Goal: Task Accomplishment & Management: Use online tool/utility

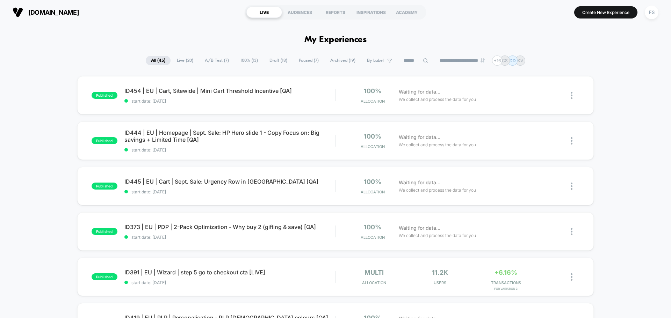
click at [644, 15] on button "FS" at bounding box center [651, 12] width 18 height 14
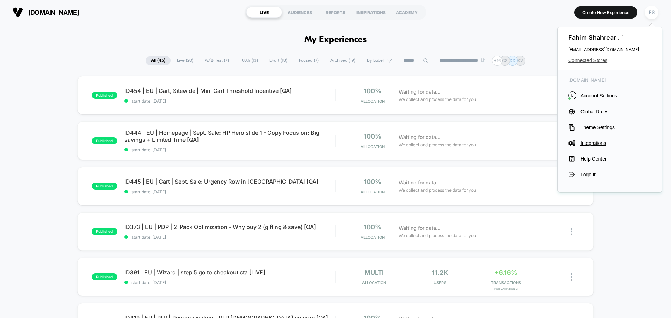
click at [598, 58] on span "Connected Stores" at bounding box center [609, 61] width 83 height 6
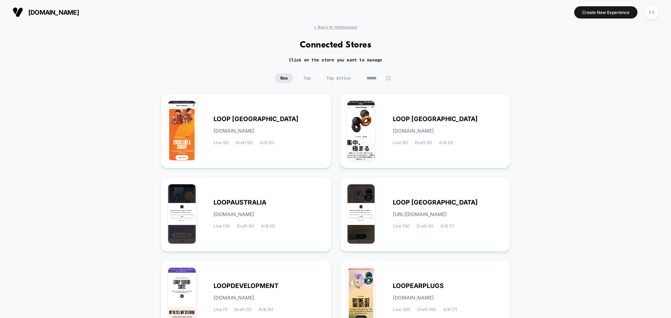
click at [338, 191] on div "LOOP INDIA loop-india.myshopify.com Live (0) Draft (0) A/B (0) LOOP JAPAN loop-…" at bounding box center [335, 215] width 349 height 242
click at [404, 208] on div "LOOP UNITED STATES loop-united_states.myshopify.com Live (18) Draft (5) A/B (7)" at bounding box center [448, 214] width 110 height 29
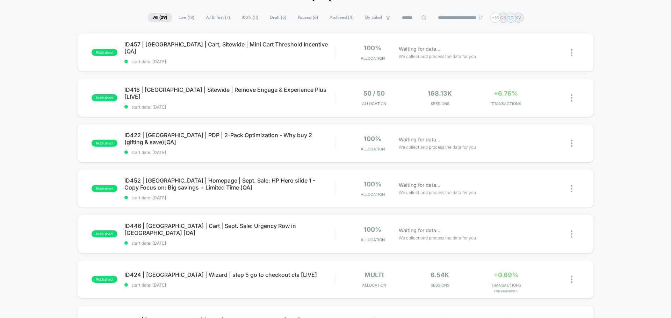
scroll to position [105, 0]
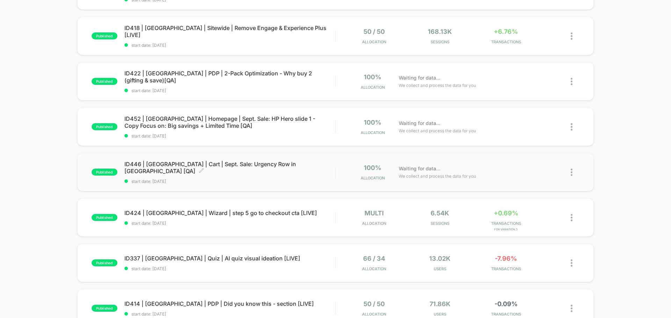
click at [190, 171] on div "ID446 | USA | Cart | Sept. Sale: Urgency Row in Minicart [QA] Click to edit exp…" at bounding box center [229, 172] width 211 height 23
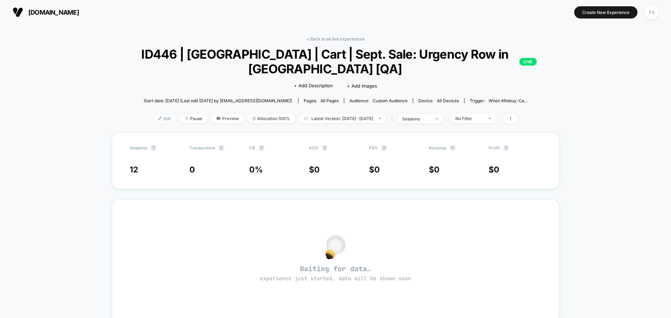
click at [153, 119] on span "Edit" at bounding box center [164, 118] width 23 height 9
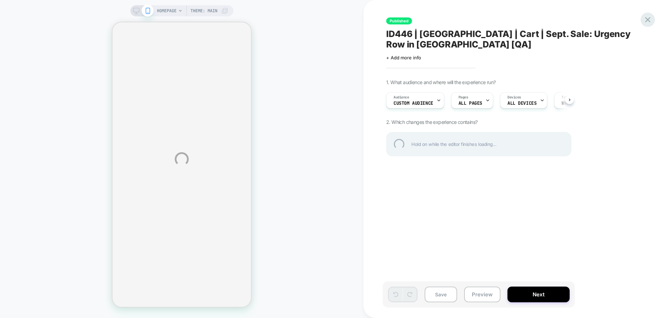
click at [646, 20] on div at bounding box center [647, 20] width 14 height 14
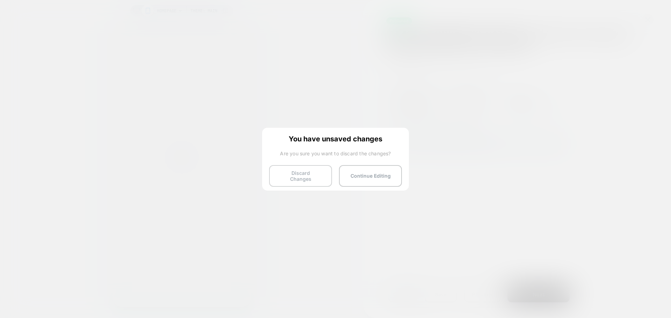
click at [301, 182] on button "Discard Changes" at bounding box center [300, 176] width 63 height 22
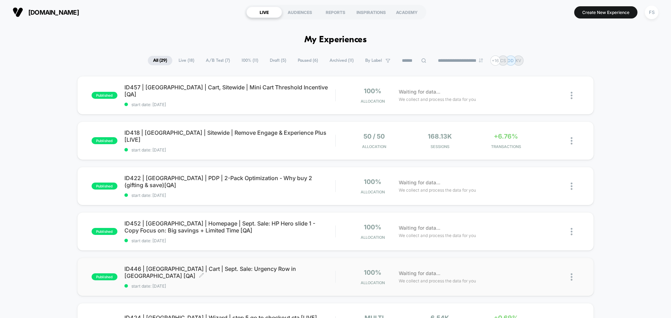
click at [226, 270] on span "ID446 | USA | Cart | Sept. Sale: Urgency Row in Minicart [QA] Click to edit exp…" at bounding box center [229, 272] width 211 height 14
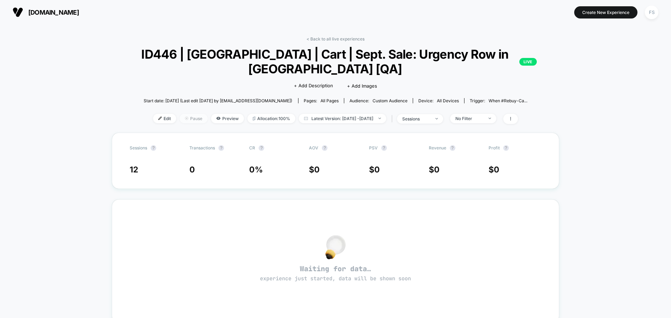
click at [185, 114] on span "Pause" at bounding box center [194, 118] width 28 height 9
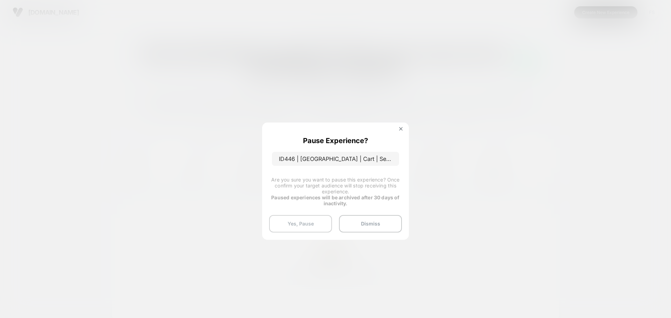
click at [290, 224] on button "Yes, Pause" at bounding box center [300, 223] width 63 height 17
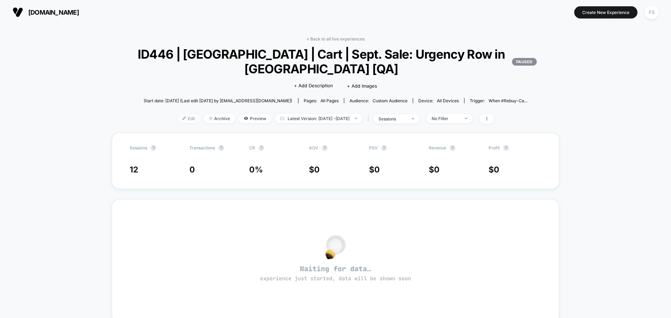
click at [177, 123] on span "Edit" at bounding box center [188, 118] width 23 height 9
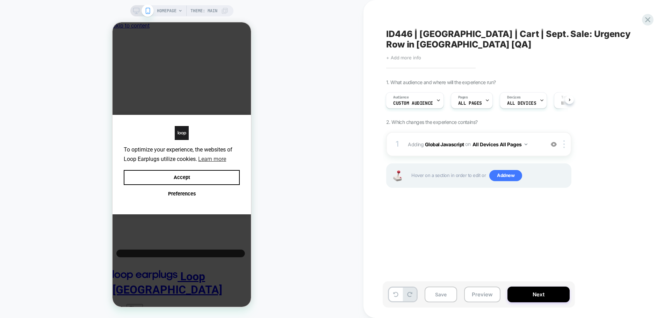
click at [403, 59] on span "+ Add more info" at bounding box center [403, 58] width 35 height 6
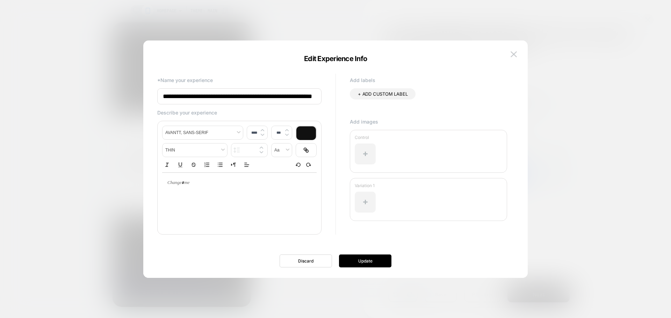
click at [300, 96] on input "**********" at bounding box center [239, 96] width 164 height 16
click at [309, 97] on input "**********" at bounding box center [239, 96] width 164 height 16
type input "**********"
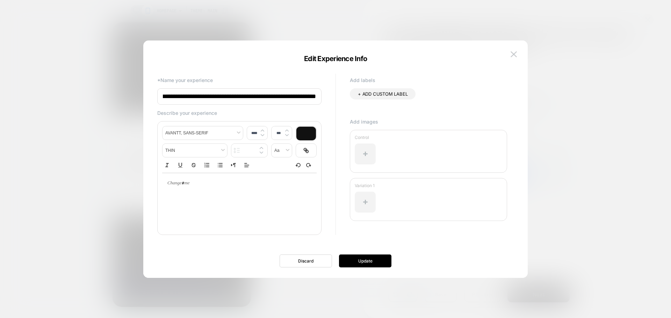
scroll to position [0, 30]
click at [367, 266] on button "Update" at bounding box center [365, 261] width 52 height 13
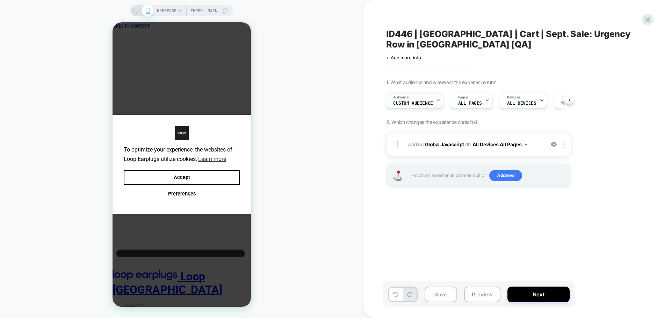
click at [421, 97] on div "Audience Custom Audience" at bounding box center [413, 101] width 54 height 16
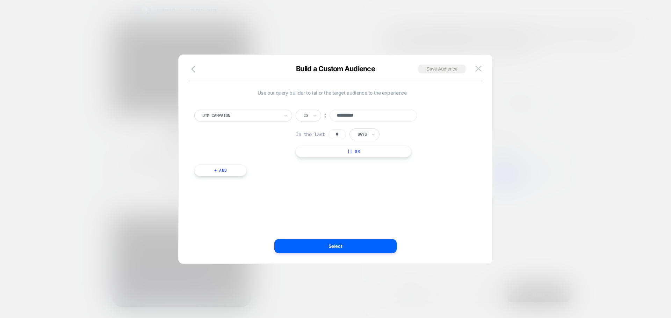
click at [195, 61] on div "Build a Custom Audience Save Audience Use our query builder to tailor the targe…" at bounding box center [335, 159] width 314 height 210
click at [195, 69] on icon "button" at bounding box center [195, 69] width 8 height 8
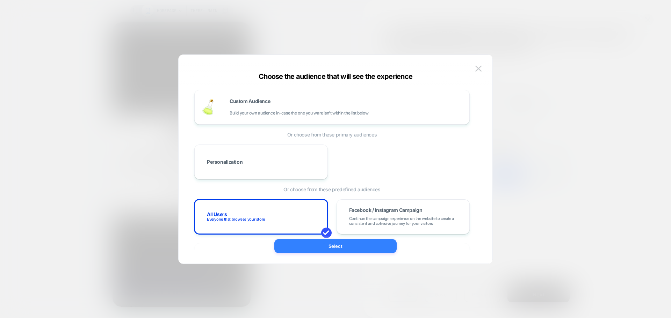
click at [358, 247] on button "Select" at bounding box center [335, 246] width 122 height 14
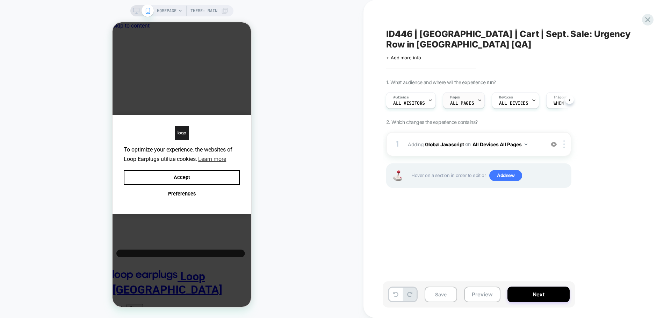
click at [481, 100] on div "Pages ALL PAGES" at bounding box center [463, 100] width 42 height 16
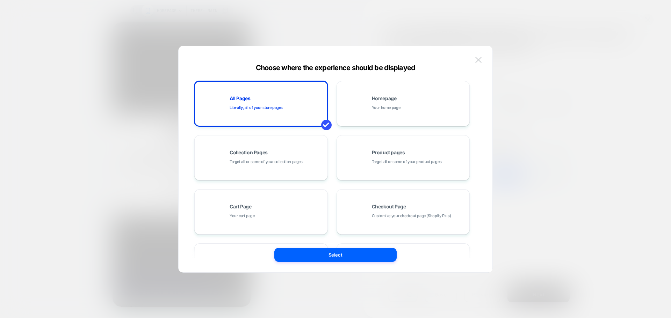
click at [475, 59] on button at bounding box center [478, 60] width 10 height 10
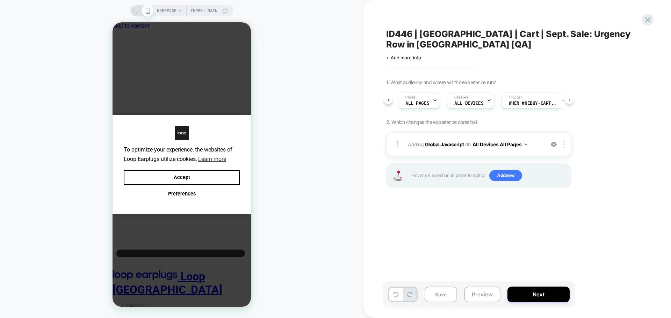
scroll to position [0, 63]
click at [480, 99] on div "Audience All Visitors Pages ALL PAGES Devices ALL DEVICES Trigger When #rebuy-c…" at bounding box center [474, 100] width 185 height 23
click at [500, 99] on span "Trigger" at bounding box center [497, 97] width 14 height 5
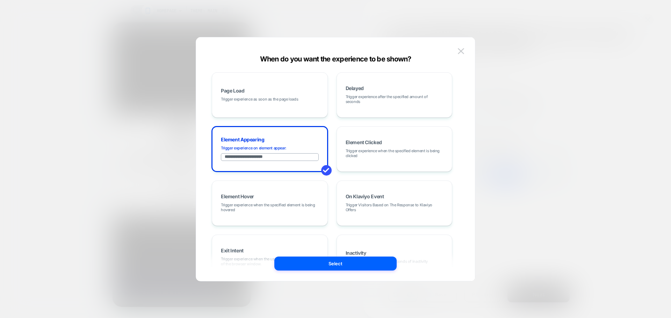
drag, startPoint x: 292, startPoint y: 155, endPoint x: 208, endPoint y: 153, distance: 84.5
click at [208, 153] on div "**********" at bounding box center [332, 159] width 258 height 216
click at [207, 152] on div "**********" at bounding box center [332, 159] width 258 height 216
click at [460, 53] on img at bounding box center [461, 51] width 6 height 6
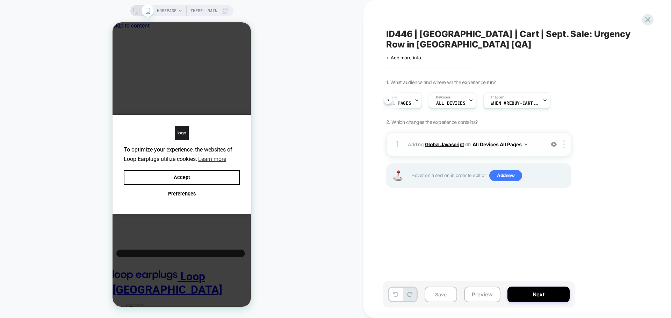
click at [429, 145] on b "Global Javascript" at bounding box center [444, 144] width 39 height 6
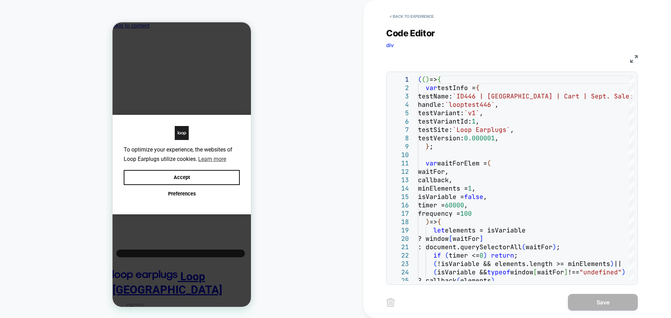
click at [632, 59] on img at bounding box center [634, 59] width 8 height 8
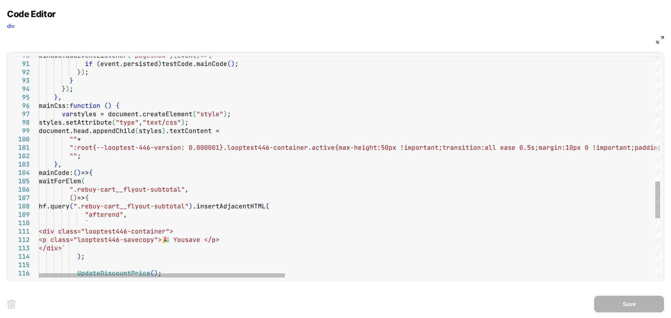
type textarea "**********"
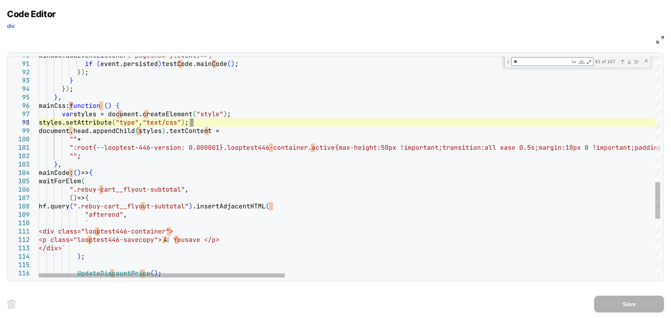
type textarea "***"
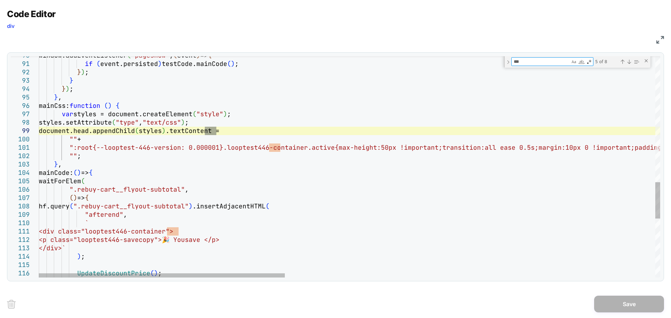
type textarea "**********"
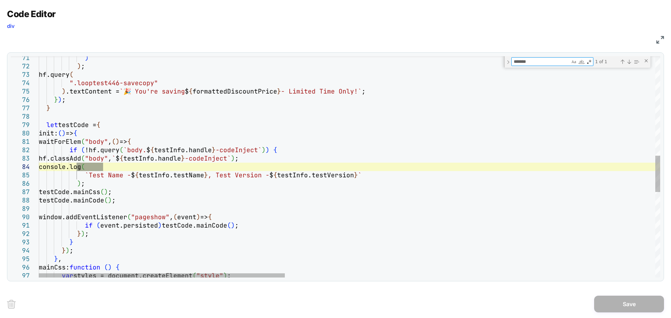
type textarea "*******"
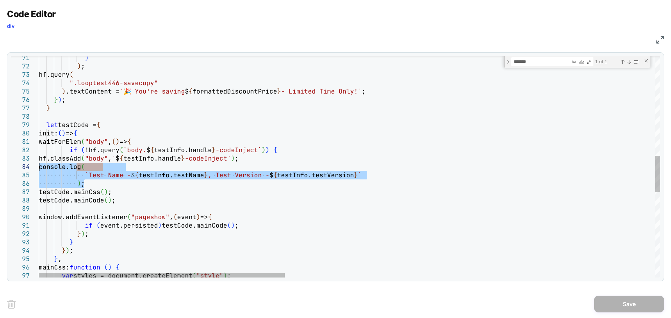
drag, startPoint x: 93, startPoint y: 185, endPoint x: 15, endPoint y: 164, distance: 81.3
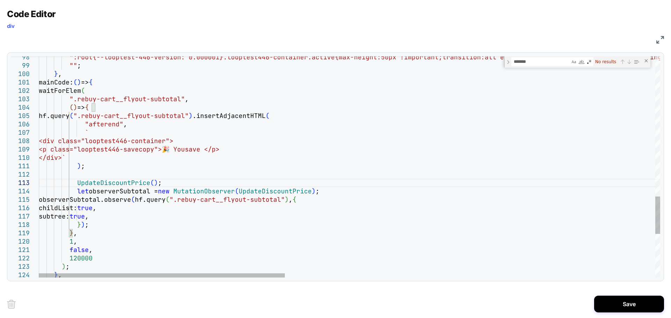
type textarea "**********"
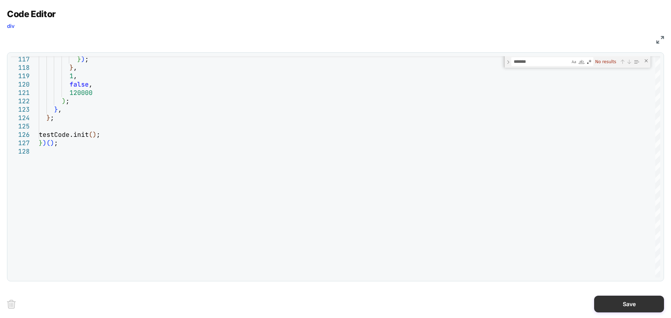
click at [605, 309] on button "Save" at bounding box center [629, 304] width 70 height 17
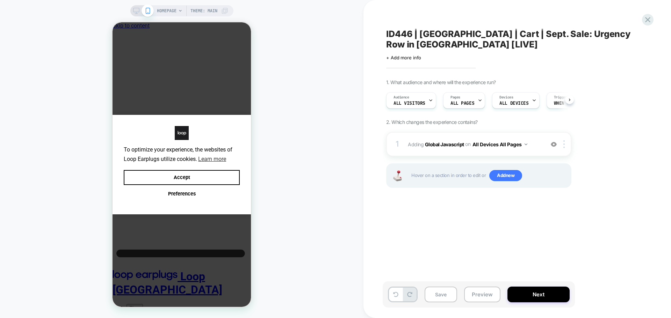
scroll to position [0, 0]
click at [441, 297] on button "Save" at bounding box center [440, 295] width 32 height 16
click at [548, 301] on button "Next" at bounding box center [538, 295] width 62 height 16
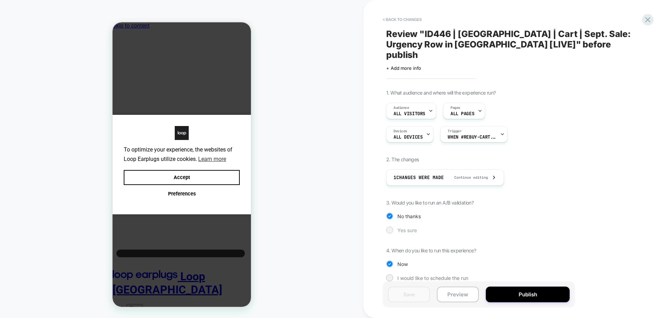
click at [392, 227] on div at bounding box center [389, 230] width 7 height 7
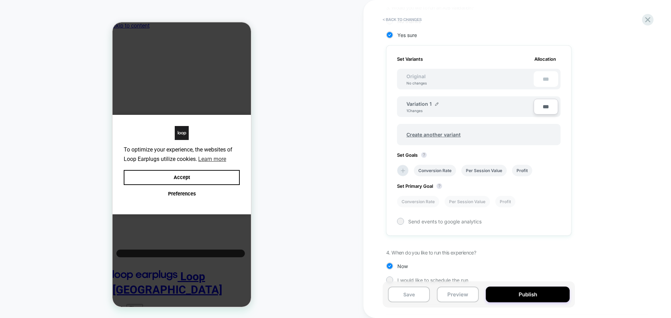
scroll to position [196, 0]
click at [405, 167] on icon at bounding box center [402, 170] width 7 height 7
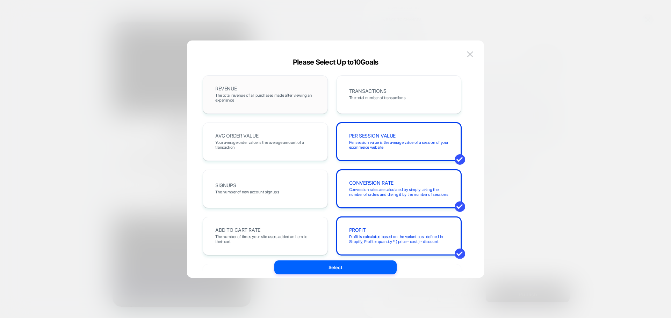
click at [260, 87] on div "REVENUE The total revenue of all purchases made after viewing an experience" at bounding box center [265, 95] width 110 height 24
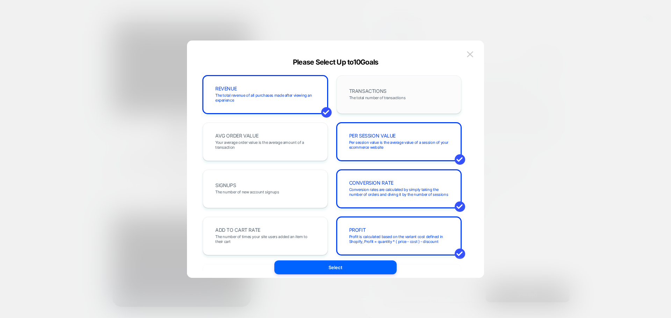
click at [340, 92] on div "TRANSACTIONS The total number of transactions" at bounding box center [398, 94] width 125 height 38
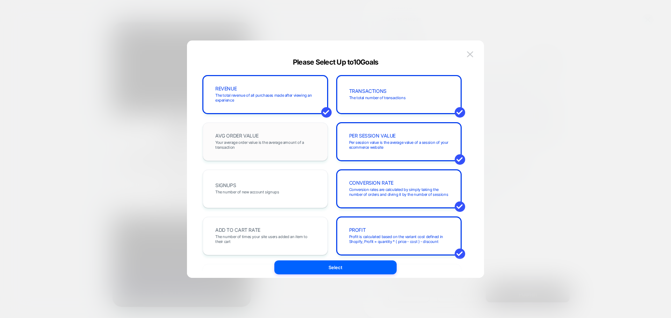
click at [258, 152] on div "AVG ORDER VALUE Your average order value is the average amount of a transaction" at bounding box center [265, 142] width 110 height 24
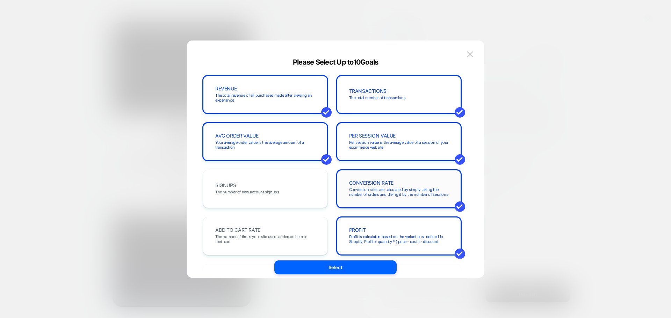
scroll to position [35, 0]
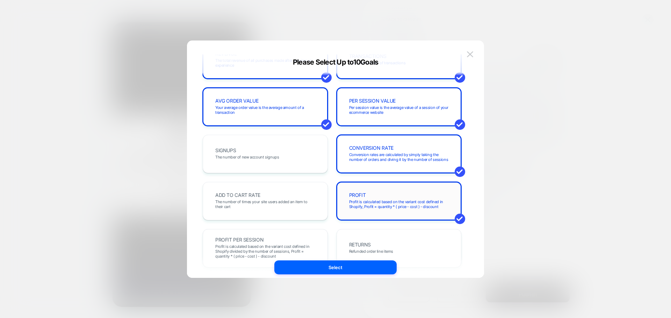
click at [383, 190] on div "PROFIT Profit is calculated based on the variant cost defined in Shopify, Profi…" at bounding box center [399, 201] width 110 height 24
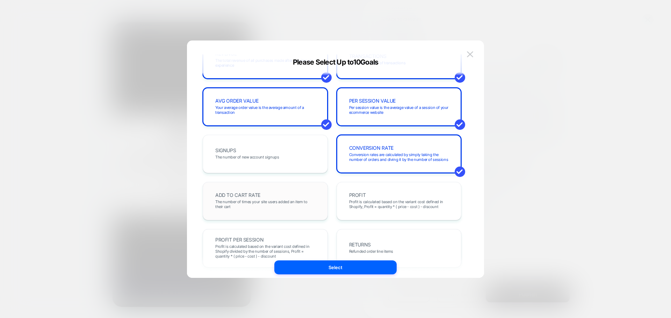
click at [259, 195] on span "ADD TO CART RATE" at bounding box center [237, 195] width 45 height 5
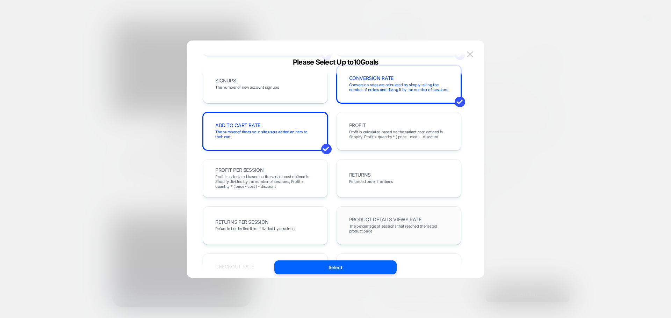
scroll to position [140, 0]
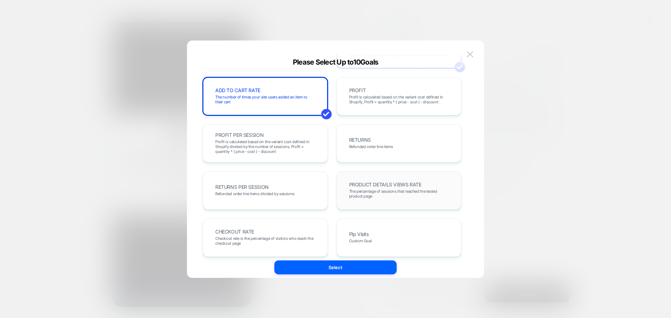
click at [397, 193] on span "The percentage of sessions that reached the tested product page" at bounding box center [399, 194] width 100 height 10
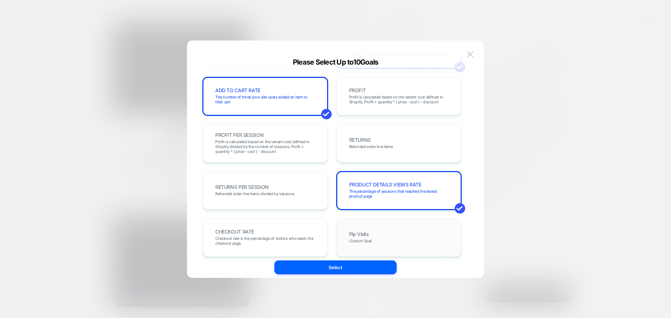
click at [382, 237] on div "Plp Visits Custom Goal" at bounding box center [399, 238] width 110 height 24
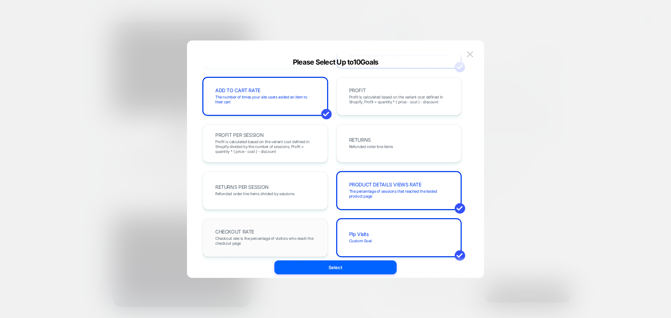
click at [249, 235] on div "CHECKOUT RATE Checkout rate is the percentage of visitors who reach the checkou…" at bounding box center [265, 238] width 110 height 24
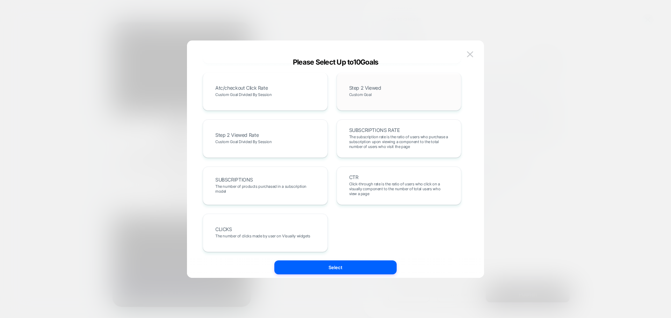
scroll to position [382, 0]
click at [320, 265] on button "Select" at bounding box center [335, 268] width 122 height 14
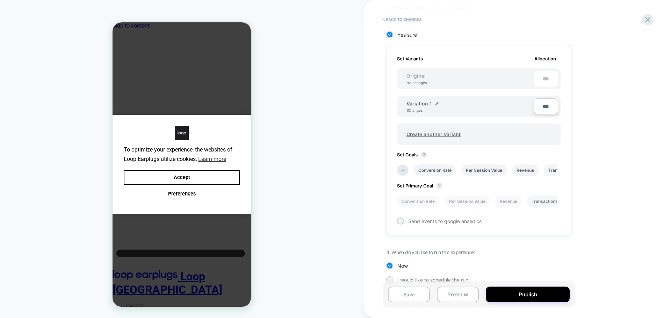
drag, startPoint x: 503, startPoint y: 190, endPoint x: 548, endPoint y: 189, distance: 44.7
click at [548, 192] on div "Conversion Rate Per Session Value Revenue Transactions Avg Order Value Add To C…" at bounding box center [474, 201] width 163 height 19
click at [548, 196] on li "Transactions" at bounding box center [544, 202] width 35 height 12
click at [405, 167] on icon at bounding box center [402, 170] width 7 height 7
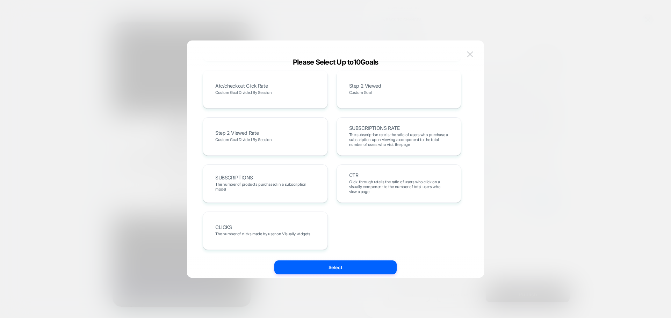
click at [474, 53] on button at bounding box center [469, 54] width 10 height 10
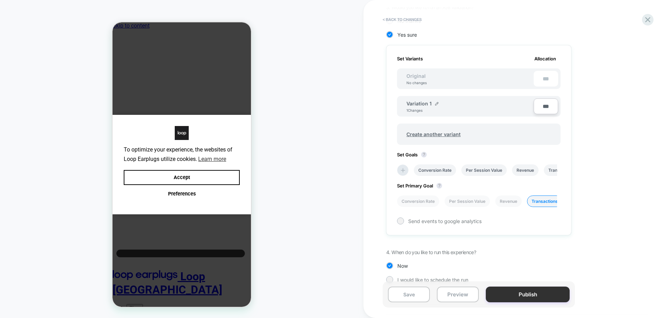
click at [524, 300] on button "Publish" at bounding box center [527, 295] width 84 height 16
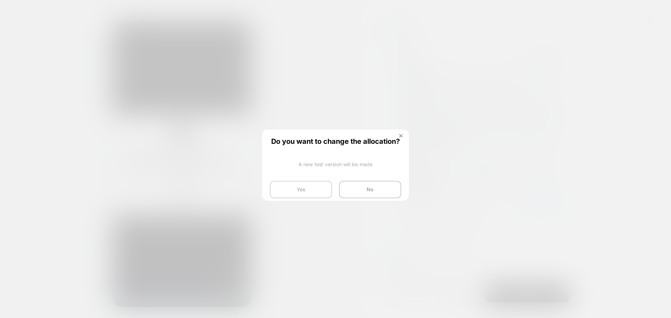
click at [286, 189] on button "Yes" at bounding box center [301, 189] width 62 height 17
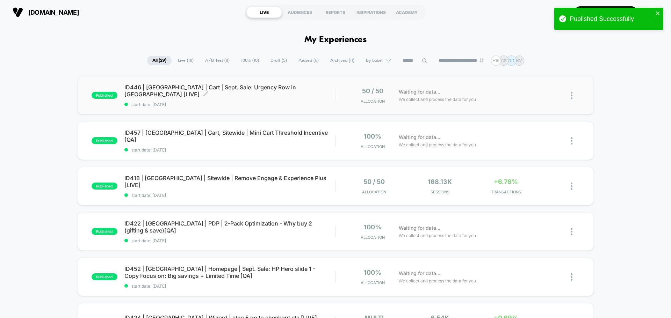
click at [172, 91] on span "ID446 | USA | Cart | Sept. Sale: Urgency Row in Minicart [LIVE] Click to edit e…" at bounding box center [229, 91] width 211 height 14
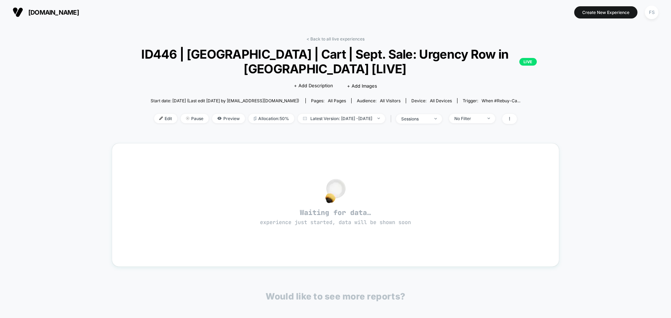
drag, startPoint x: 293, startPoint y: 0, endPoint x: 104, endPoint y: 136, distance: 231.9
click at [104, 136] on div "< Back to all live experiences ID446 | USA | Cart | Sept. Sale: Urgency Row in …" at bounding box center [335, 208] width 671 height 368
click at [327, 41] on link "< Back to all live experiences" at bounding box center [335, 38] width 58 height 5
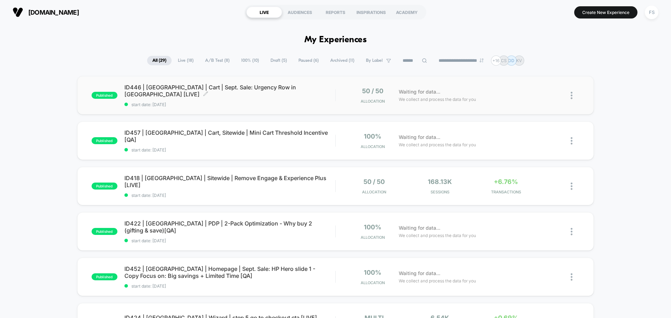
click at [171, 92] on span "ID446 | USA | Cart | Sept. Sale: Urgency Row in Minicart [LIVE] Click to edit e…" at bounding box center [229, 91] width 211 height 14
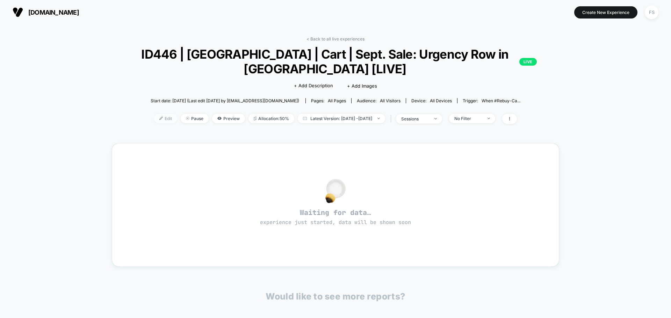
click at [160, 116] on span "Edit" at bounding box center [165, 118] width 23 height 9
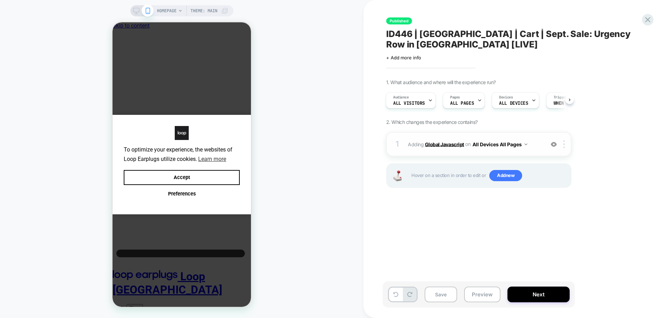
click at [432, 141] on b "Global Javascript" at bounding box center [444, 144] width 39 height 6
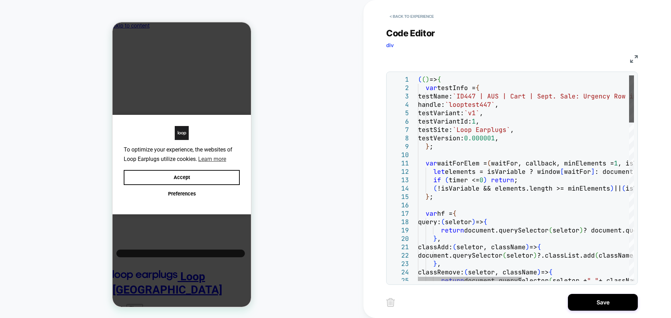
click at [630, 101] on div at bounding box center [631, 98] width 5 height 47
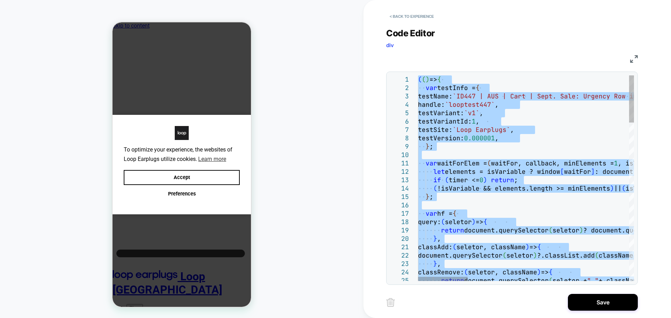
type textarea "**********"
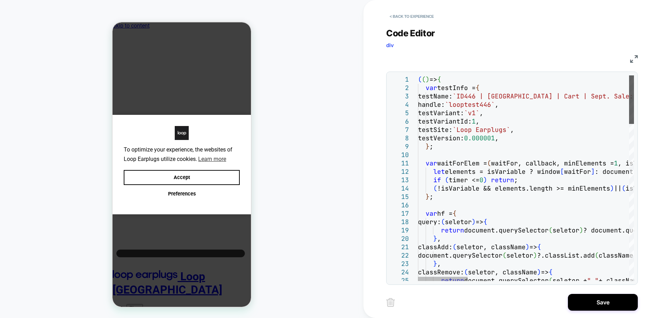
click at [629, 75] on div at bounding box center [631, 99] width 5 height 49
click at [607, 296] on button "Save" at bounding box center [603, 302] width 70 height 17
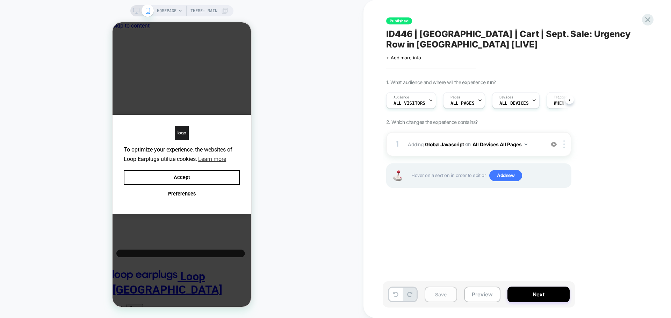
scroll to position [0, 0]
click at [436, 292] on button "Save" at bounding box center [440, 295] width 32 height 16
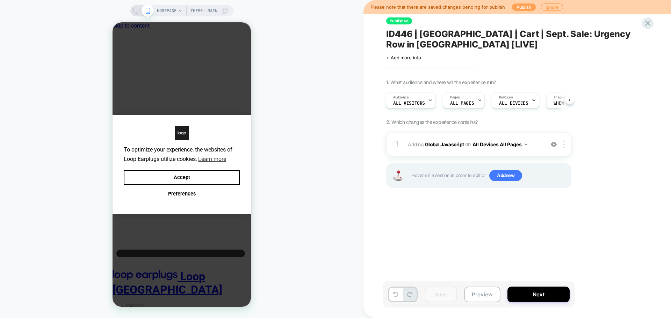
click at [512, 4] on button "Publish" at bounding box center [524, 6] width 24 height 7
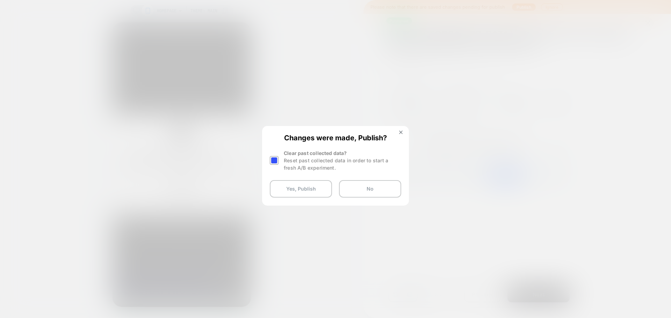
click at [275, 159] on div at bounding box center [274, 160] width 9 height 9
click at [295, 190] on button "Yes, Publish" at bounding box center [301, 188] width 62 height 17
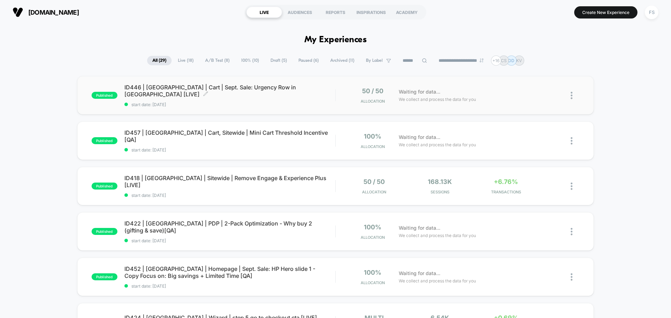
click at [195, 96] on div "ID446 | USA | Cart | Sept. Sale: Urgency Row in Minicart [LIVE] Click to edit e…" at bounding box center [229, 95] width 211 height 23
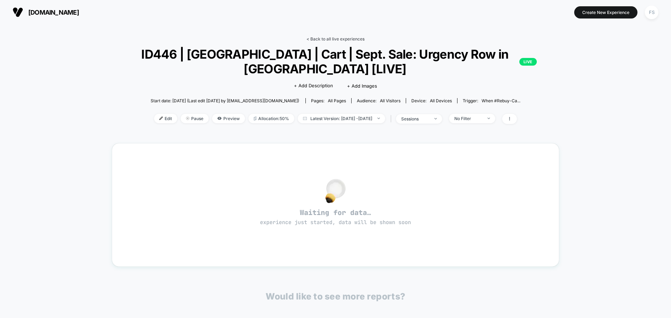
click at [332, 37] on link "< Back to all live experiences" at bounding box center [335, 38] width 58 height 5
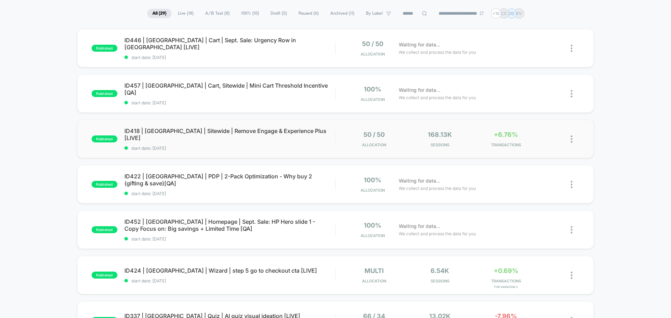
scroll to position [105, 0]
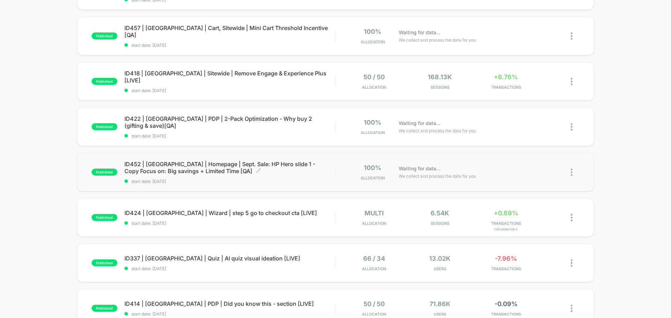
click at [172, 162] on span "ID452 | USA | Homepage | Sept. Sale: HP Hero slide 1 - Copy Focus on: Big savin…" at bounding box center [229, 168] width 211 height 14
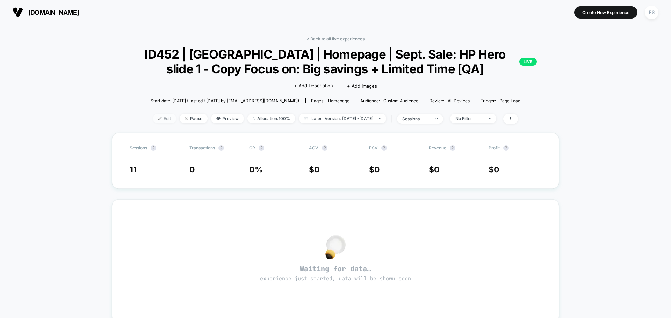
click at [158, 119] on img at bounding box center [159, 118] width 3 height 3
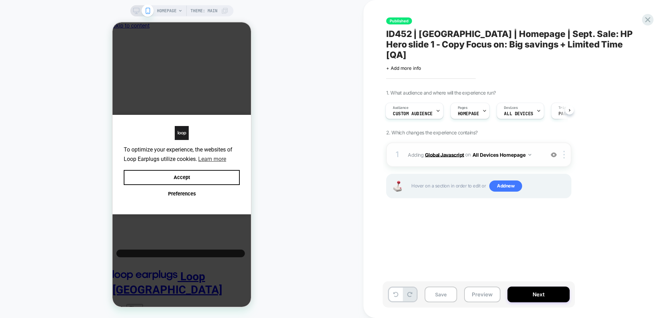
click at [456, 152] on b "Global Javascript" at bounding box center [444, 155] width 39 height 6
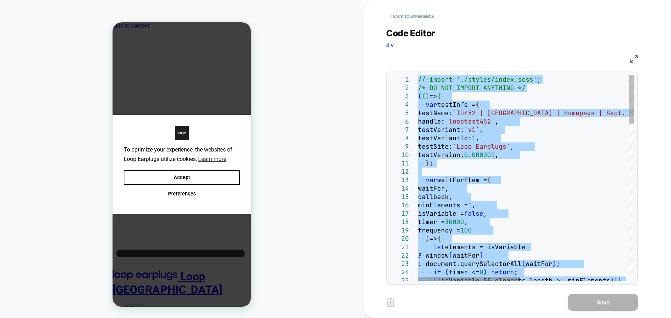
type textarea "*****"
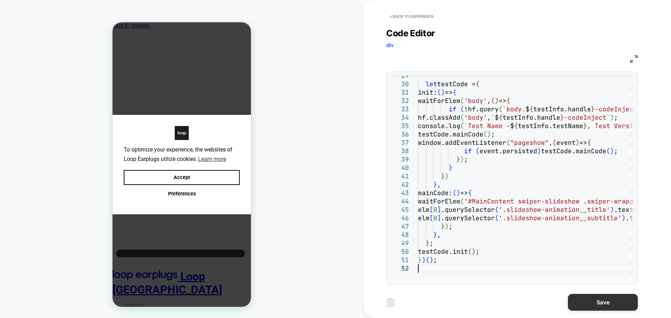
click at [607, 301] on button "Save" at bounding box center [603, 302] width 70 height 17
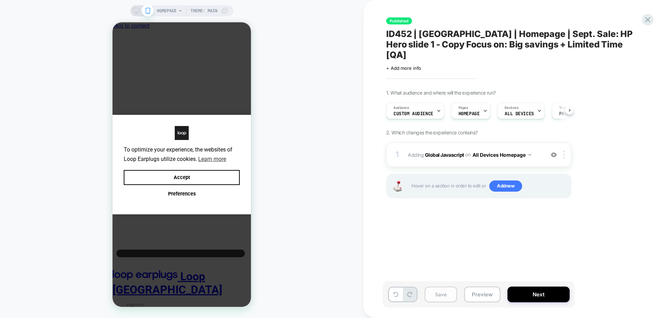
scroll to position [0, 0]
click at [443, 294] on button "Save" at bounding box center [440, 295] width 32 height 16
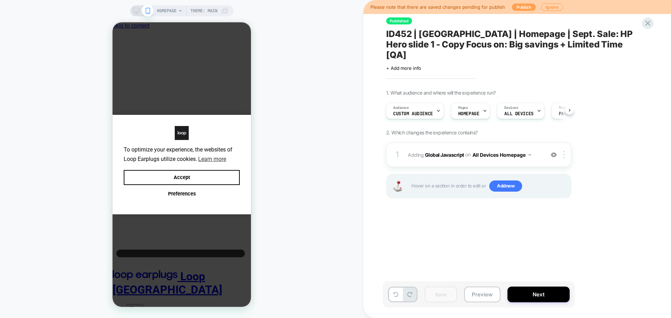
click at [513, 5] on button "Publish" at bounding box center [524, 6] width 24 height 7
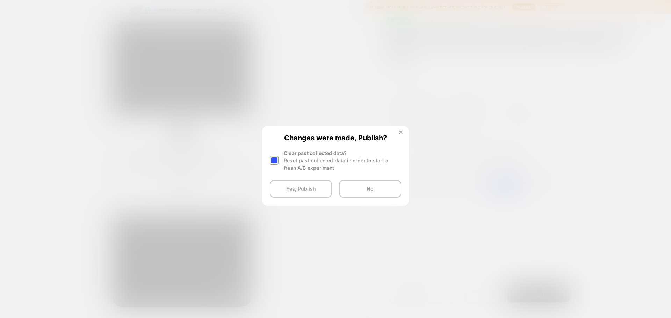
click at [273, 160] on div at bounding box center [274, 160] width 9 height 9
click at [283, 186] on button "Yes, Publish" at bounding box center [301, 188] width 62 height 17
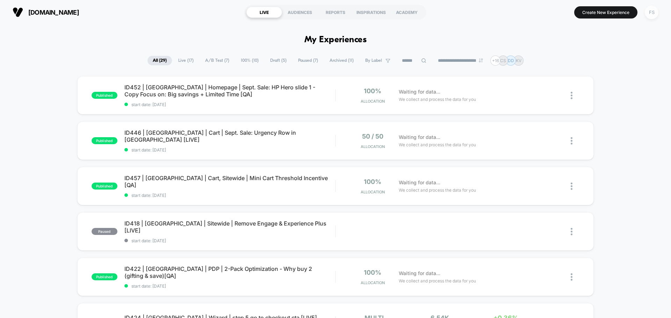
click at [657, 12] on div "FS" at bounding box center [651, 13] width 14 height 14
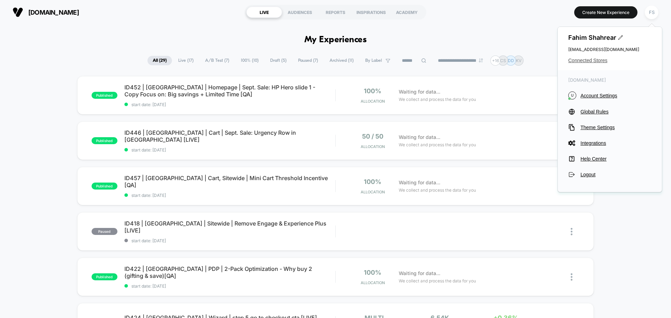
click at [603, 63] on span "Connected Stores" at bounding box center [609, 61] width 83 height 6
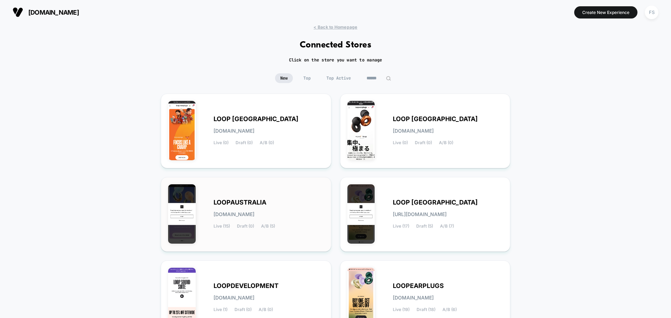
click at [226, 204] on span "LOOPAUSTRALIA" at bounding box center [239, 202] width 53 height 5
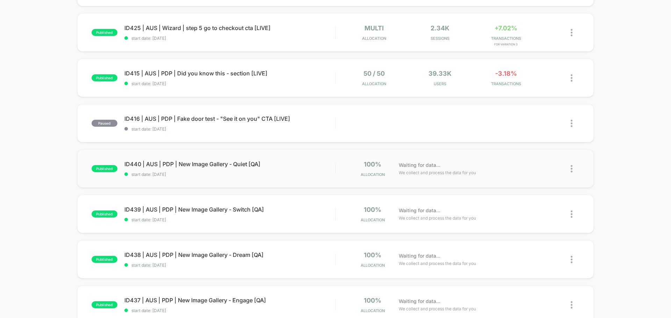
scroll to position [140, 0]
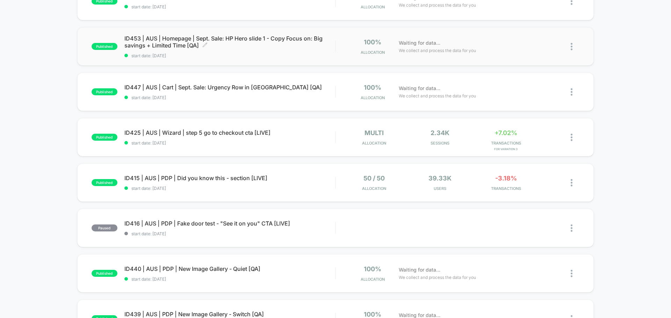
click at [156, 44] on span "ID453 | AUS | Homepage | Sept. Sale: HP Hero slide 1 - Copy Focus on: Big savin…" at bounding box center [229, 42] width 211 height 14
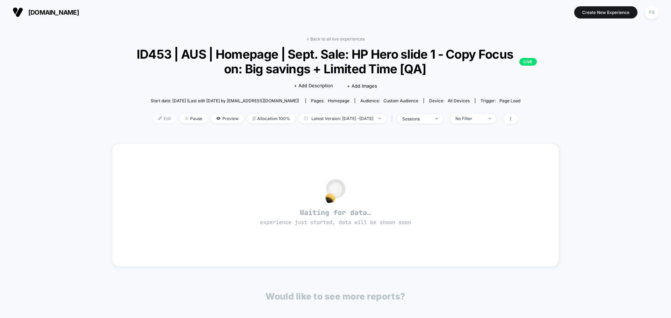
click at [153, 118] on span "Edit" at bounding box center [164, 118] width 23 height 9
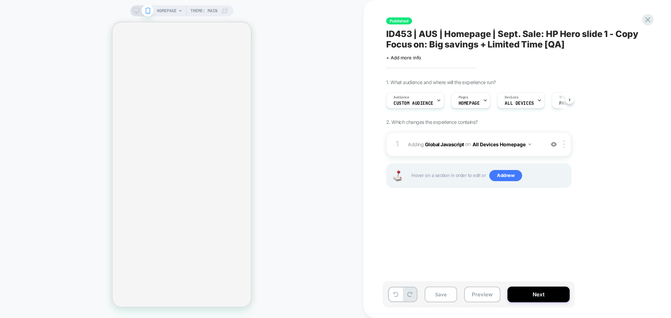
scroll to position [0, 0]
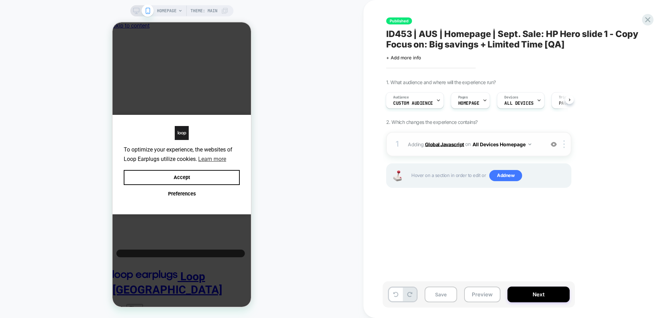
click at [455, 145] on b "Global Javascript" at bounding box center [444, 144] width 39 height 6
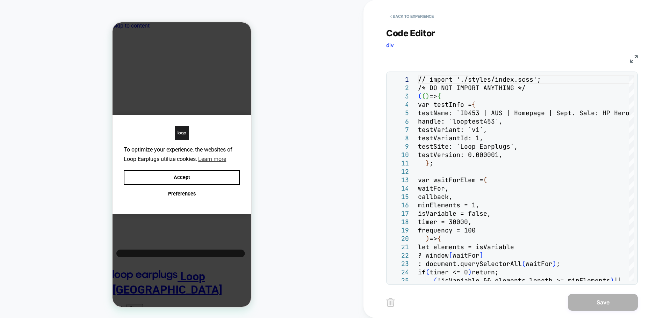
scroll to position [0, 0]
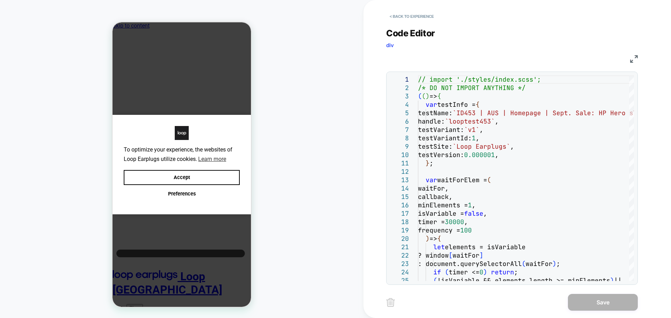
click at [630, 57] on img at bounding box center [634, 59] width 8 height 8
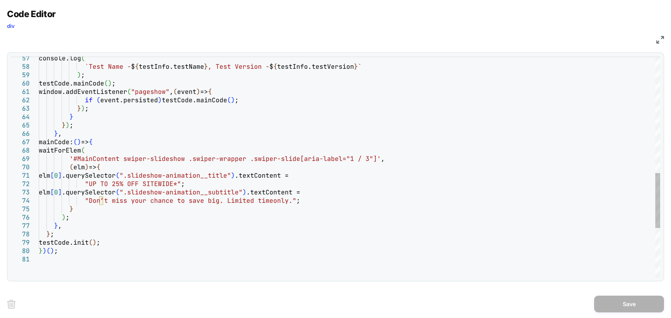
click at [355, 167] on div "console.log ( `Test Name - $ { testInfo.testName } , Test Version - $ { testInf…" at bounding box center [349, 31] width 621 height 892
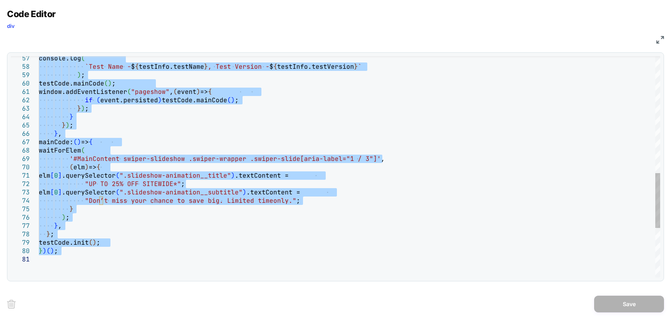
type textarea "*****"
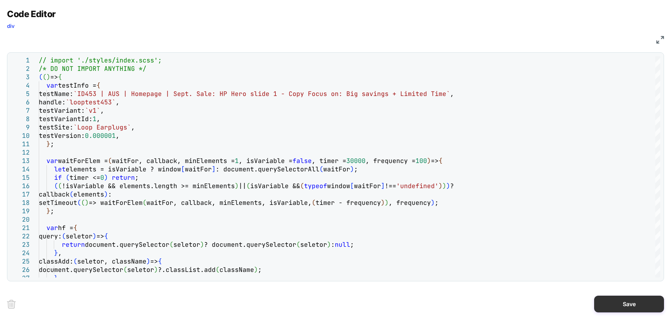
click at [618, 302] on button "Save" at bounding box center [629, 304] width 70 height 17
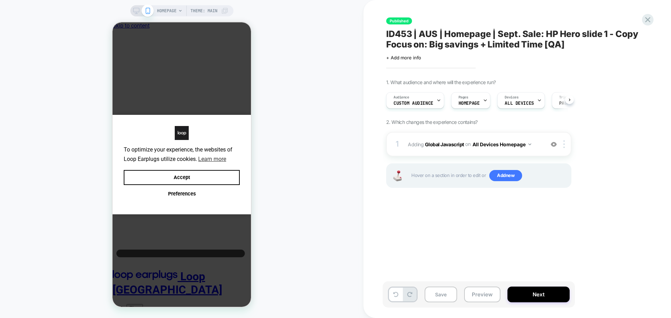
scroll to position [0, 0]
click at [451, 293] on button "Save" at bounding box center [440, 295] width 32 height 16
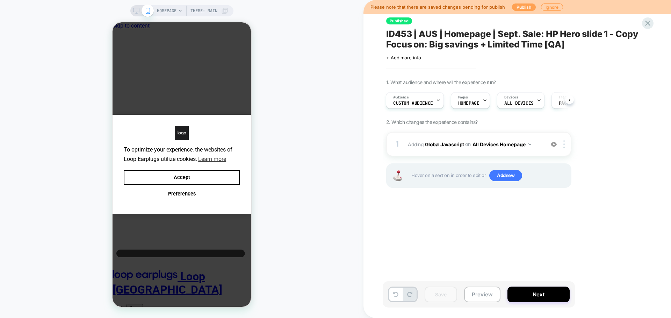
click at [512, 9] on button "Publish" at bounding box center [524, 6] width 24 height 7
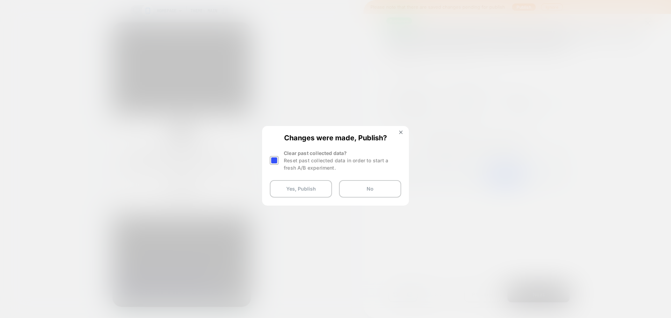
click at [273, 160] on div at bounding box center [274, 160] width 9 height 9
click at [282, 186] on button "Yes, Publish" at bounding box center [301, 188] width 62 height 17
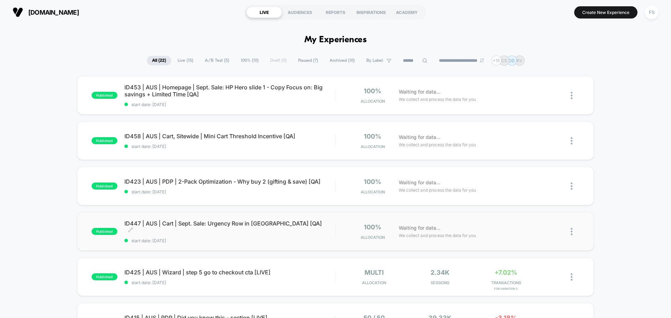
click at [175, 224] on span "ID447 | AUS | Cart | Sept. Sale: Urgency Row in Minicart [QA] Click to edit exp…" at bounding box center [229, 227] width 211 height 14
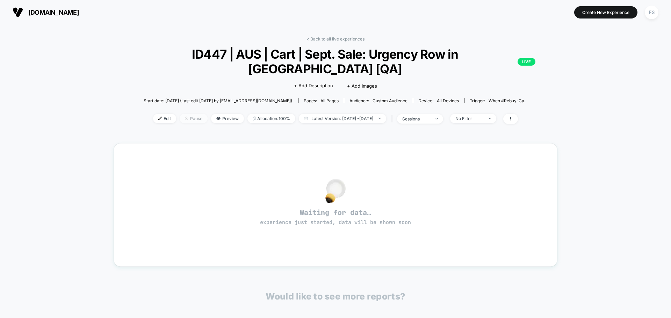
click at [180, 114] on span "Pause" at bounding box center [194, 118] width 28 height 9
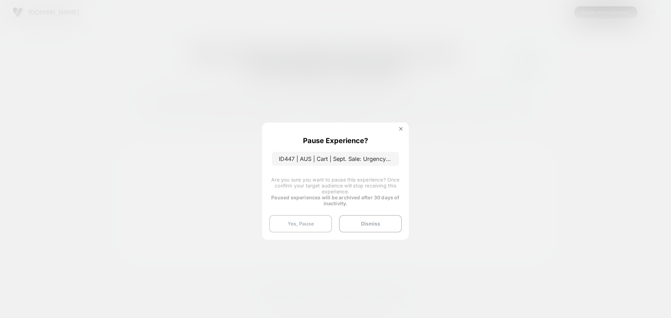
click at [310, 221] on button "Yes, Pause" at bounding box center [300, 223] width 63 height 17
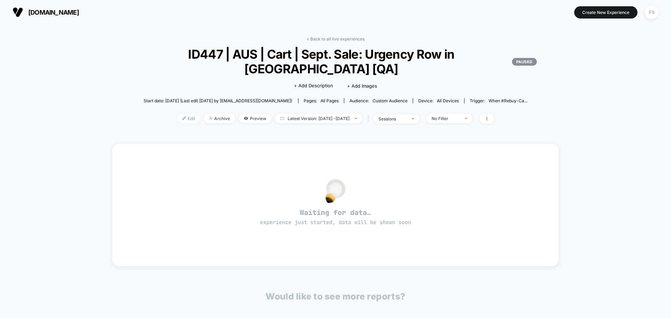
click at [182, 121] on span "Edit" at bounding box center [188, 118] width 23 height 9
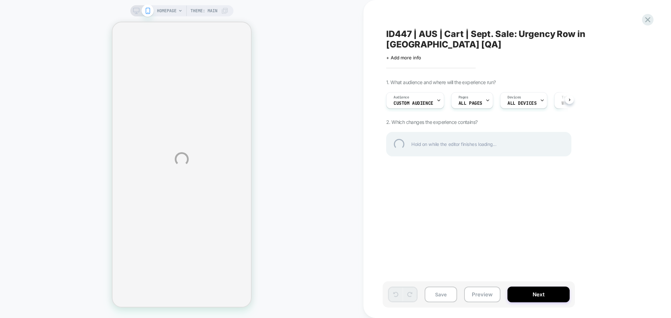
scroll to position [0, 0]
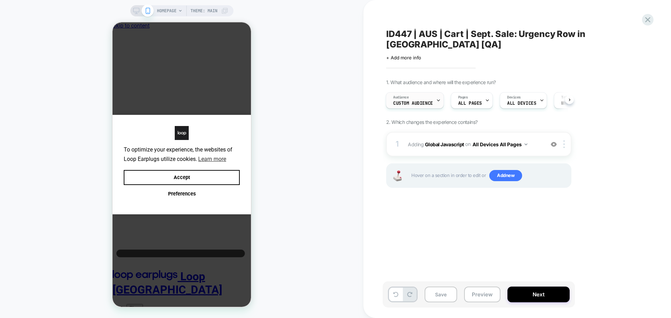
scroll to position [0, 1]
click at [424, 101] on div "Audience Custom Audience" at bounding box center [413, 101] width 54 height 16
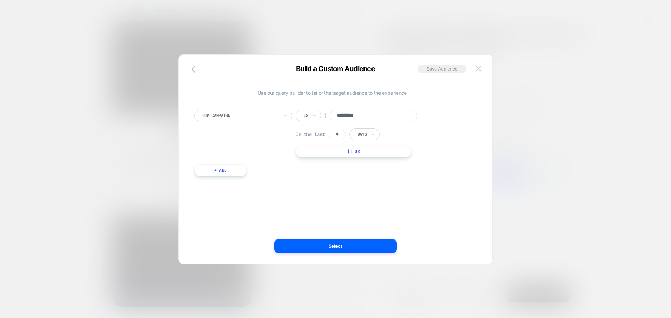
click at [480, 66] on img at bounding box center [478, 69] width 6 height 6
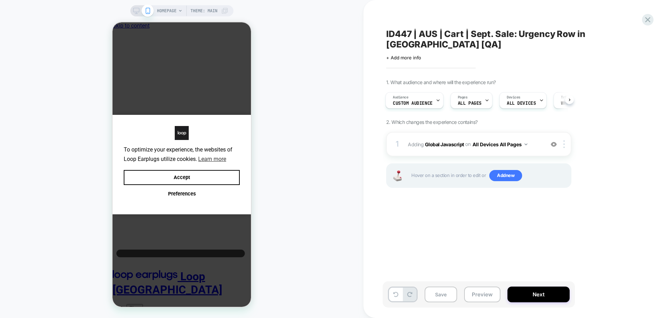
click at [390, 45] on span "ID447 | AUS | Cart | Sept. Sale: Urgency Row in [GEOGRAPHIC_DATA] [QA]" at bounding box center [513, 39] width 255 height 21
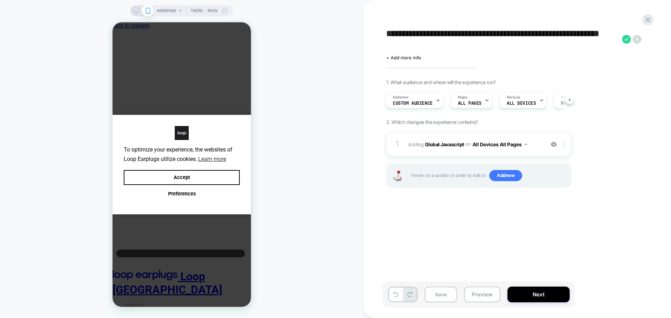
click at [401, 54] on div "Click to edit experience details + Add more info" at bounding box center [462, 55] width 153 height 11
click at [402, 58] on span "+ Add more info" at bounding box center [403, 58] width 35 height 6
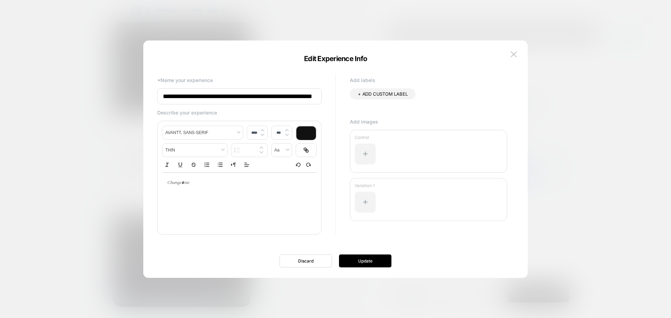
click at [302, 98] on input "**********" at bounding box center [239, 96] width 164 height 16
click at [309, 97] on input "**********" at bounding box center [239, 96] width 164 height 16
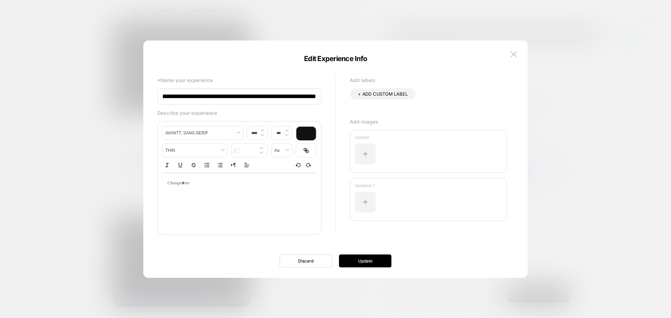
scroll to position [0, 30]
type input "**********"
click at [351, 267] on button "Update" at bounding box center [365, 261] width 52 height 13
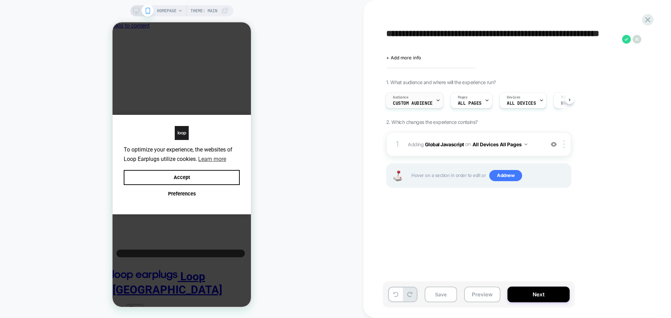
click at [422, 99] on div "Audience Custom Audience" at bounding box center [413, 101] width 54 height 16
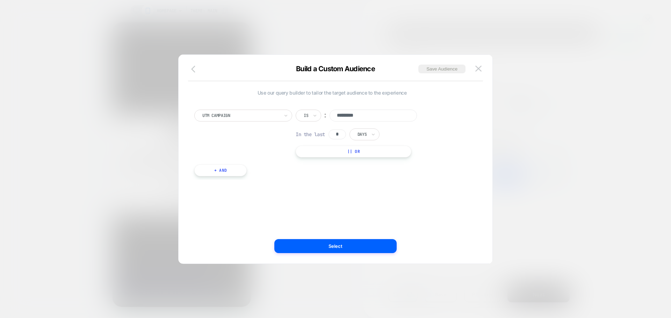
click at [194, 71] on icon "button" at bounding box center [193, 69] width 4 height 7
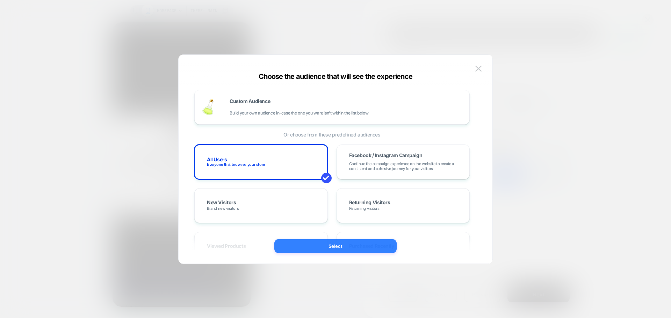
click at [335, 250] on button "Select" at bounding box center [335, 246] width 122 height 14
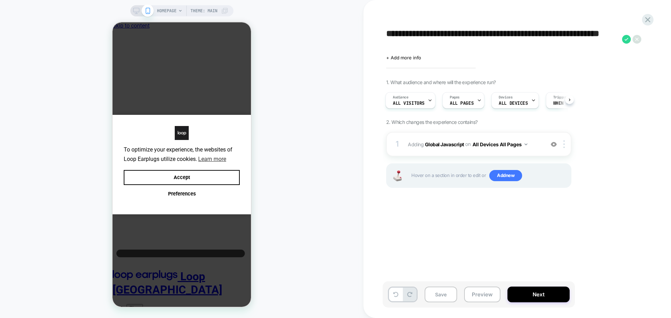
click at [637, 39] on icon at bounding box center [636, 38] width 3 height 3
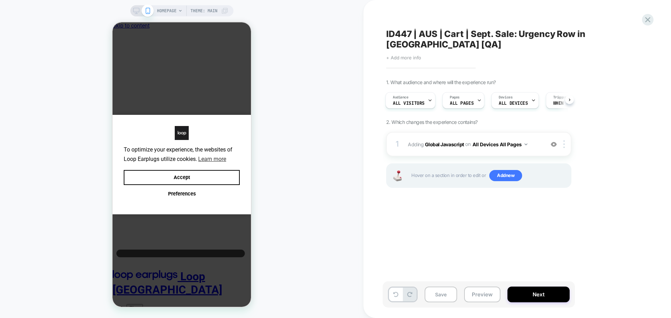
click at [405, 58] on span "+ Add more info" at bounding box center [403, 58] width 35 height 6
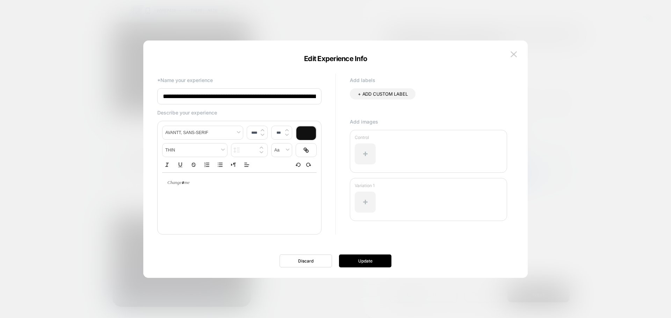
click at [295, 98] on input "**********" at bounding box center [239, 96] width 164 height 16
click at [513, 54] on img at bounding box center [513, 54] width 6 height 6
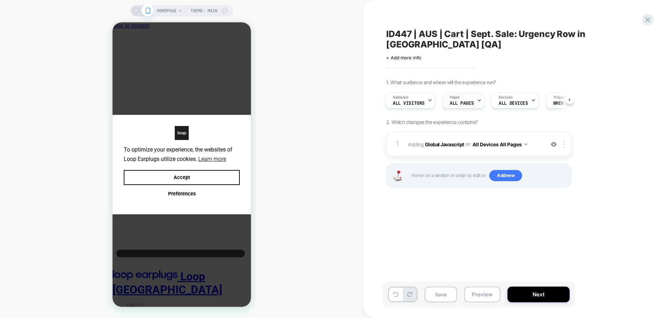
click at [467, 103] on span "ALL PAGES" at bounding box center [461, 103] width 24 height 5
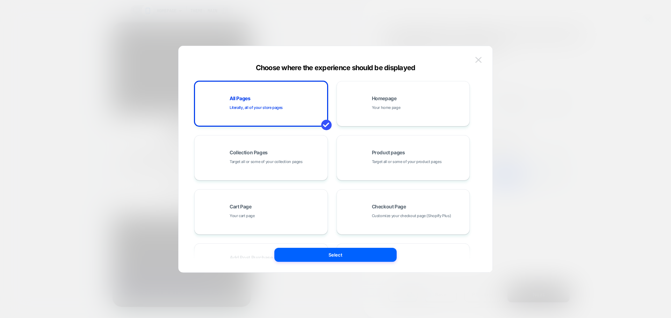
click at [480, 59] on img at bounding box center [478, 60] width 6 height 6
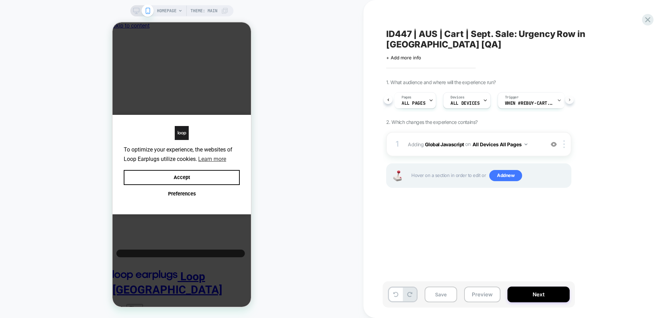
scroll to position [0, 63]
click at [493, 98] on span "Trigger" at bounding box center [498, 97] width 14 height 5
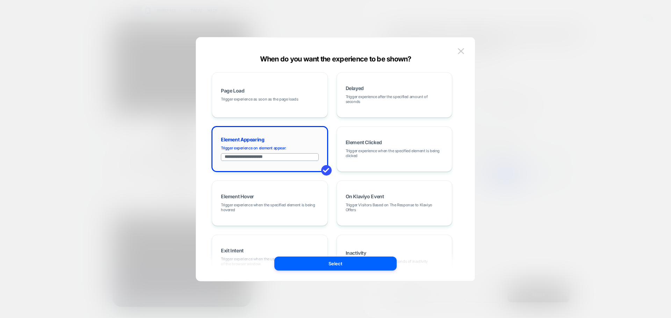
drag, startPoint x: 292, startPoint y: 156, endPoint x: 217, endPoint y: 153, distance: 74.8
click at [217, 153] on div "**********" at bounding box center [269, 149] width 108 height 38
click at [461, 47] on button at bounding box center [460, 51] width 10 height 10
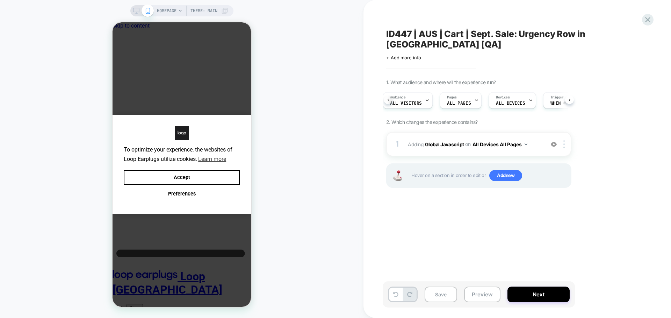
scroll to position [0, 0]
click at [435, 143] on b "Global Javascript" at bounding box center [444, 144] width 39 height 6
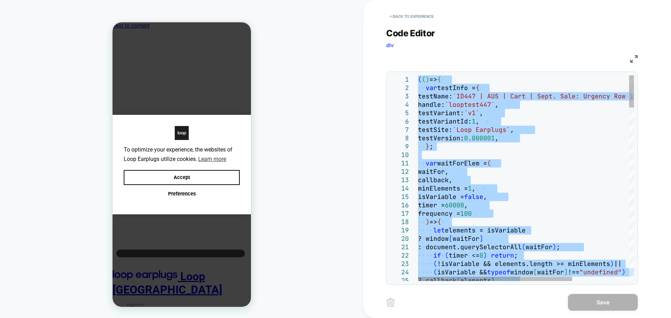
type textarea "*****"
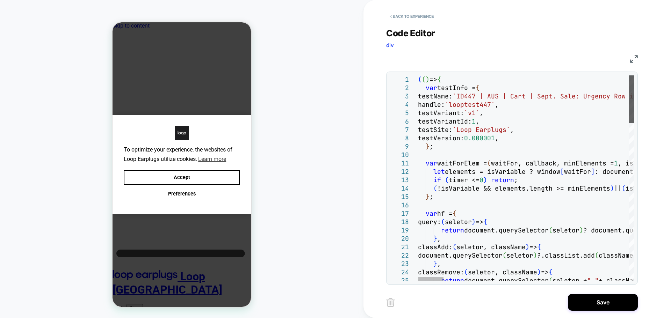
click at [629, 75] on div at bounding box center [631, 98] width 5 height 47
click at [583, 303] on button "Save" at bounding box center [603, 302] width 70 height 17
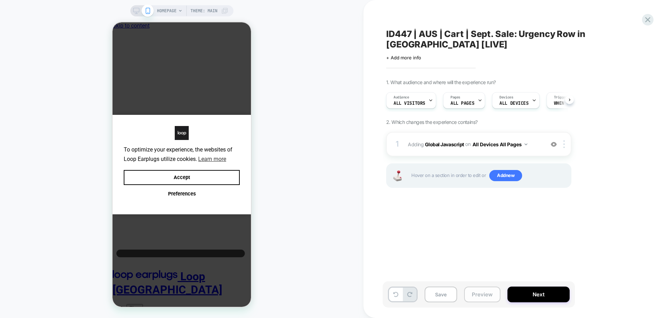
scroll to position [0, 0]
click at [530, 296] on button "Next" at bounding box center [538, 295] width 62 height 16
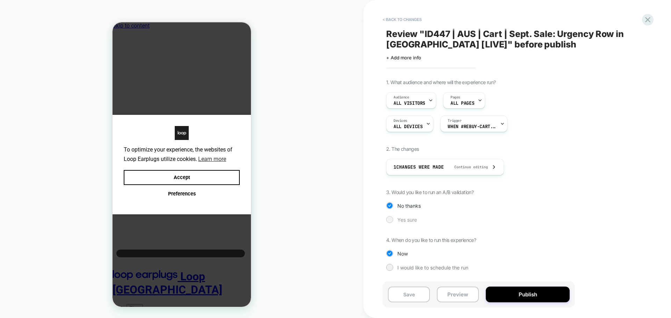
click at [403, 222] on span "Yes sure" at bounding box center [407, 220] width 20 height 6
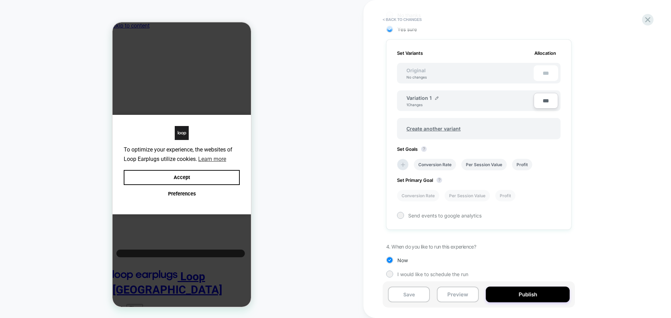
scroll to position [196, 0]
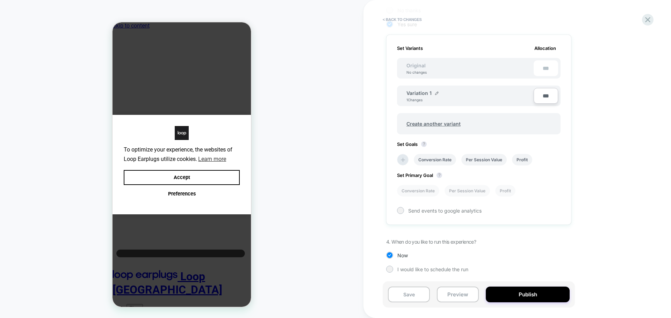
click at [398, 164] on div "Conversion Rate Per Session Value Profit" at bounding box center [474, 160] width 163 height 19
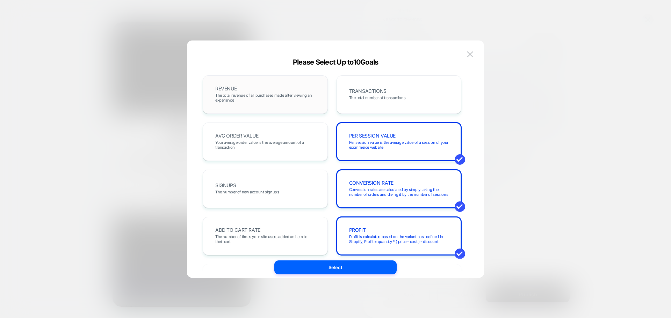
click at [290, 106] on div "REVENUE The total revenue of all purchases made after viewing an experience" at bounding box center [265, 95] width 110 height 24
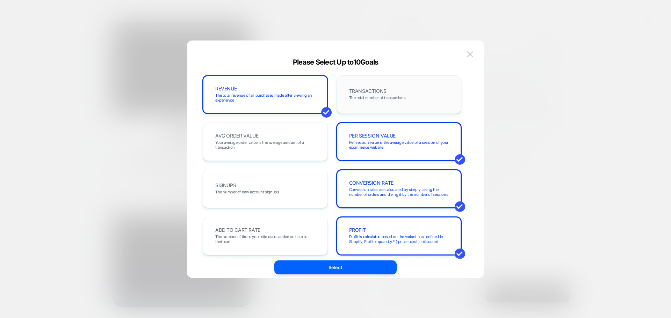
click at [418, 105] on div "TRANSACTIONS The total number of transactions" at bounding box center [399, 95] width 110 height 24
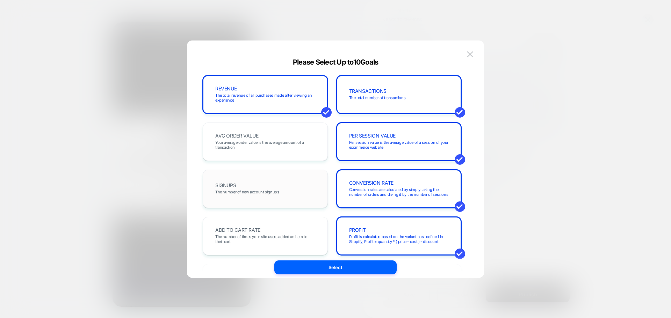
click at [261, 191] on span "The number of new account signups" at bounding box center [247, 192] width 64 height 5
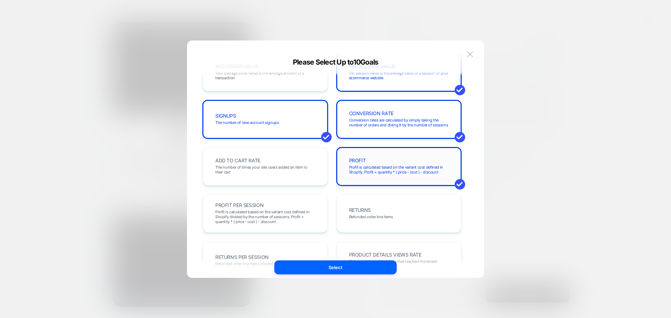
scroll to position [70, 0]
click at [388, 181] on div "PROFIT Profit is calculated based on the variant cost defined in Shopify, Profi…" at bounding box center [398, 166] width 125 height 38
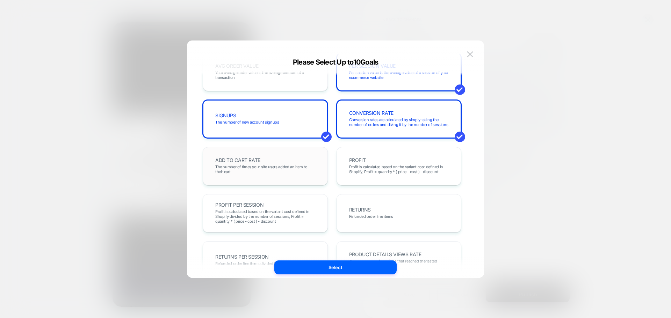
click at [274, 171] on span "The number of times your site users added an item to their cart" at bounding box center [265, 169] width 100 height 10
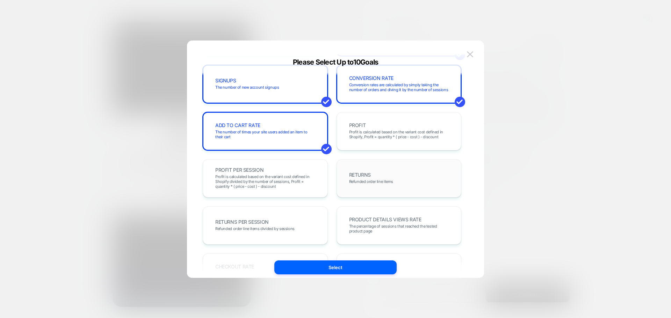
scroll to position [0, 0]
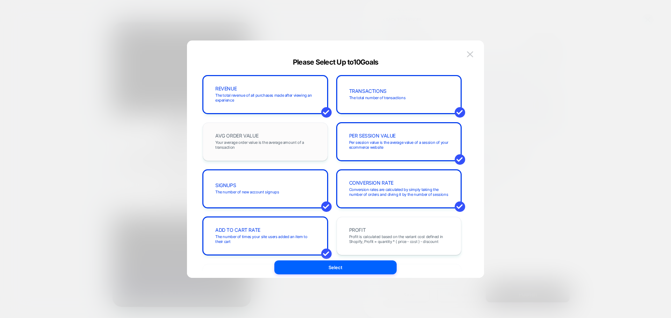
click at [275, 145] on span "Your average order value is the average amount of a transaction" at bounding box center [265, 145] width 100 height 10
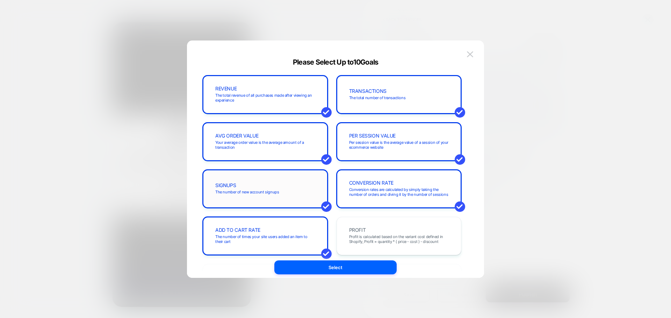
click at [263, 202] on div "SIGNUPS The number of new account signups" at bounding box center [265, 189] width 125 height 38
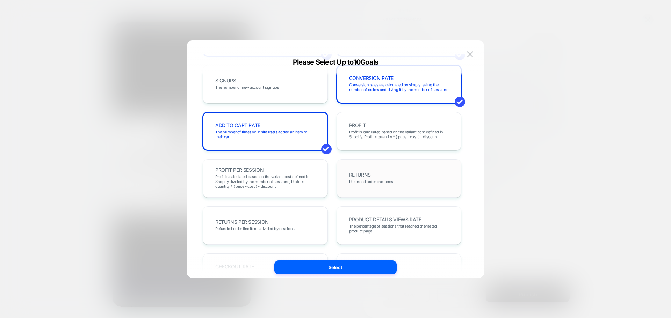
scroll to position [244, 0]
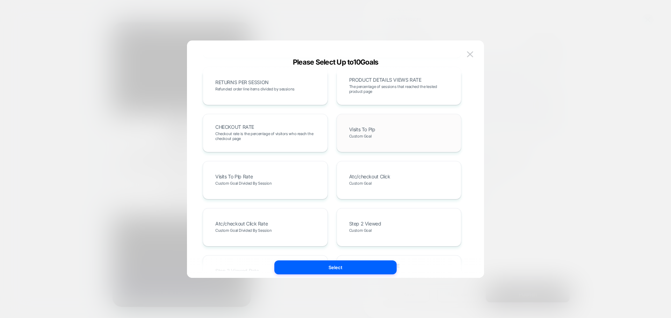
click at [383, 131] on div "Visits To Plp Custom Goal" at bounding box center [399, 133] width 110 height 24
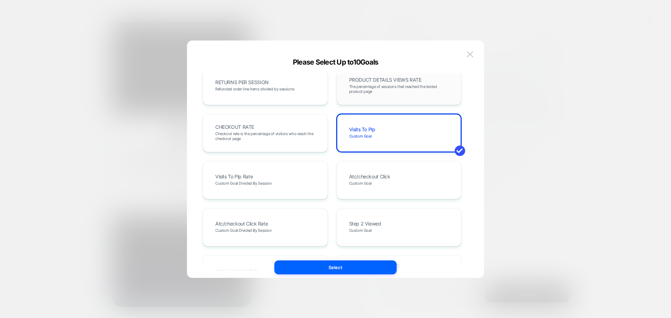
click at [375, 88] on span "The percentage of sessions that reached the tested product page" at bounding box center [399, 89] width 100 height 10
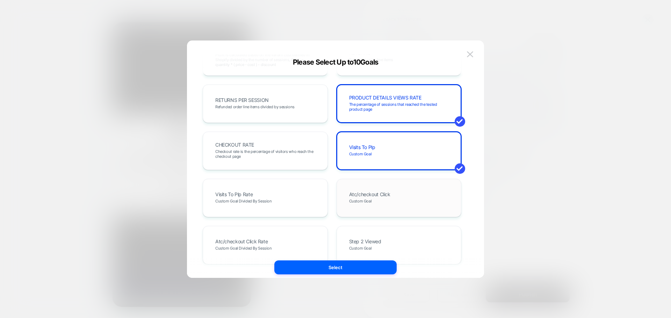
scroll to position [210, 0]
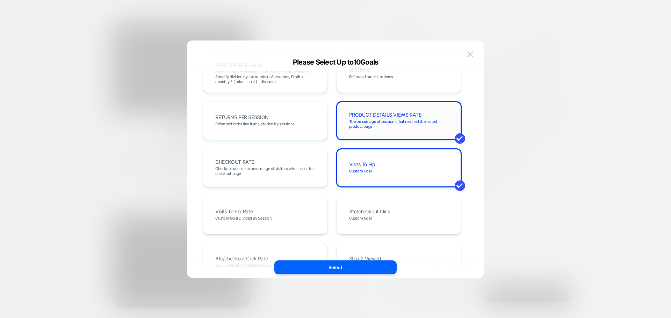
click at [394, 125] on span "The percentage of sessions that reached the tested product page" at bounding box center [399, 124] width 100 height 10
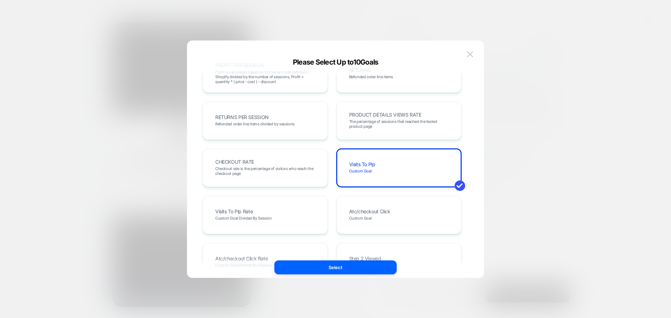
click at [367, 235] on div "REVENUE The total revenue of all purchases made after viewing an experience TRA…" at bounding box center [332, 144] width 258 height 557
click at [359, 219] on span "Custom Goal" at bounding box center [360, 218] width 23 height 5
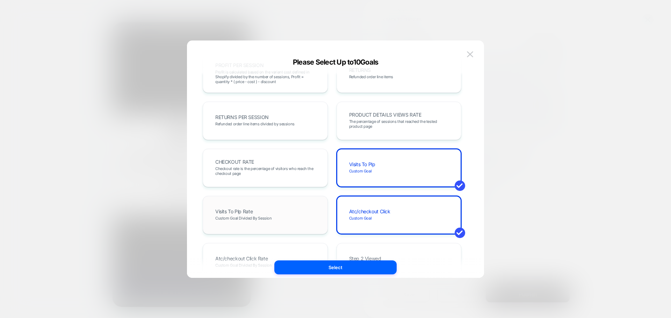
click at [259, 219] on span "Custom Goal Divided By Session" at bounding box center [243, 218] width 57 height 5
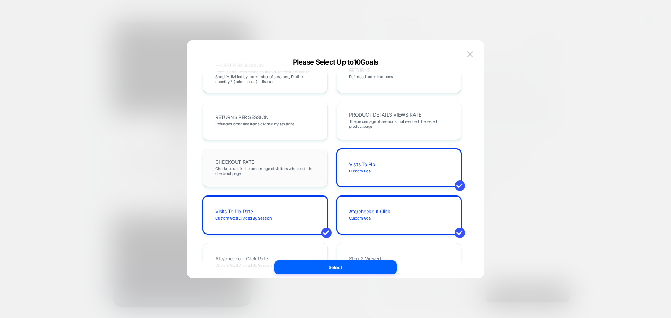
click at [280, 186] on div "CHECKOUT RATE Checkout rate is the percentage of visitors who reach the checkou…" at bounding box center [265, 168] width 125 height 38
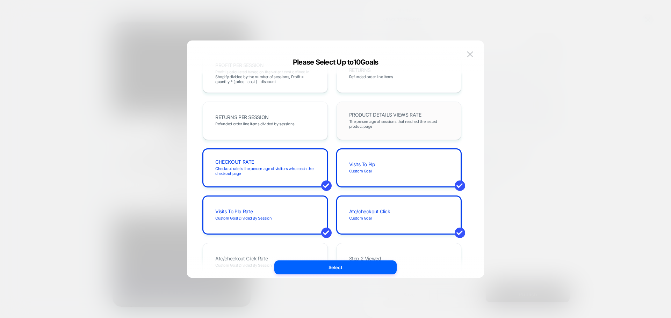
click at [348, 138] on div "PRODUCT DETAILS VIEWS RATE The percentage of sessions that reached the tested p…" at bounding box center [398, 121] width 125 height 38
click at [364, 116] on span "PRODUCT DETAILS VIEWS RATE" at bounding box center [385, 114] width 72 height 5
click at [372, 204] on div "Atc/checkout Click Custom Goal" at bounding box center [399, 215] width 110 height 24
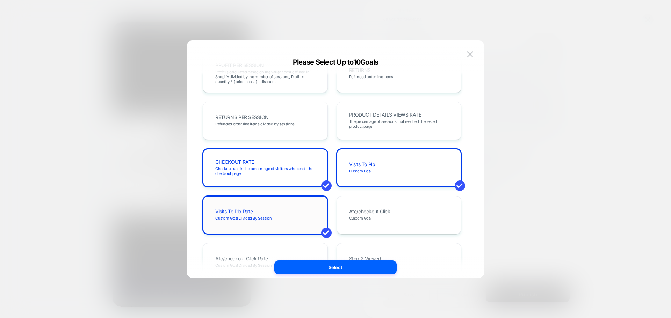
click at [300, 205] on div "Visits To Plp Rate Custom Goal Divided By Session" at bounding box center [265, 215] width 110 height 24
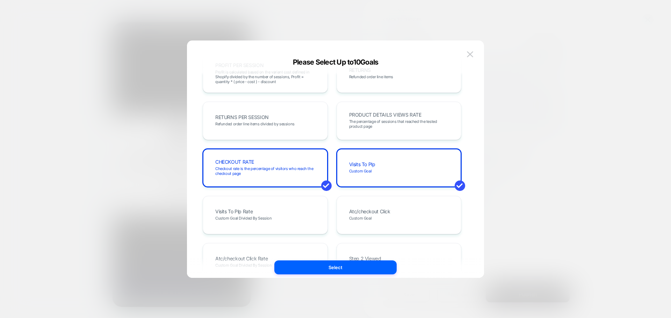
click at [375, 96] on div "REVENUE The total revenue of all purchases made after viewing an experience TRA…" at bounding box center [332, 144] width 258 height 557
click at [375, 121] on span "The percentage of sessions that reached the tested product page" at bounding box center [399, 124] width 100 height 10
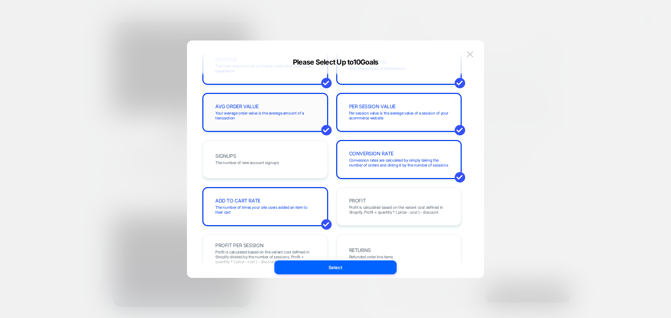
scroll to position [0, 0]
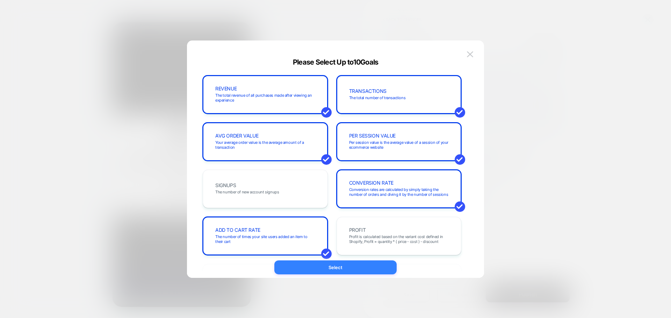
click at [335, 272] on button "Select" at bounding box center [335, 268] width 122 height 14
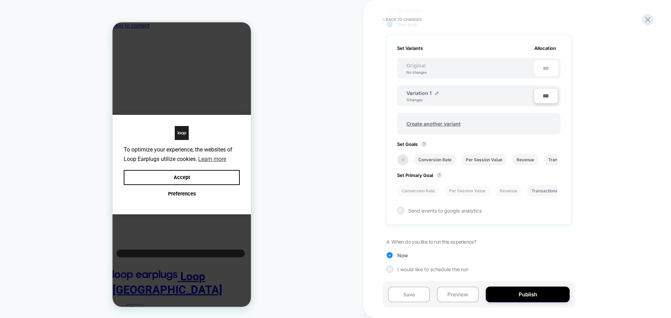
click at [543, 187] on li "Transactions" at bounding box center [544, 191] width 35 height 12
drag, startPoint x: 540, startPoint y: 188, endPoint x: 361, endPoint y: 190, distance: 178.8
click at [361, 190] on div "HOMEPAGE Theme: MAIN < Back to changes Review " ID447 | AUS | Cart | Sept. Sale…" at bounding box center [335, 159] width 671 height 318
click at [535, 206] on div "Set Variants Allocation Original No changes *** Variation 1 1 Changes *** Creat…" at bounding box center [478, 130] width 185 height 190
click at [512, 295] on button "Publish" at bounding box center [527, 295] width 84 height 16
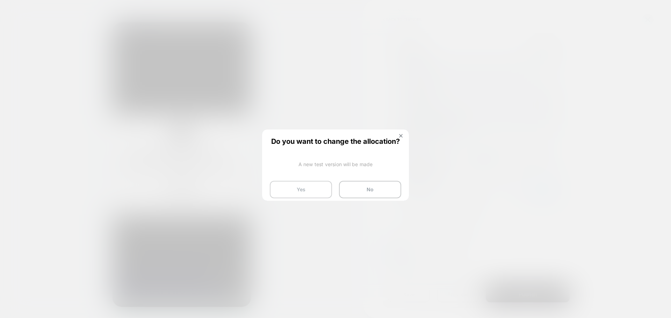
click at [278, 185] on button "Yes" at bounding box center [301, 189] width 62 height 17
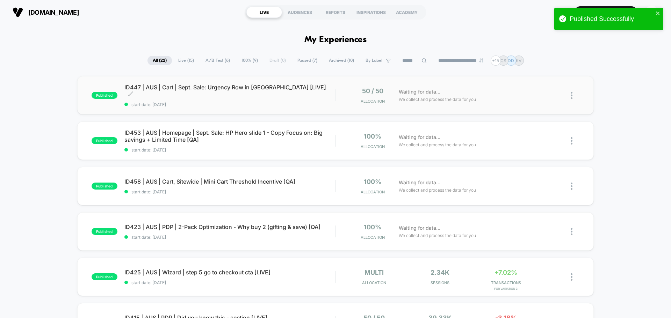
click at [169, 92] on span "ID447 | AUS | Cart | Sept. Sale: Urgency Row in Minicart [LIVE] Click to edit e…" at bounding box center [229, 91] width 211 height 14
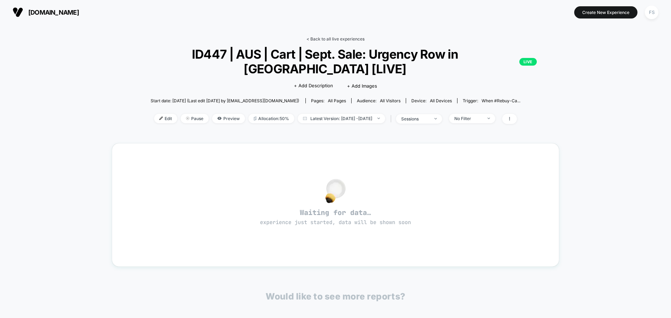
click at [349, 36] on link "< Back to all live experiences" at bounding box center [335, 38] width 58 height 5
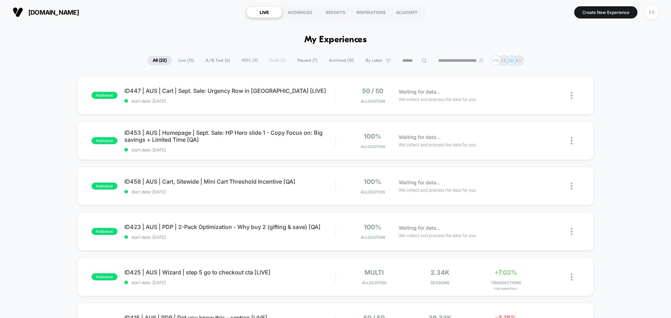
click at [651, 14] on div "FS" at bounding box center [651, 13] width 14 height 14
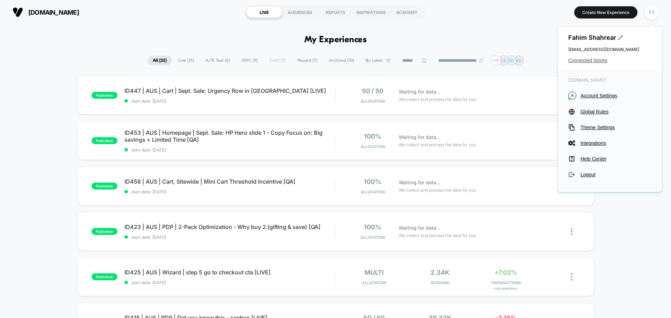
click at [600, 61] on span "Connected Stores" at bounding box center [609, 61] width 83 height 6
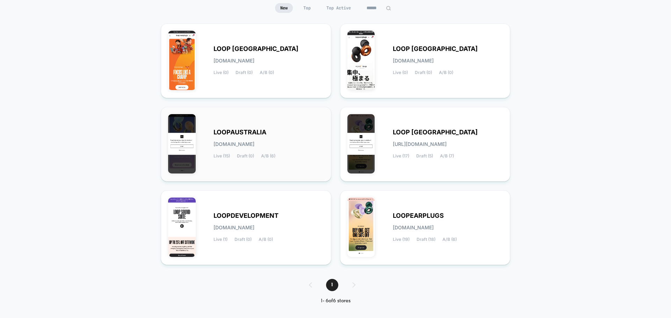
scroll to position [74, 0]
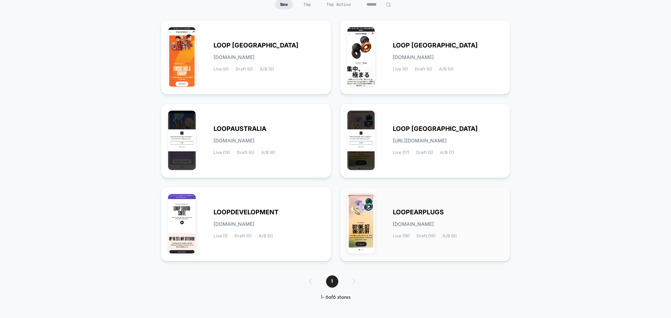
click at [432, 197] on div "LOOPEARPLUGS [DOMAIN_NAME] Live (19) Draft (18) A/B (6)" at bounding box center [425, 224] width 156 height 60
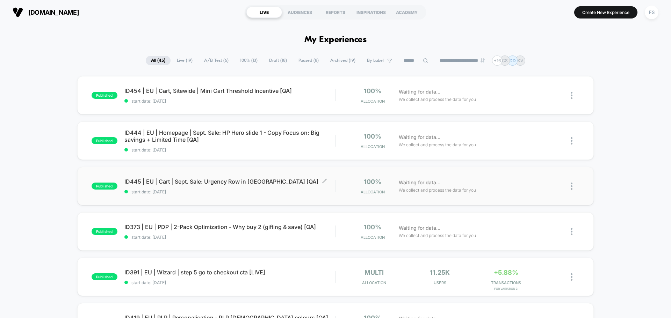
click at [169, 187] on div "ID445 | EU | Cart | Sept. Sale: Urgency Row in Minicart [QA] Click to edit expe…" at bounding box center [229, 186] width 211 height 16
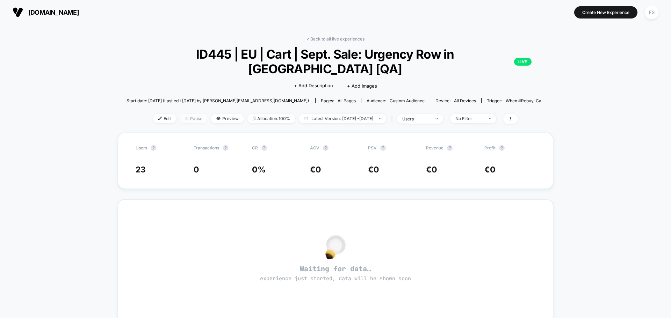
click at [185, 119] on img at bounding box center [186, 118] width 3 height 3
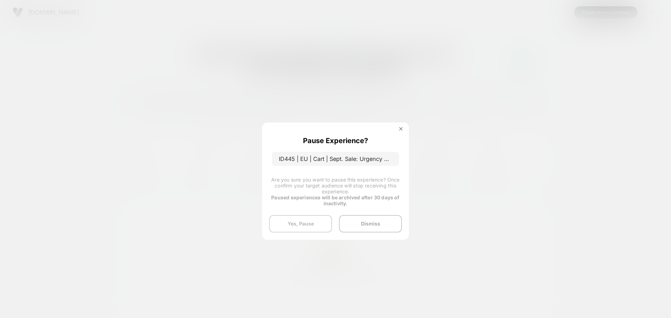
click at [291, 215] on button "Yes, Pause" at bounding box center [300, 223] width 63 height 17
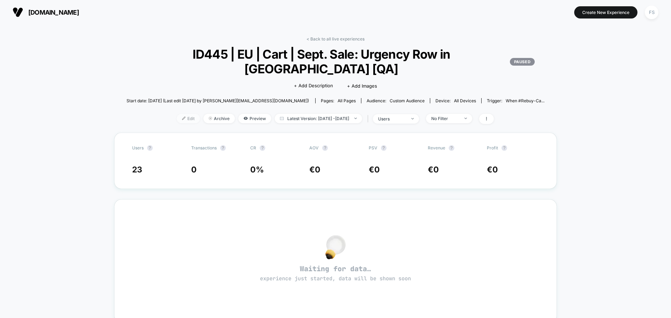
click at [181, 119] on span "Edit" at bounding box center [188, 118] width 23 height 9
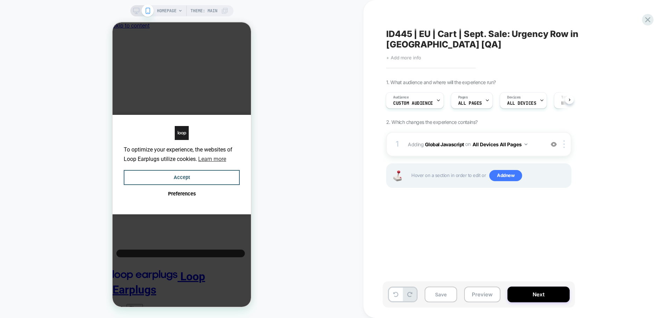
click at [405, 55] on span "+ Add more info" at bounding box center [403, 58] width 35 height 6
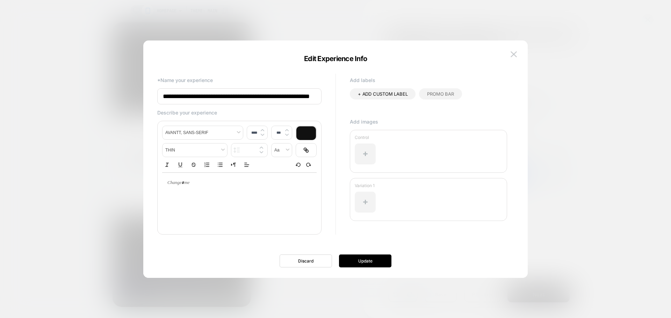
click at [292, 101] on input "**********" at bounding box center [239, 96] width 164 height 16
click at [313, 96] on input "**********" at bounding box center [239, 96] width 164 height 16
click at [306, 98] on input "**********" at bounding box center [239, 96] width 164 height 16
click at [309, 97] on input "**********" at bounding box center [239, 96] width 164 height 16
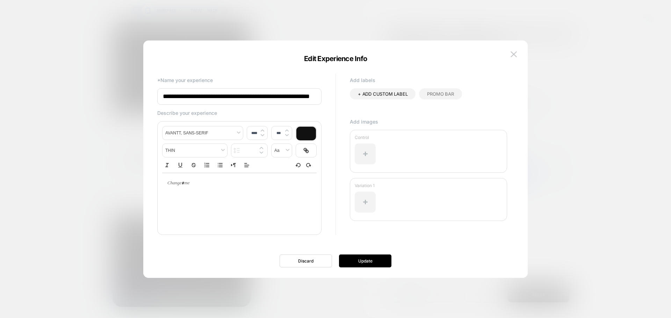
click at [309, 96] on input "**********" at bounding box center [239, 96] width 164 height 16
type input "**********"
click at [378, 257] on button "Update" at bounding box center [365, 261] width 52 height 13
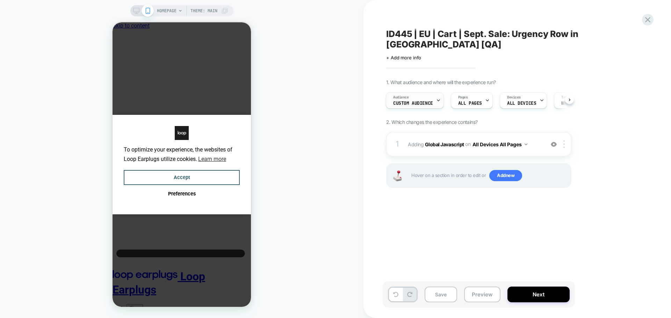
click at [415, 101] on span "Custom Audience" at bounding box center [413, 103] width 40 height 5
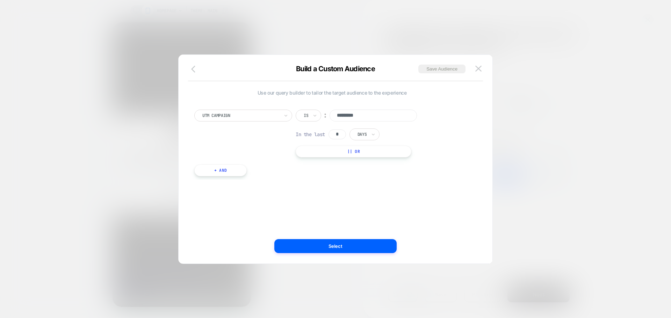
click at [199, 67] on icon "button" at bounding box center [195, 69] width 8 height 8
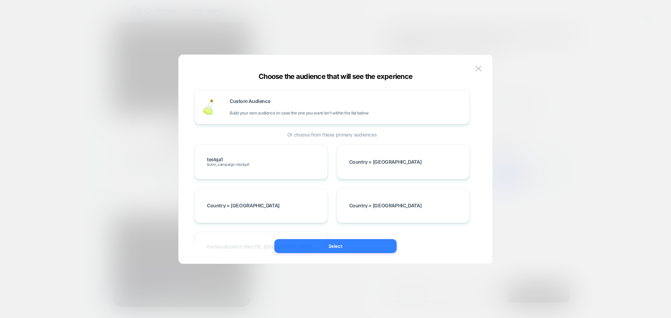
click at [323, 249] on button "Select" at bounding box center [335, 246] width 122 height 14
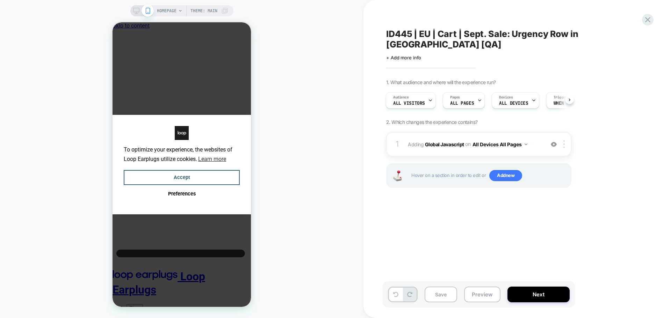
click at [323, 249] on div "HOMEPAGE Theme: MAIN" at bounding box center [181, 159] width 363 height 304
click at [423, 214] on div "ID445 | EU | Cart | Sept. Sale: Urgency Row in Minicart [QA] Click to edit expe…" at bounding box center [513, 159] width 262 height 304
click at [440, 139] on span "Adding Global Javascript on All Devices All Pages" at bounding box center [474, 144] width 133 height 10
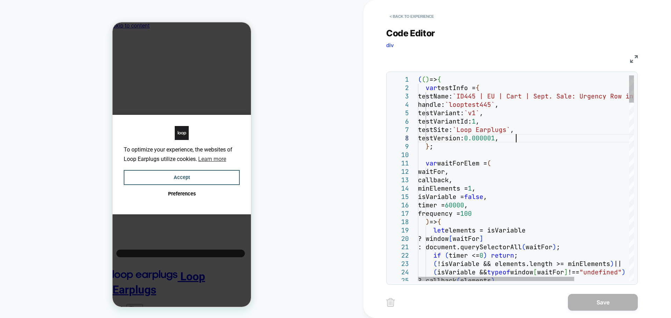
scroll to position [0, 0]
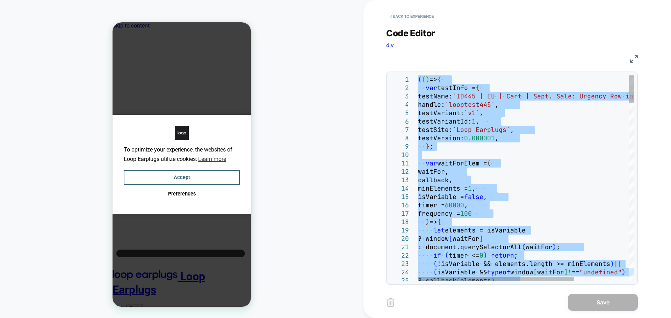
type textarea "*****"
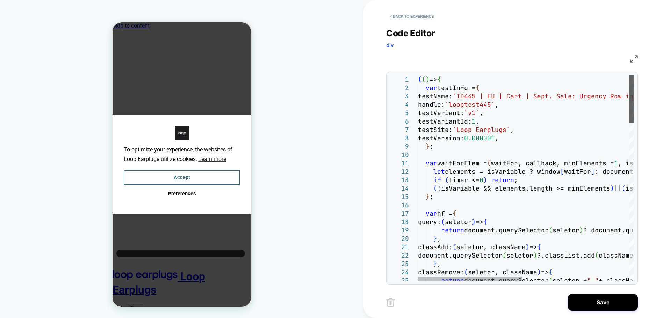
click at [634, 75] on div at bounding box center [631, 98] width 5 height 47
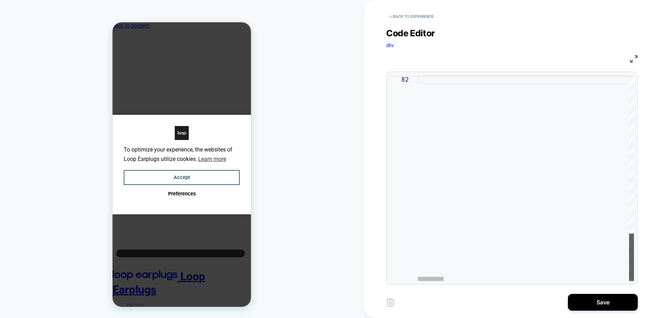
click at [630, 253] on div at bounding box center [631, 257] width 5 height 47
click at [597, 299] on button "Save" at bounding box center [603, 302] width 70 height 17
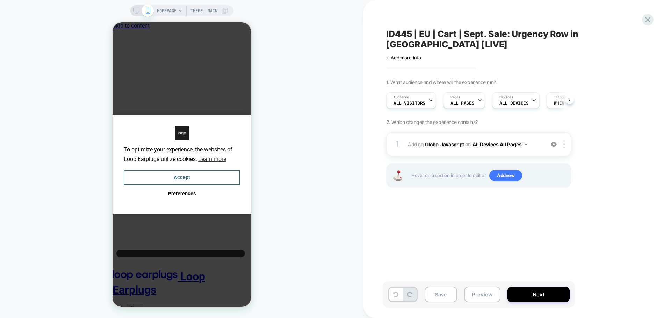
scroll to position [0, 0]
click at [557, 292] on button "Next" at bounding box center [538, 295] width 62 height 16
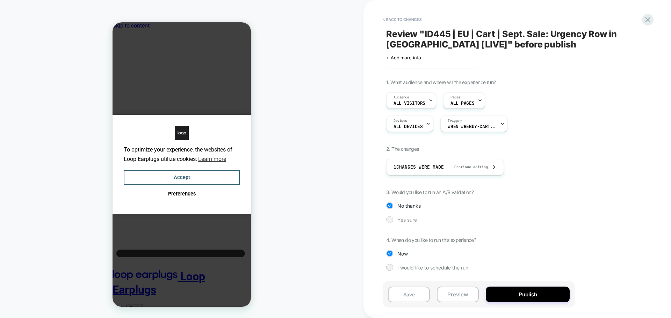
click at [402, 218] on span "Yes sure" at bounding box center [407, 220] width 20 height 6
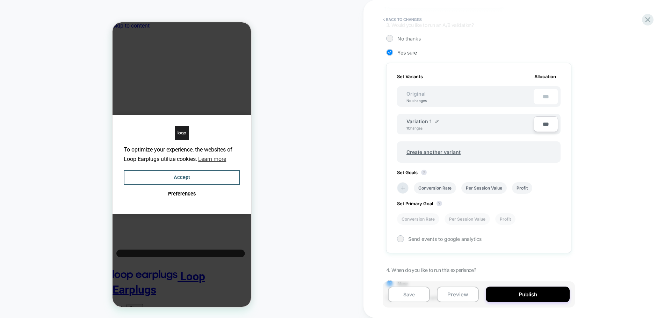
scroll to position [196, 0]
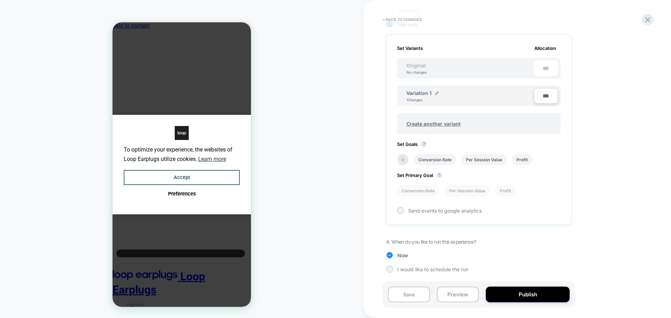
click at [408, 162] on div "Conversion Rate Per Session Value Profit" at bounding box center [474, 160] width 163 height 19
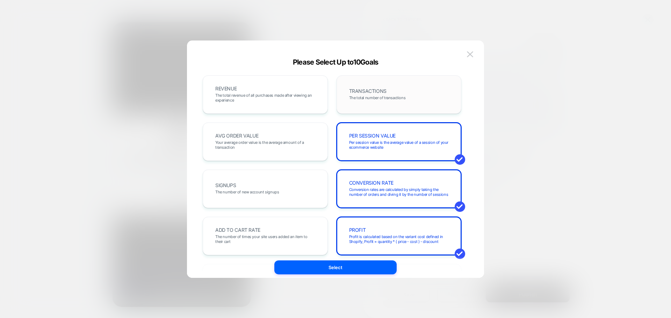
click at [394, 107] on div "TRANSACTIONS The total number of transactions" at bounding box center [398, 94] width 125 height 38
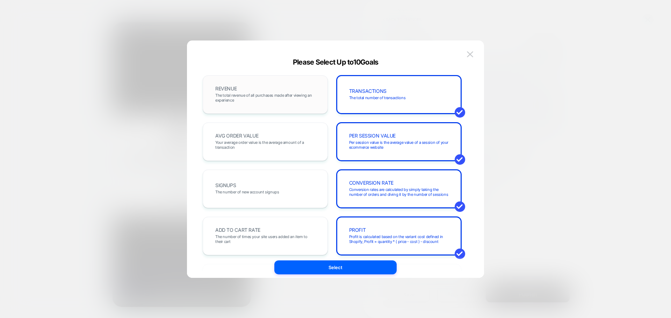
click at [255, 108] on div "REVENUE The total revenue of all purchases made after viewing an experience" at bounding box center [265, 94] width 125 height 38
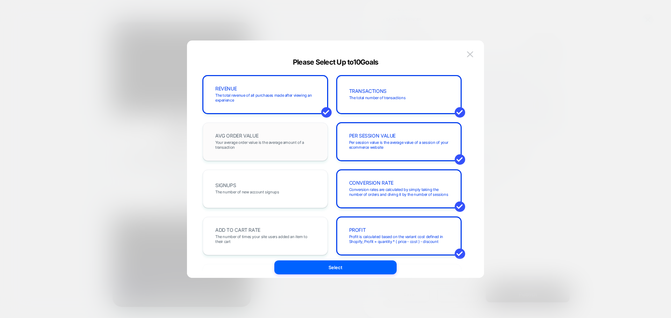
click at [258, 148] on span "Your average order value is the average amount of a transaction" at bounding box center [265, 145] width 100 height 10
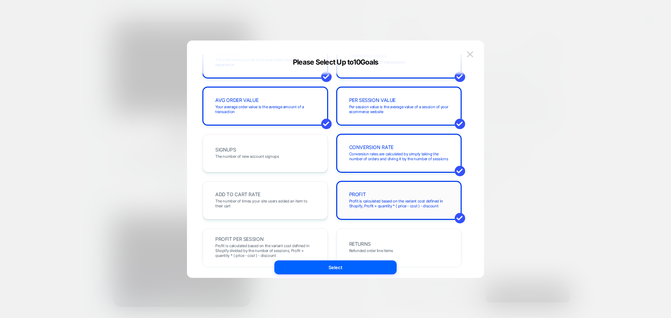
scroll to position [70, 0]
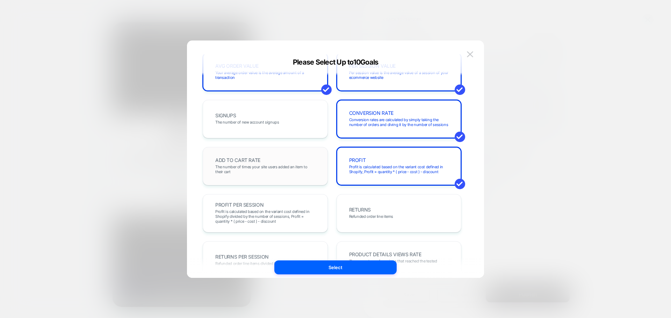
click at [284, 174] on span "The number of times your site users added an item to their cart" at bounding box center [265, 169] width 100 height 10
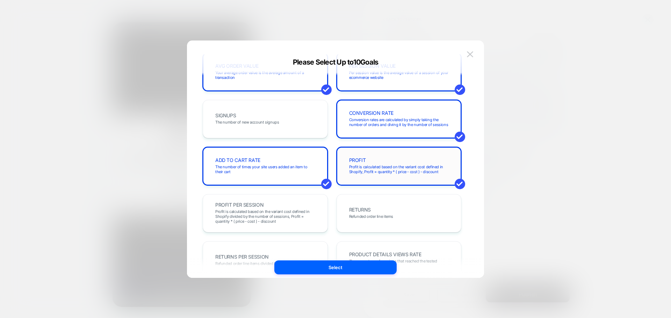
click at [413, 163] on div "PROFIT Profit is calculated based on the variant cost defined in Shopify, Profi…" at bounding box center [399, 166] width 110 height 24
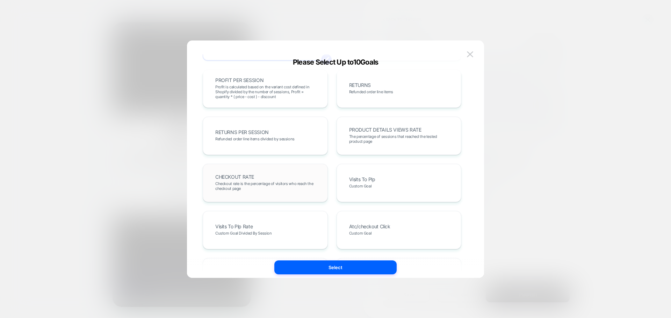
scroll to position [210, 0]
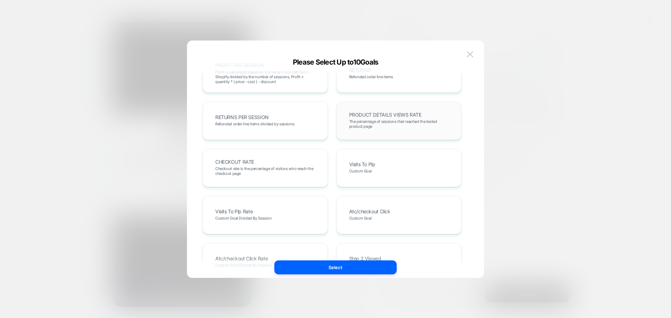
click at [375, 119] on span "The percentage of sessions that reached the tested product page" at bounding box center [399, 124] width 100 height 10
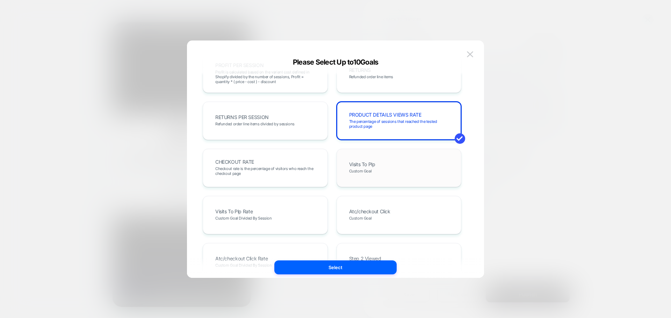
click at [352, 180] on div "Visits To Plp Custom Goal" at bounding box center [398, 168] width 125 height 38
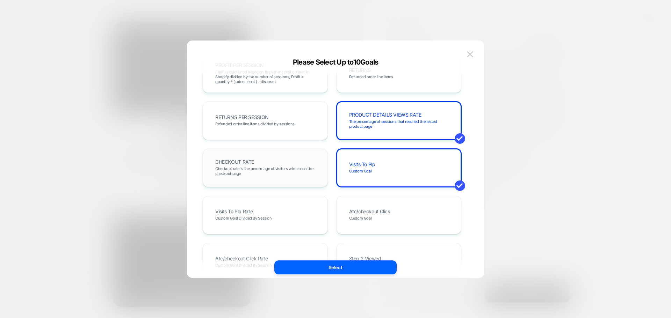
click at [260, 167] on span "Checkout rate is the percentage of visitors who reach the checkout page" at bounding box center [265, 171] width 100 height 10
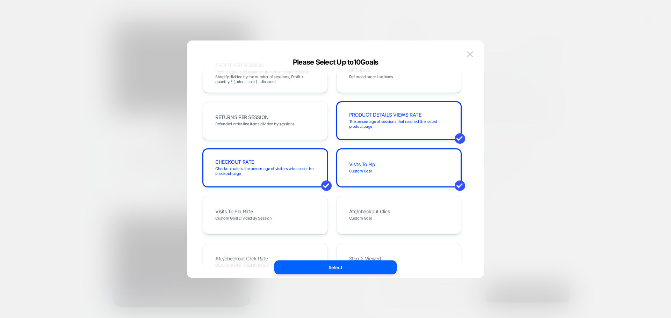
scroll to position [349, 0]
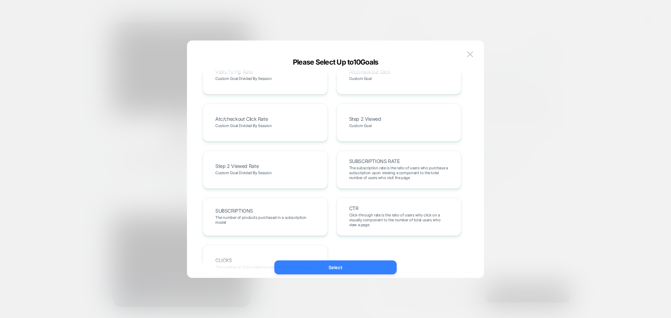
click at [361, 265] on button "Select" at bounding box center [335, 268] width 122 height 14
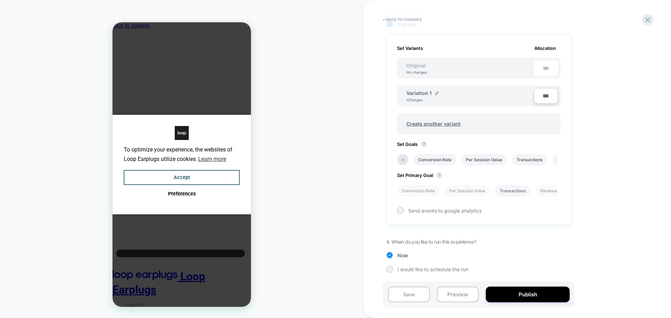
click at [511, 192] on li "Transactions" at bounding box center [512, 191] width 35 height 12
click at [525, 294] on button "Publish" at bounding box center [527, 295] width 84 height 16
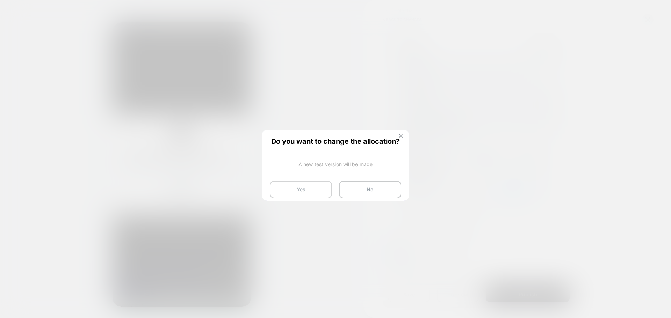
click at [304, 193] on button "Yes" at bounding box center [301, 189] width 62 height 17
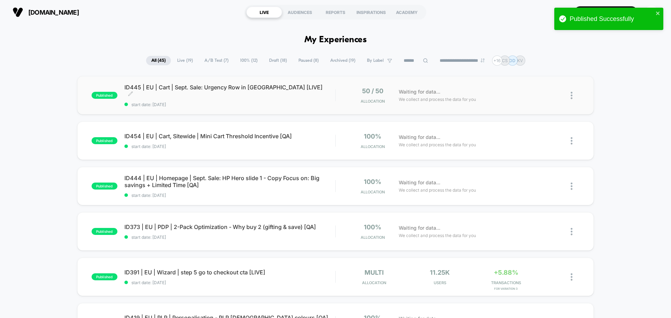
click at [257, 89] on span "ID445 | EU | Cart | Sept. Sale: Urgency Row in Minicart [LIVE] Click to edit ex…" at bounding box center [229, 91] width 211 height 14
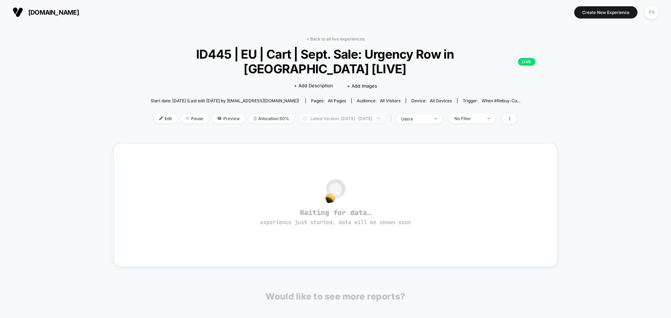
click at [375, 119] on span "Latest Version: [DATE] - [DATE]" at bounding box center [341, 118] width 87 height 9
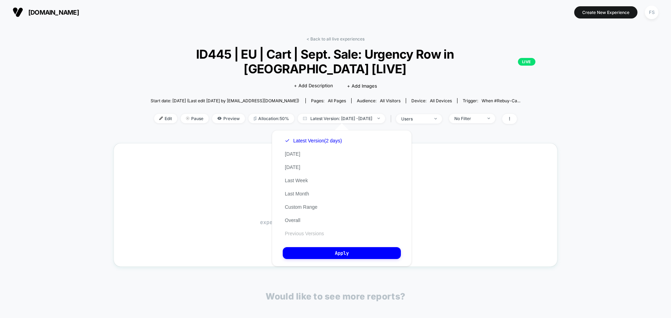
click at [306, 233] on button "Previous Versions" at bounding box center [304, 233] width 43 height 6
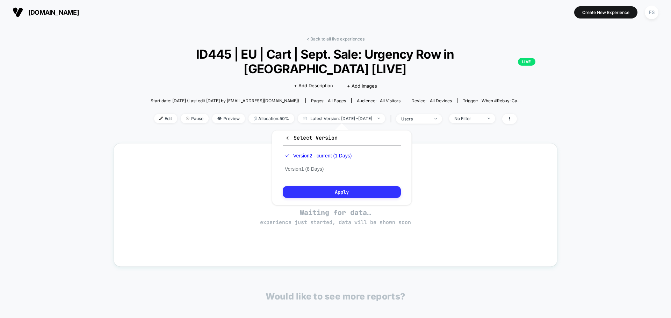
click at [346, 192] on button "Apply" at bounding box center [342, 192] width 118 height 12
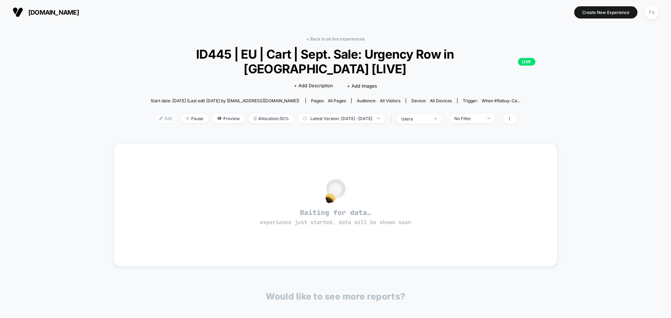
click at [159, 118] on img at bounding box center [160, 118] width 3 height 3
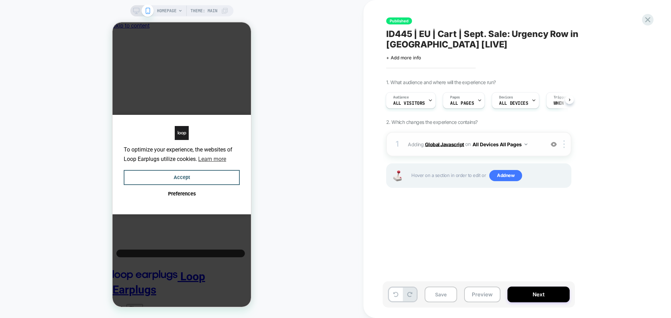
click at [433, 146] on b "Global Javascript" at bounding box center [444, 144] width 39 height 6
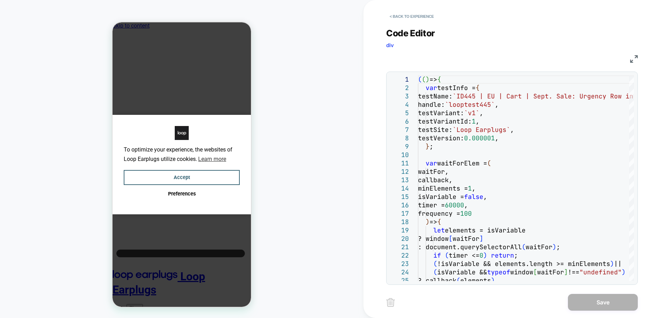
click at [635, 57] on img at bounding box center [634, 59] width 8 height 8
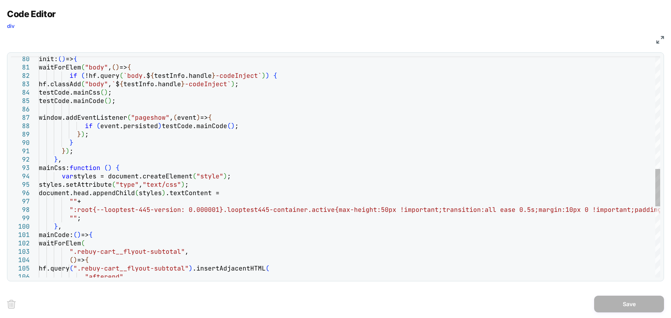
type textarea "**********"
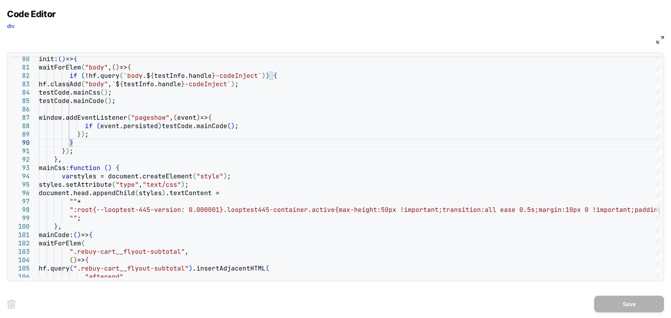
click at [660, 37] on img at bounding box center [660, 40] width 8 height 8
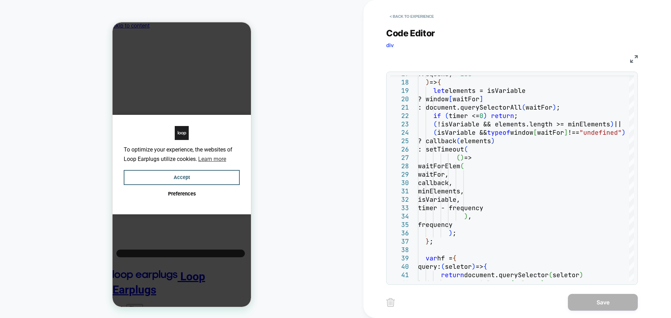
click at [633, 60] on img at bounding box center [634, 59] width 8 height 8
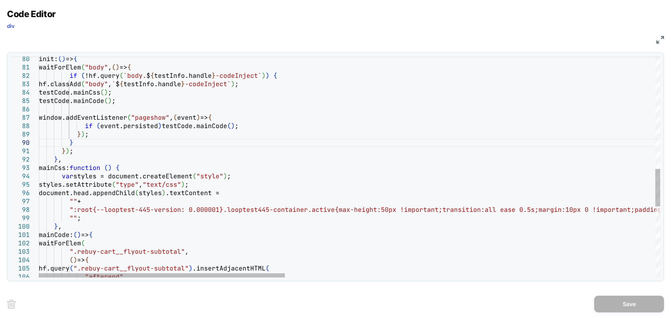
scroll to position [0, 34]
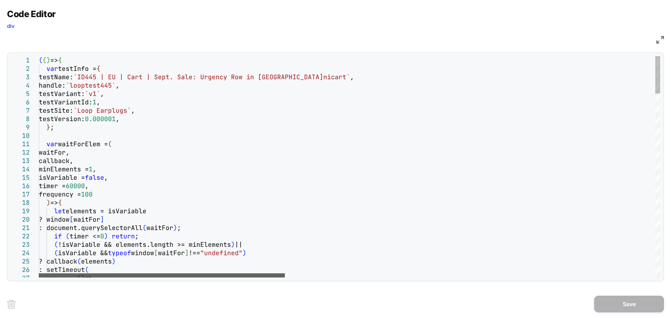
click at [145, 273] on div at bounding box center [162, 275] width 246 height 4
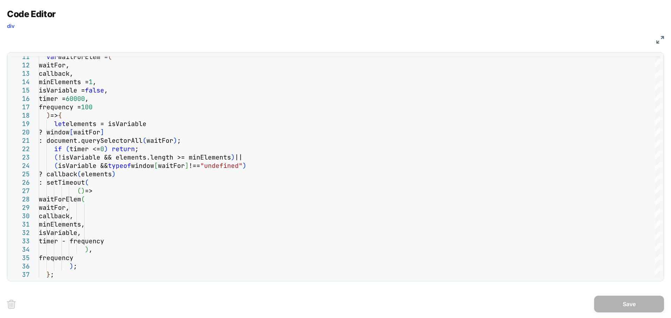
click at [660, 36] on img at bounding box center [660, 40] width 8 height 8
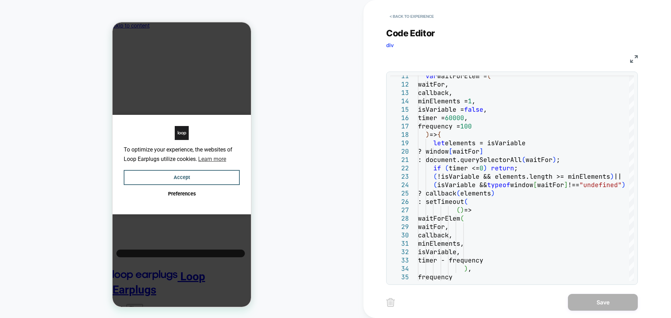
click at [412, 8] on div "< Back to experience" at bounding box center [539, 10] width 307 height 21
click at [412, 15] on button "< Back to experience" at bounding box center [411, 16] width 51 height 11
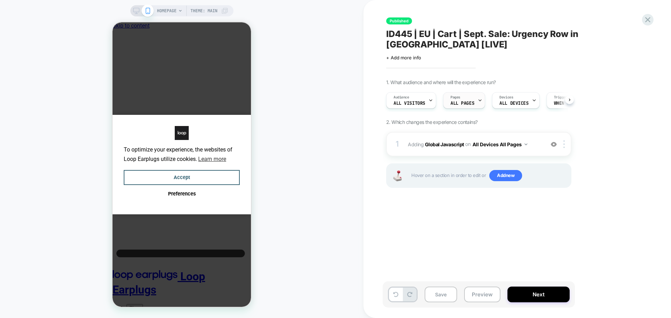
scroll to position [0, 0]
click at [646, 17] on icon at bounding box center [647, 19] width 9 height 9
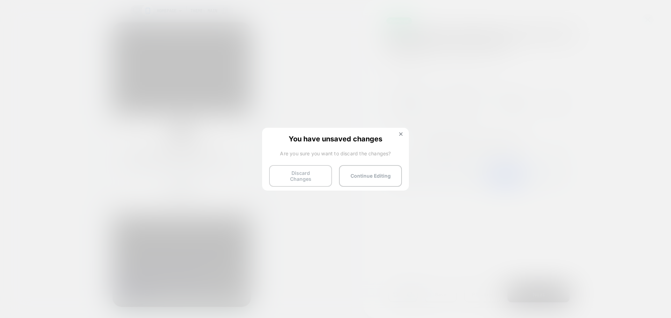
click at [304, 175] on button "Discard Changes" at bounding box center [300, 176] width 63 height 22
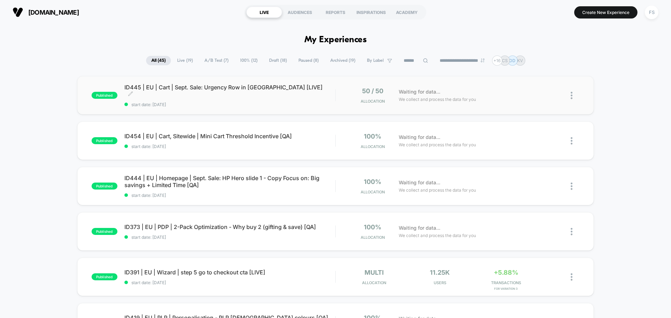
click at [155, 92] on span "ID445 | EU | Cart | Sept. Sale: Urgency Row in Minicart [LIVE] Click to edit ex…" at bounding box center [229, 91] width 211 height 14
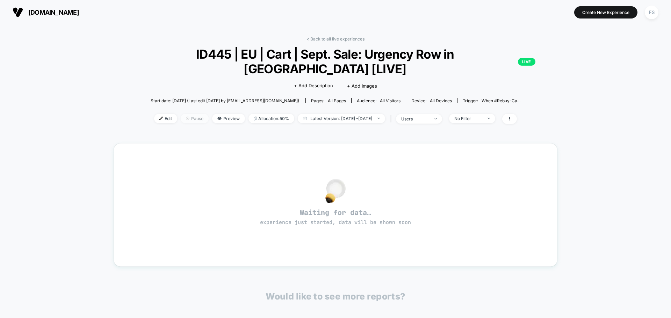
click at [188, 122] on span "Pause" at bounding box center [195, 118] width 28 height 9
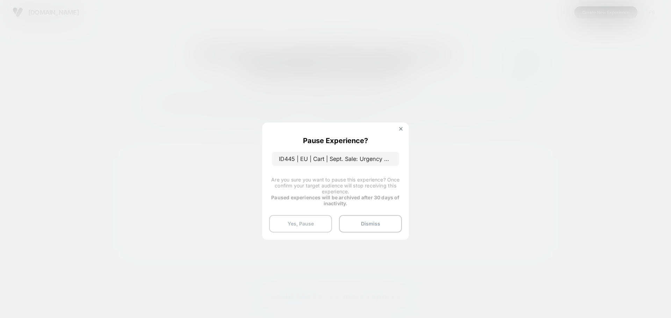
click at [306, 222] on button "Yes, Pause" at bounding box center [300, 223] width 63 height 17
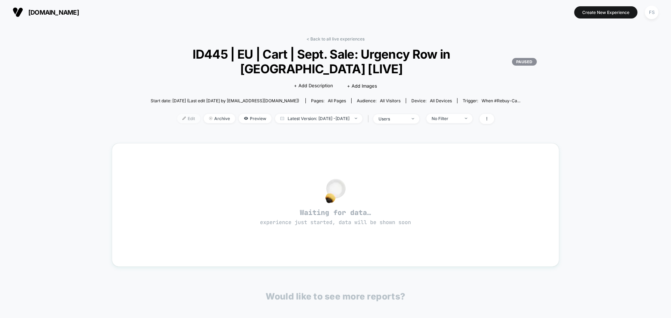
click at [180, 119] on span "Edit" at bounding box center [188, 118] width 23 height 9
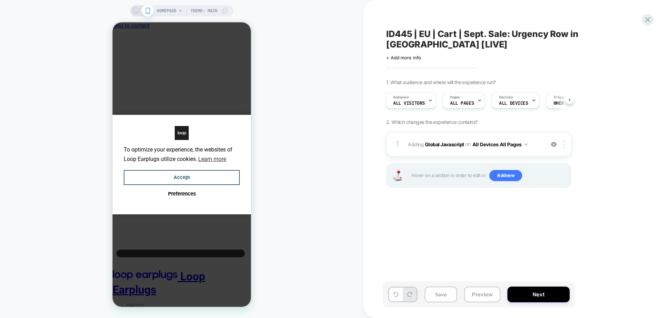
click at [438, 273] on div "ID445 | EU | Cart | Sept. Sale: Urgency Row in Minicart [LIVE] Click to edit ex…" at bounding box center [513, 159] width 262 height 304
click at [443, 145] on b "Global Javascript" at bounding box center [444, 144] width 39 height 6
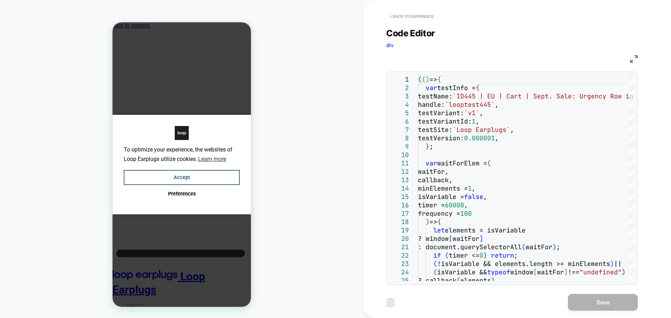
click at [404, 14] on button "< Back to experience" at bounding box center [411, 16] width 51 height 11
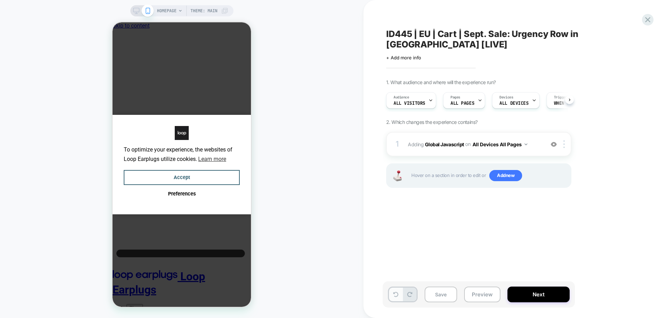
scroll to position [0, 0]
click at [393, 294] on icon at bounding box center [395, 294] width 5 height 5
click at [409, 294] on icon at bounding box center [409, 294] width 5 height 5
click at [397, 295] on icon at bounding box center [395, 294] width 5 height 5
click at [443, 146] on b "Global Javascript" at bounding box center [444, 144] width 39 height 6
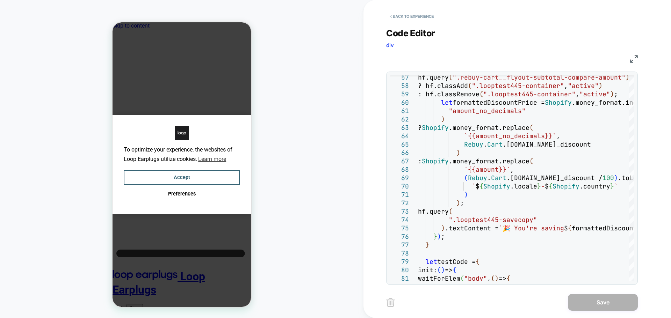
click at [633, 57] on img at bounding box center [634, 59] width 8 height 8
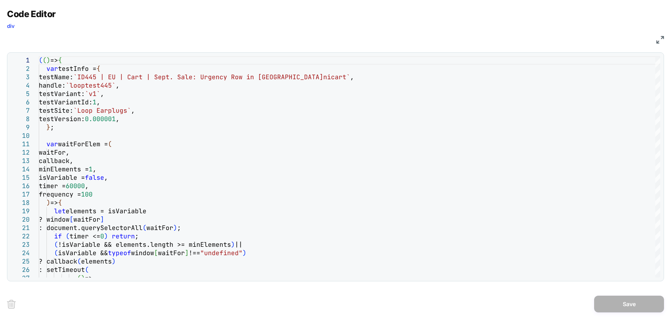
click at [662, 36] on img at bounding box center [660, 40] width 8 height 8
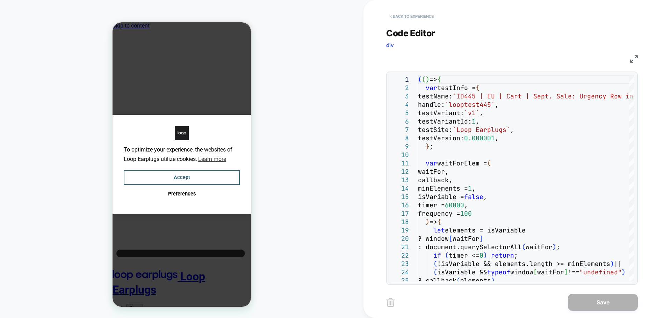
click at [409, 14] on button "< Back to experience" at bounding box center [411, 16] width 51 height 11
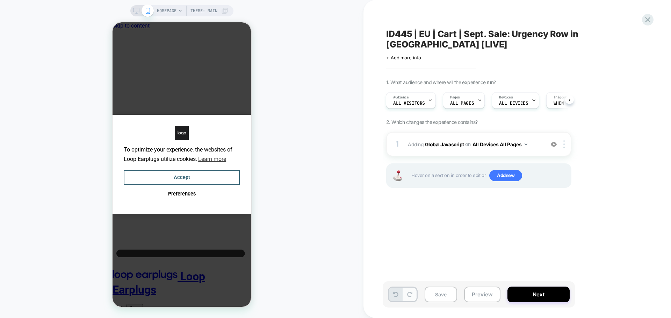
click at [403, 295] on button at bounding box center [410, 295] width 14 height 14
click at [390, 295] on button at bounding box center [396, 295] width 14 height 14
click at [454, 142] on b "Global Javascript" at bounding box center [444, 144] width 39 height 6
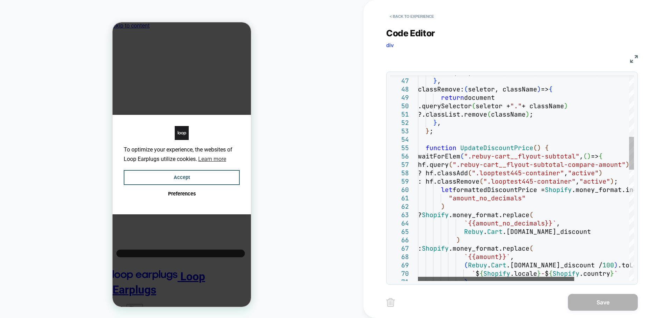
click at [485, 281] on div at bounding box center [496, 279] width 156 height 4
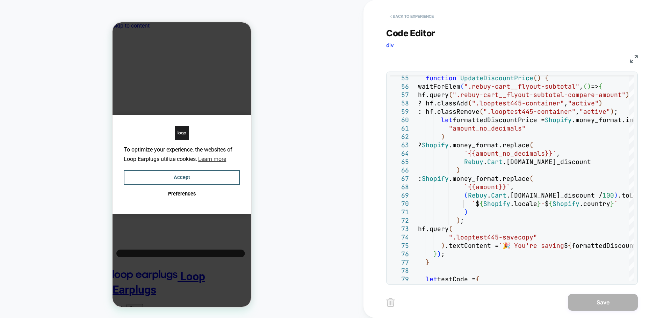
click at [406, 12] on button "< Back to experience" at bounding box center [411, 16] width 51 height 11
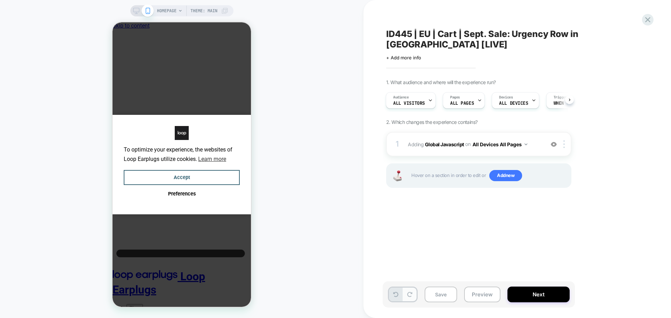
click at [415, 294] on button at bounding box center [410, 295] width 14 height 14
click at [438, 142] on b "Global Javascript" at bounding box center [444, 144] width 39 height 6
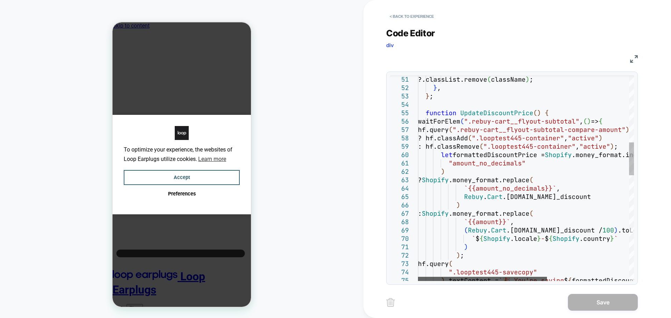
click at [467, 277] on div at bounding box center [482, 279] width 129 height 4
click at [421, 15] on button "< Back to experience" at bounding box center [411, 16] width 51 height 11
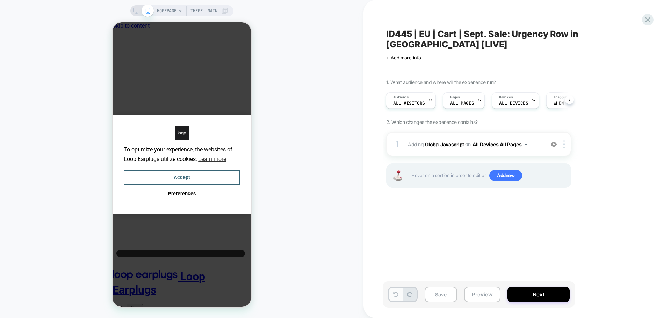
click at [394, 301] on button at bounding box center [396, 295] width 14 height 14
click at [444, 145] on b "Global Javascript" at bounding box center [444, 144] width 39 height 6
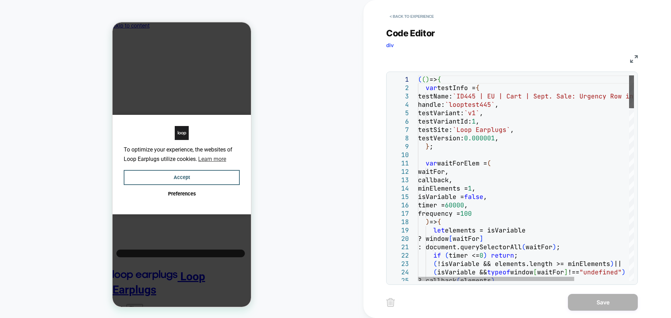
click at [634, 75] on div at bounding box center [631, 91] width 5 height 33
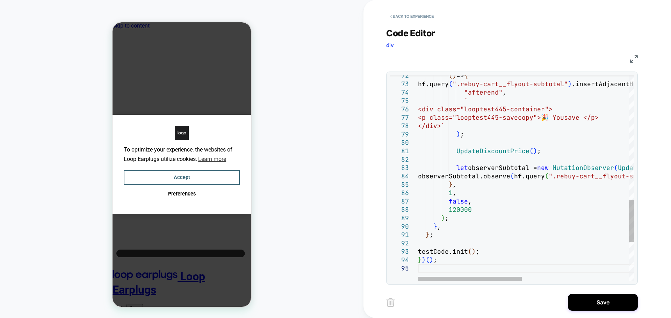
type textarea "**********"
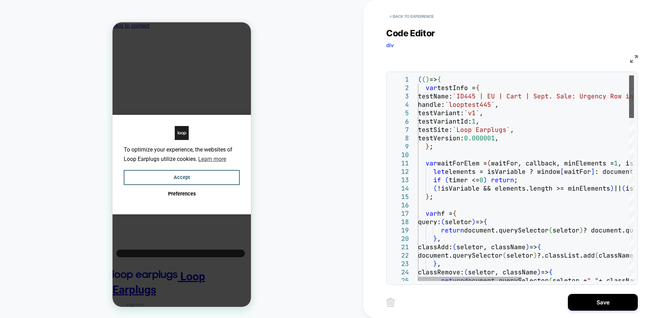
click at [634, 75] on div at bounding box center [631, 96] width 5 height 43
click at [606, 300] on button "Save" at bounding box center [603, 302] width 70 height 17
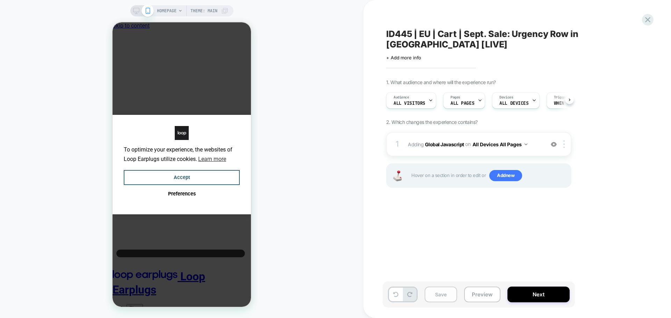
scroll to position [0, 0]
click at [441, 293] on button "Save" at bounding box center [440, 295] width 32 height 16
click at [432, 142] on b "Global Javascript" at bounding box center [444, 144] width 39 height 6
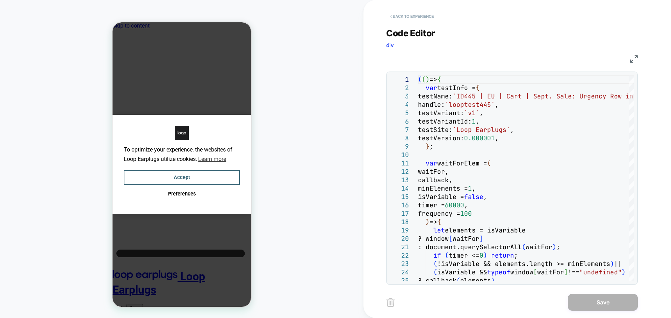
click at [402, 20] on button "< Back to experience" at bounding box center [411, 16] width 51 height 11
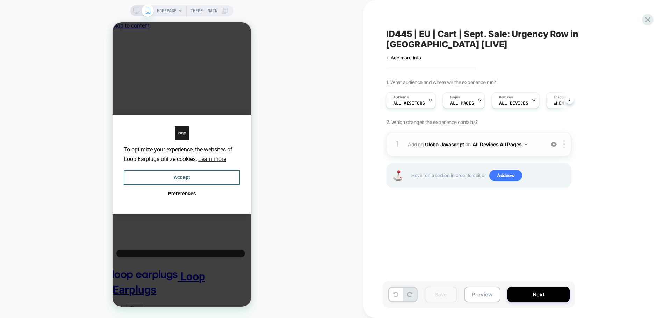
click at [445, 140] on span "Adding Global Javascript on All Devices All Pages" at bounding box center [474, 144] width 133 height 10
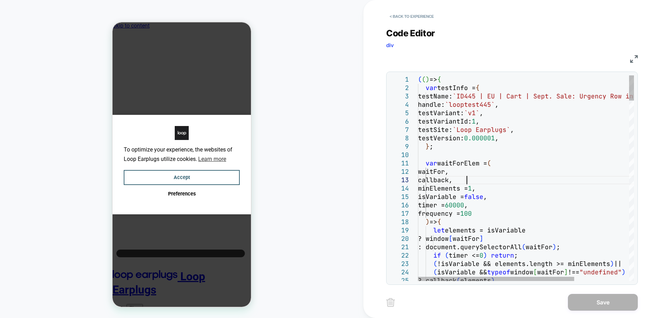
scroll to position [0, 0]
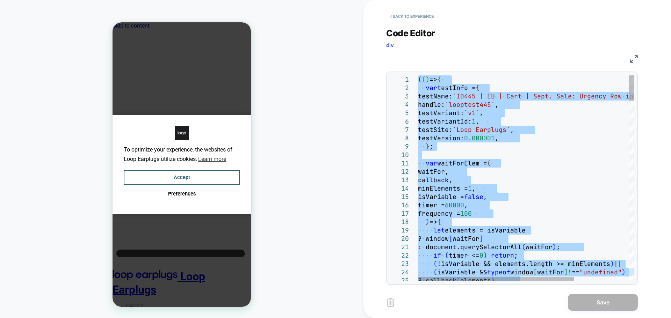
type textarea "**********"
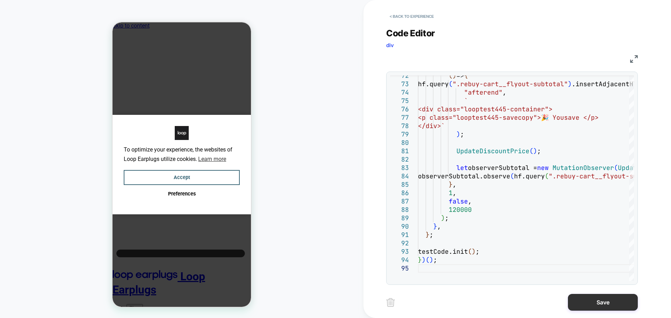
click at [603, 305] on button "Save" at bounding box center [603, 302] width 70 height 17
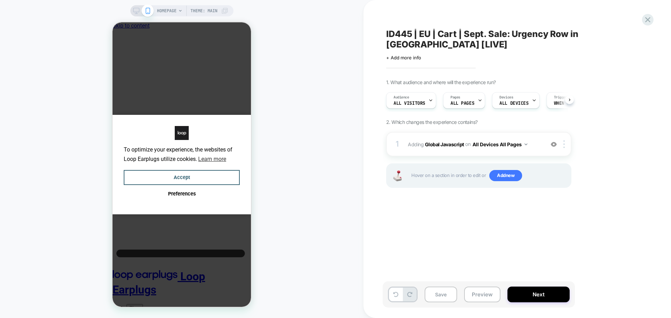
scroll to position [0, 0]
click at [444, 296] on button "Save" at bounding box center [440, 295] width 32 height 16
click at [534, 297] on button "Next" at bounding box center [538, 295] width 62 height 16
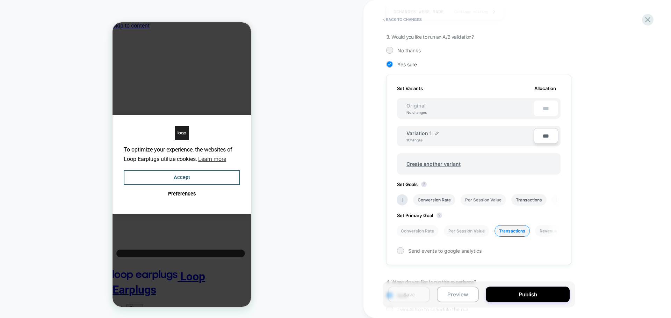
scroll to position [175, 0]
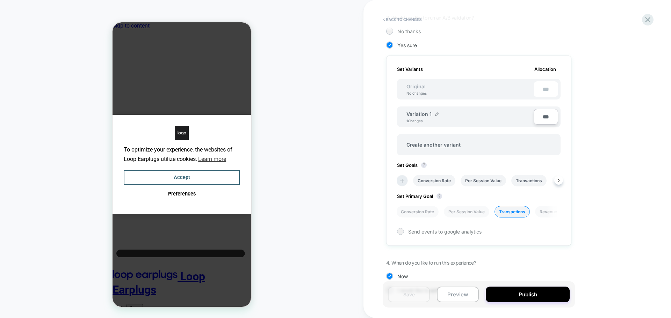
click at [405, 182] on icon at bounding box center [401, 180] width 7 height 7
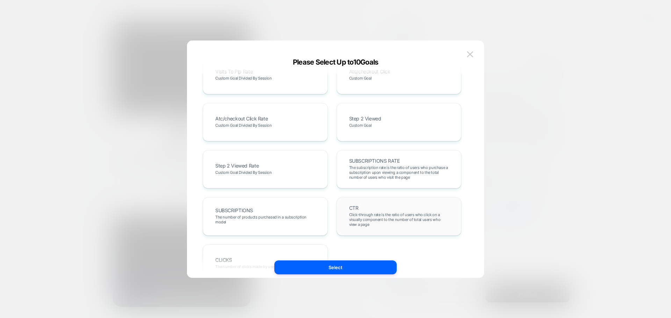
scroll to position [382, 0]
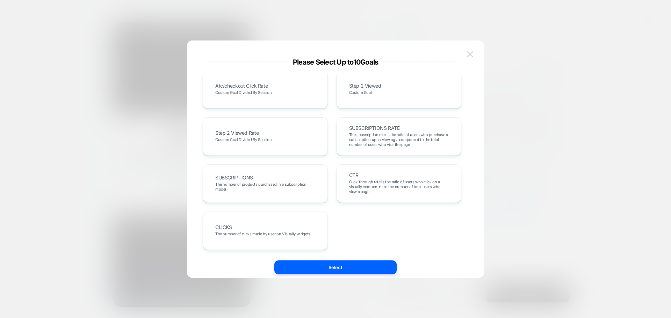
click at [470, 58] on button at bounding box center [469, 54] width 10 height 10
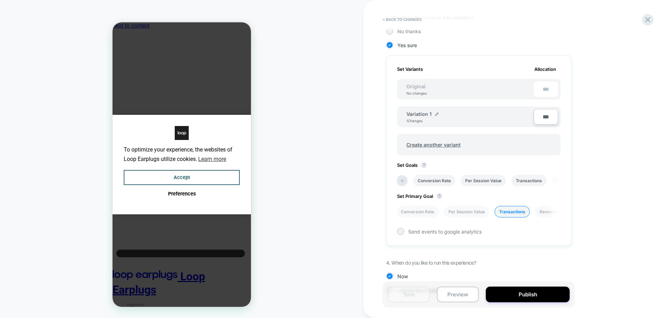
scroll to position [196, 0]
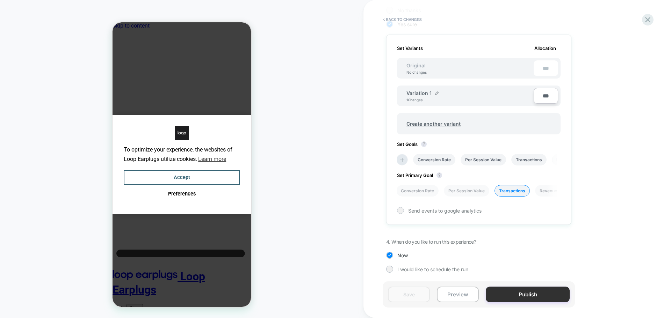
click at [496, 296] on button "Publish" at bounding box center [527, 295] width 84 height 16
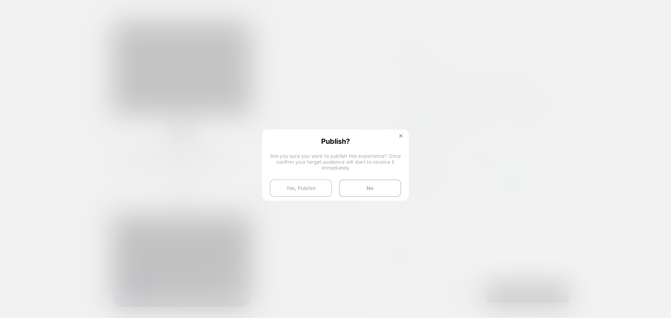
click at [298, 193] on button "Yes, Publish" at bounding box center [301, 188] width 62 height 17
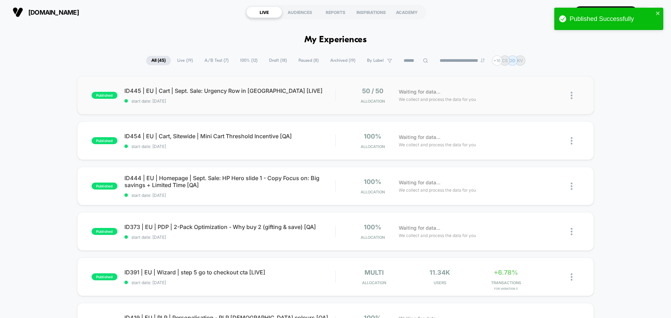
click at [201, 86] on div "published ID445 | EU | Cart | Sept. Sale: Urgency Row in Minicart [LIVE] start …" at bounding box center [335, 95] width 516 height 38
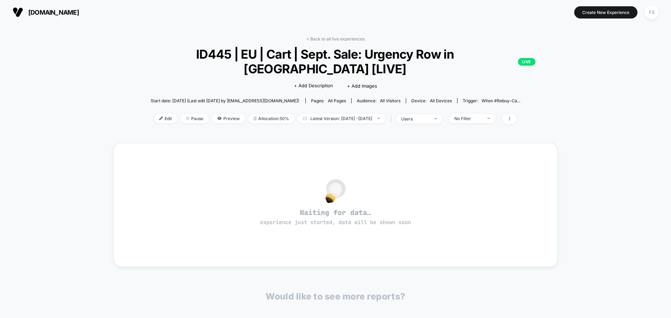
click at [348, 36] on div "< Back to all live experiences ID445 | EU | Cart | Sept. Sale: Urgency Row in M…" at bounding box center [336, 201] width 444 height 340
click at [347, 39] on link "< Back to all live experiences" at bounding box center [335, 38] width 58 height 5
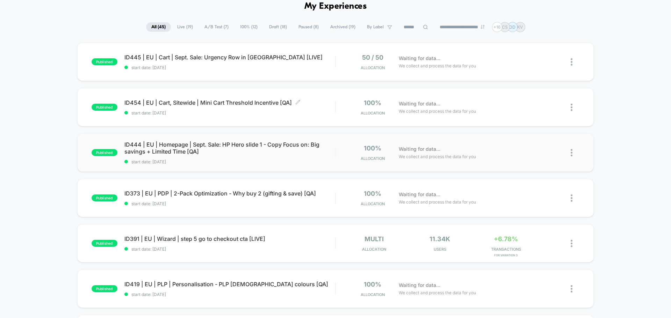
scroll to position [70, 0]
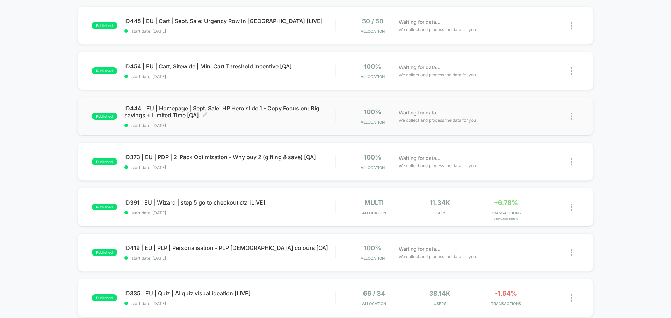
click at [177, 108] on span "ID444 | EU | Homepage | Sept. Sale: HP Hero slide 1 - Copy Focus on: Big saving…" at bounding box center [229, 112] width 211 height 14
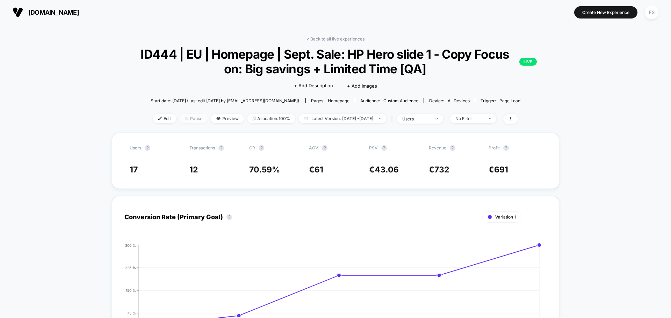
click at [180, 119] on span "Pause" at bounding box center [194, 118] width 28 height 9
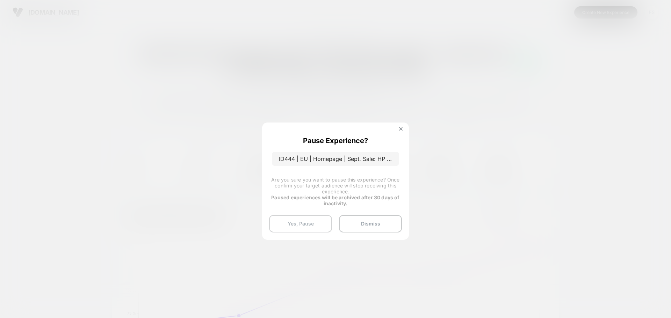
click at [290, 218] on button "Yes, Pause" at bounding box center [300, 223] width 63 height 17
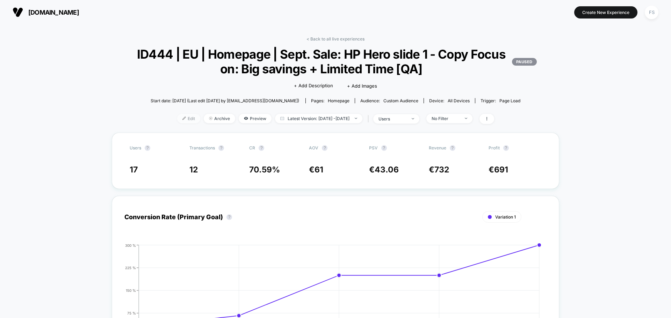
click at [177, 114] on span "Edit" at bounding box center [188, 118] width 23 height 9
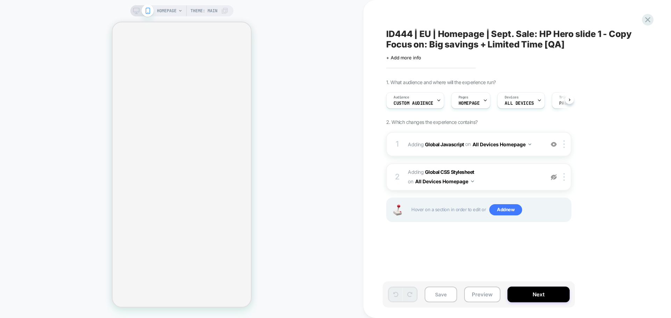
scroll to position [0, 0]
click at [410, 99] on div "Audience Custom Audience" at bounding box center [413, 101] width 54 height 16
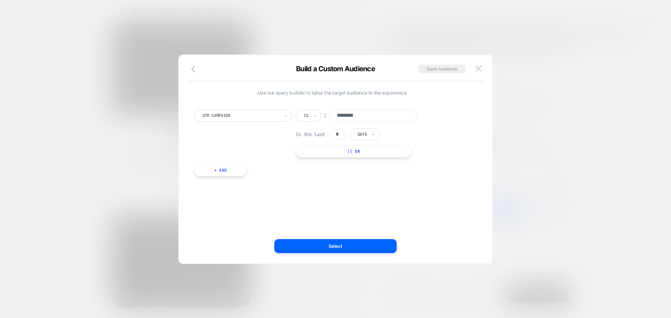
scroll to position [0, 0]
click at [479, 71] on img at bounding box center [478, 69] width 6 height 6
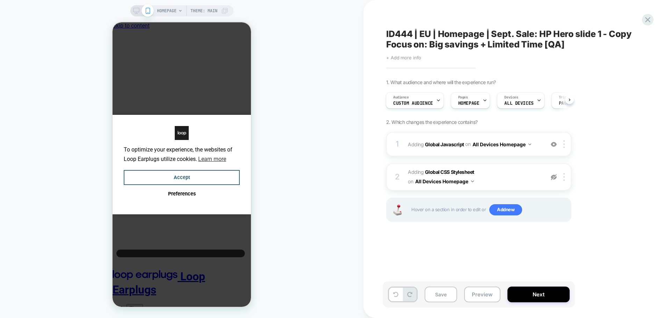
click at [408, 56] on span "+ Add more info" at bounding box center [403, 58] width 35 height 6
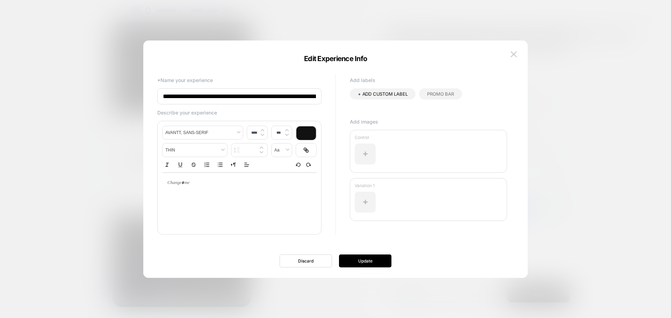
scroll to position [0, 147]
click at [307, 100] on input "**********" at bounding box center [239, 96] width 164 height 16
click at [308, 98] on input "**********" at bounding box center [239, 96] width 164 height 16
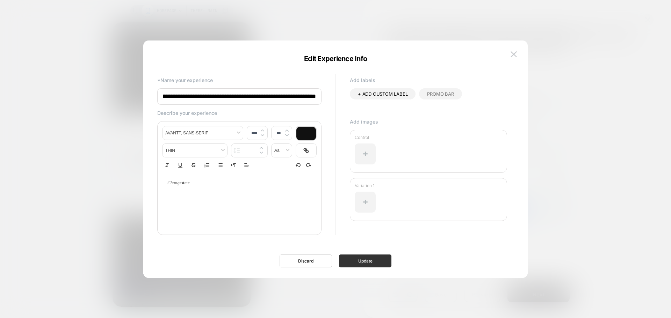
type input "**********"
click at [359, 265] on button "Update" at bounding box center [365, 261] width 52 height 13
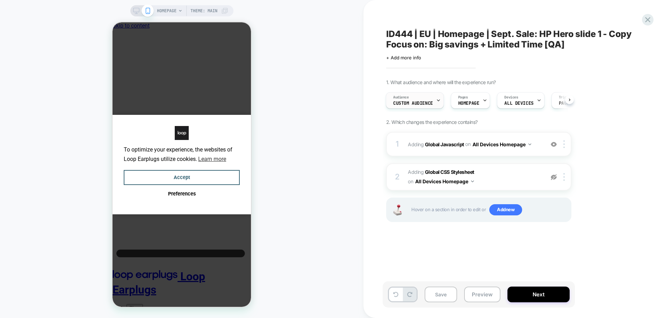
click at [396, 94] on div "Audience Custom Audience" at bounding box center [413, 101] width 54 height 16
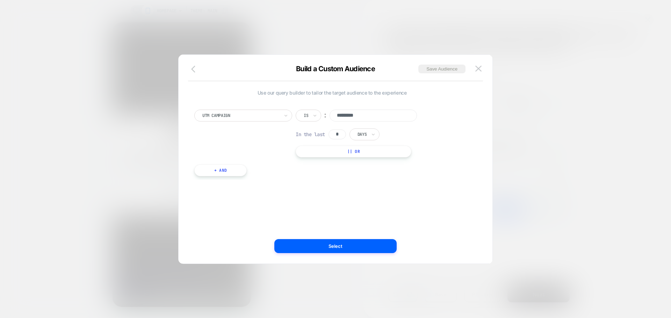
click at [194, 65] on icon "button" at bounding box center [195, 69] width 8 height 8
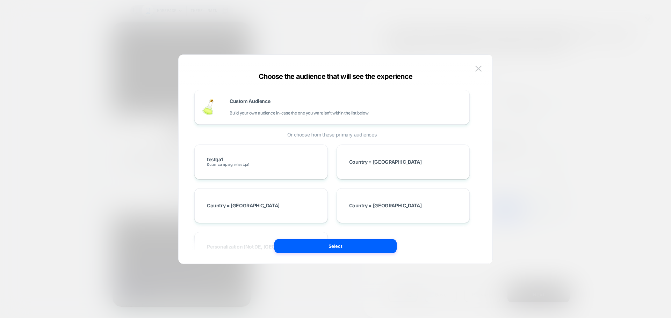
click at [333, 254] on div "Custom Audience Build your own audience in-case the one you want isn't within t…" at bounding box center [335, 163] width 293 height 202
click at [335, 247] on button "Select" at bounding box center [335, 246] width 122 height 14
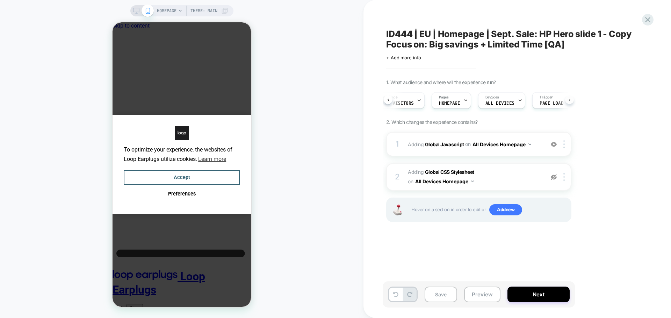
scroll to position [0, 35]
click at [442, 142] on b "Global Javascript" at bounding box center [444, 144] width 39 height 6
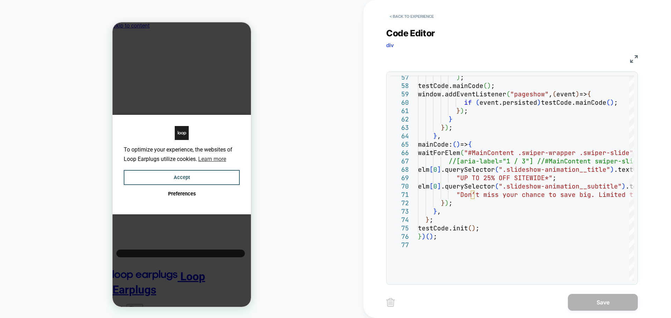
click at [634, 56] on img at bounding box center [634, 59] width 8 height 8
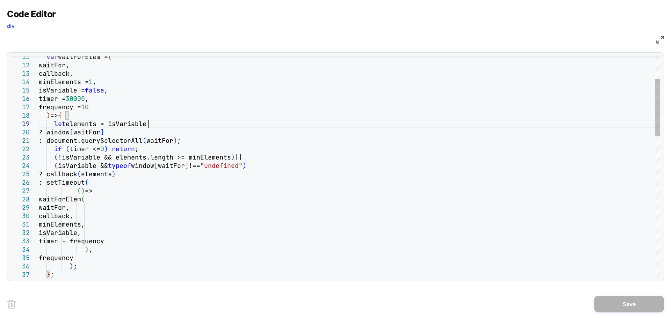
scroll to position [0, 0]
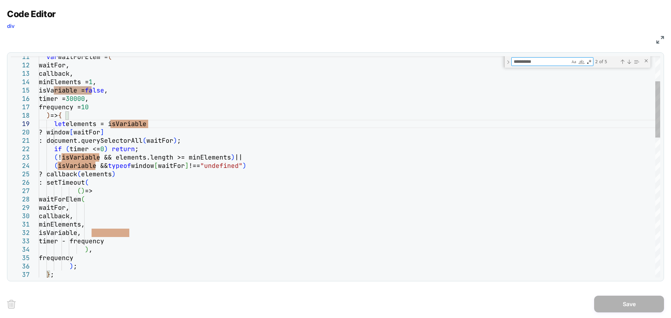
type textarea "**********"
type textarea "*"
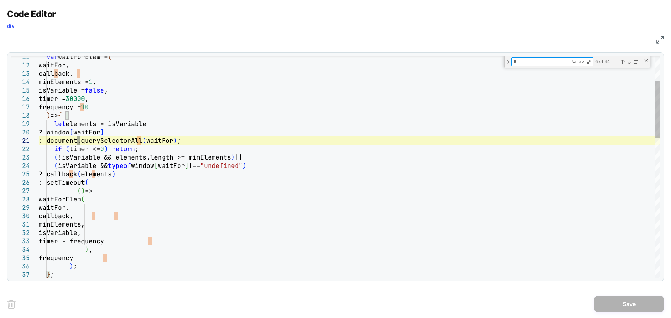
type textarea "**********"
type textarea "**"
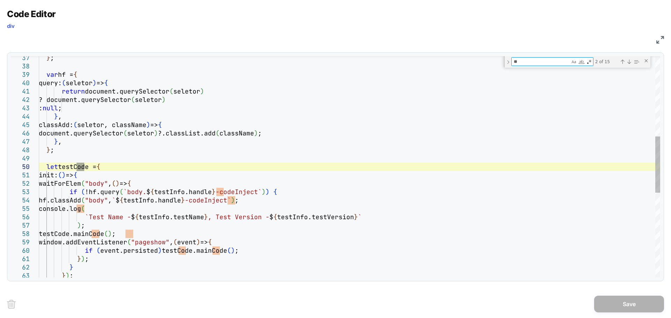
type textarea "**********"
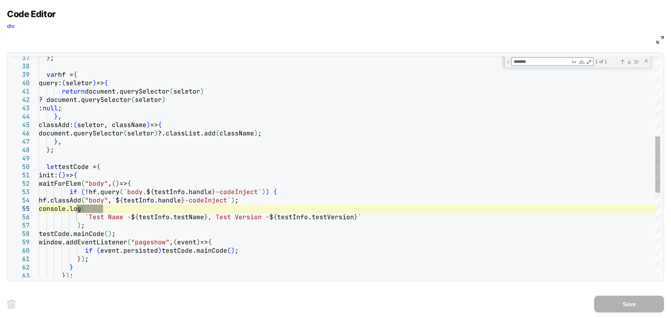
type textarea "*******"
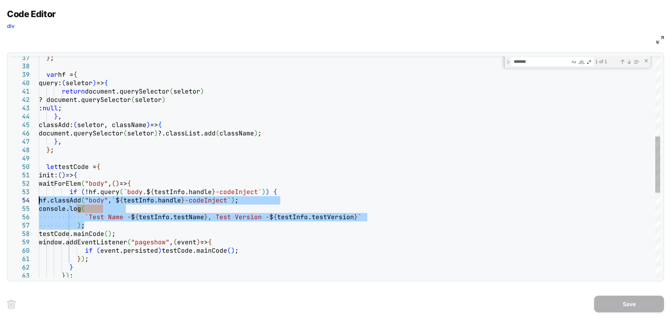
drag, startPoint x: 95, startPoint y: 224, endPoint x: 9, endPoint y: 199, distance: 89.5
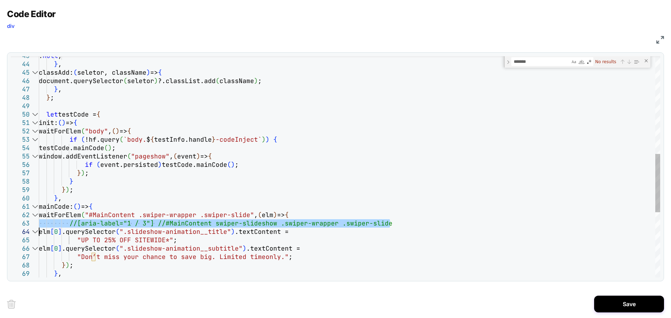
click at [39, 220] on div ": null ; } , classAdd: ( seletor, className ) => { document.querySelector ( sel…" at bounding box center [349, 106] width 621 height 836
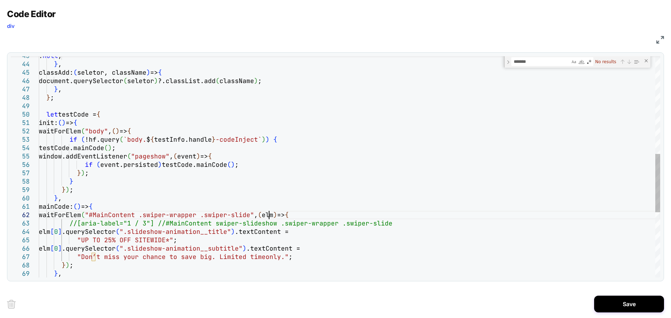
click at [269, 217] on div ": null ; } , classAdd: ( seletor, className ) => { document.querySelector ( sel…" at bounding box center [349, 106] width 621 height 836
click at [110, 213] on div ": null ; } , classAdd: ( seletor, className ) => { document.querySelector ( sel…" at bounding box center [349, 106] width 621 height 836
click at [270, 215] on div ": null ; } , classAdd: ( seletor, className ) => { document.querySelector ( sel…" at bounding box center [349, 106] width 621 height 836
click at [109, 215] on div ": null ; } , classAdd: ( seletor, className ) => { document.querySelector ( sel…" at bounding box center [349, 106] width 621 height 836
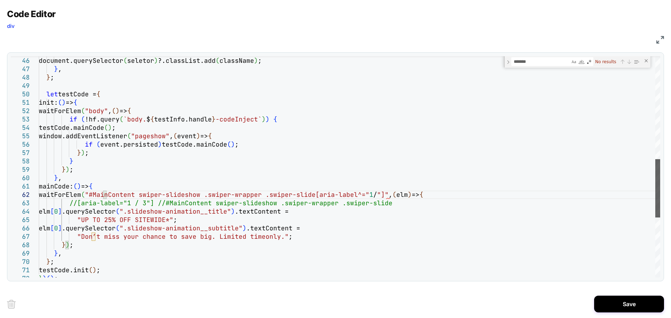
click at [655, 201] on div at bounding box center [657, 188] width 5 height 58
click at [111, 196] on div "classAdd: ( seletor, className ) => { document.querySelector ( seletor ) ?.clas…" at bounding box center [349, 86] width 621 height 836
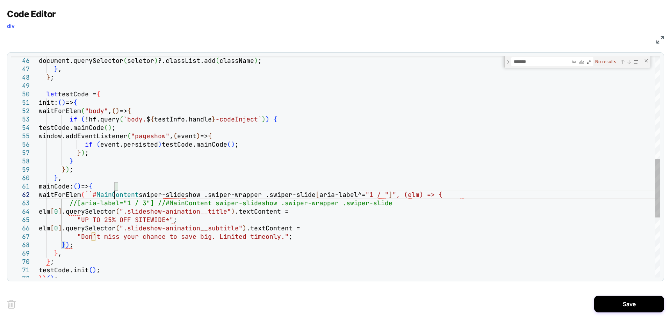
scroll to position [8, 75]
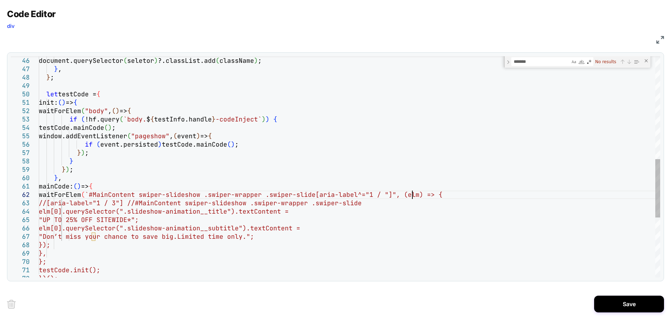
click at [411, 196] on div "classAdd: ( seletor, className ) => { document.querySelector ( seletor ) ?.clas…" at bounding box center [349, 86] width 621 height 836
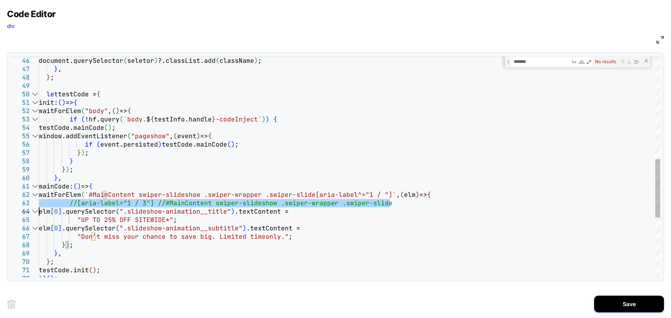
click at [39, 202] on div "classAdd: ( seletor, className ) => { document.querySelector ( seletor ) ?.clas…" at bounding box center [349, 86] width 621 height 836
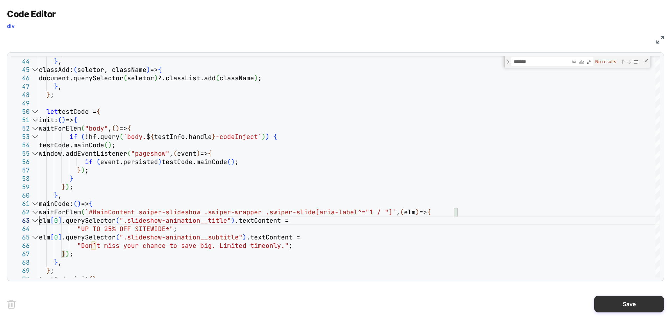
type textarea "**********"
click at [639, 311] on button "Save" at bounding box center [629, 304] width 70 height 17
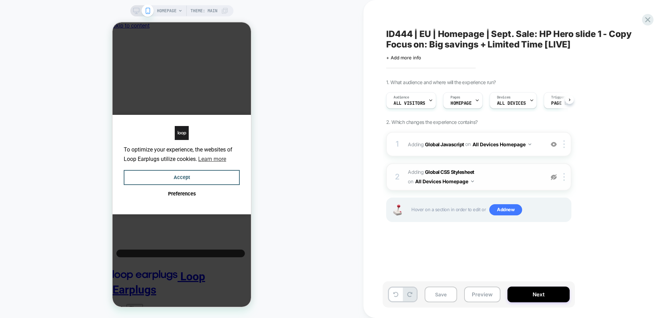
scroll to position [0, 0]
click at [562, 178] on div at bounding box center [565, 177] width 12 height 8
click at [553, 212] on div "Delete" at bounding box center [564, 213] width 62 height 19
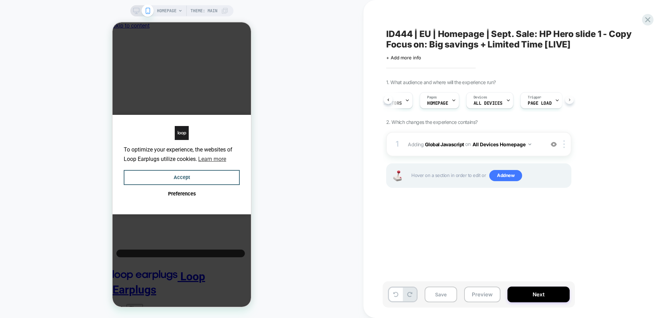
scroll to position [0, 35]
click at [526, 295] on button "Next" at bounding box center [538, 295] width 62 height 16
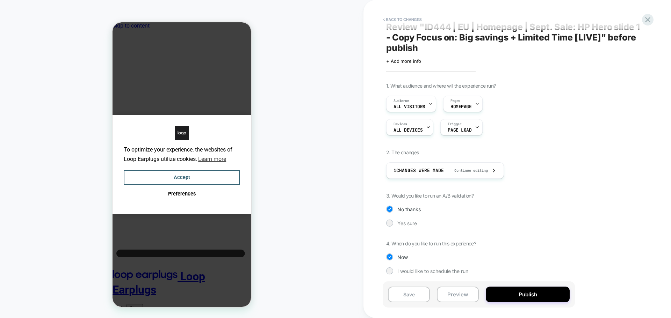
scroll to position [9, 0]
click at [389, 224] on div at bounding box center [389, 221] width 5 height 5
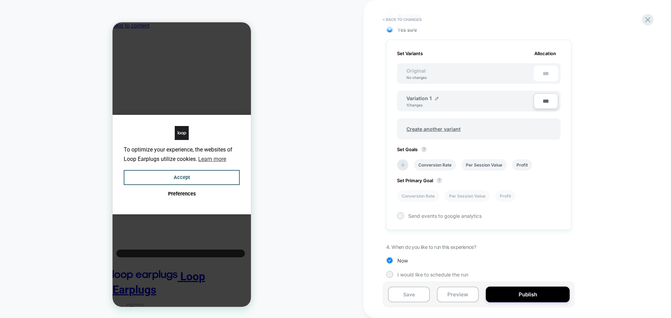
scroll to position [206, 0]
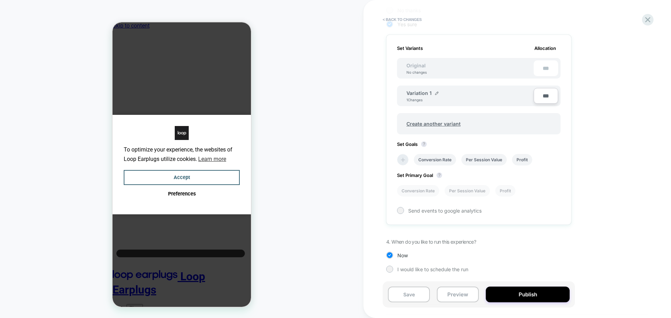
click at [404, 158] on icon at bounding box center [402, 159] width 7 height 7
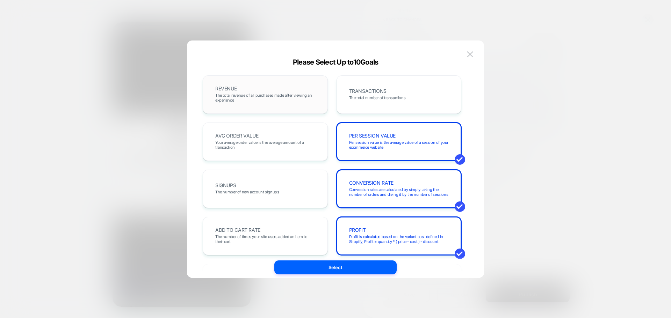
drag, startPoint x: 291, startPoint y: 105, endPoint x: 307, endPoint y: 101, distance: 16.4
click at [291, 105] on div "REVENUE The total revenue of all purchases made after viewing an experience" at bounding box center [265, 95] width 110 height 24
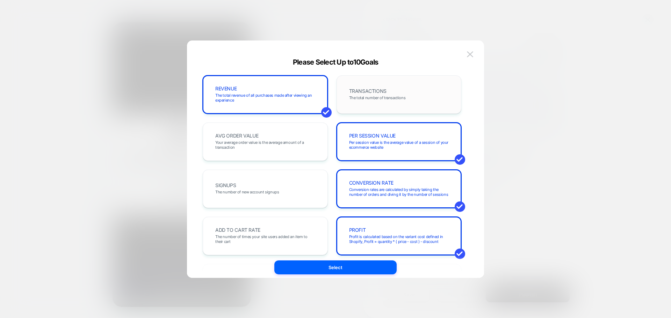
click at [373, 91] on span "TRANSACTIONS" at bounding box center [367, 91] width 37 height 5
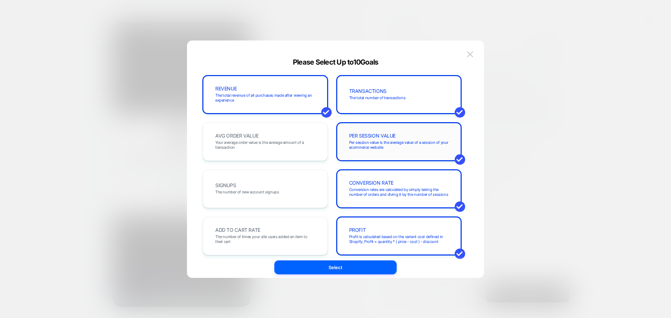
click at [348, 144] on div "PER SESSION VALUE Per session value is the average value of a session of your e…" at bounding box center [399, 142] width 110 height 24
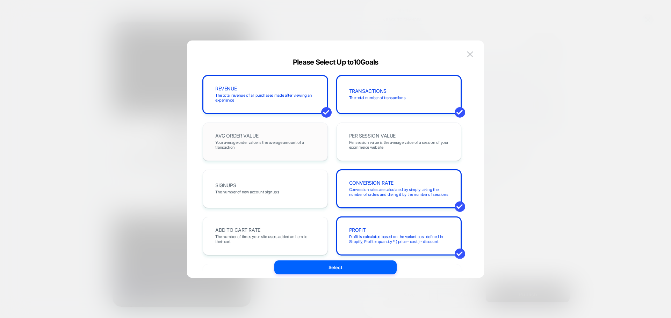
click at [305, 144] on span "Your average order value is the average amount of a transaction" at bounding box center [265, 145] width 100 height 10
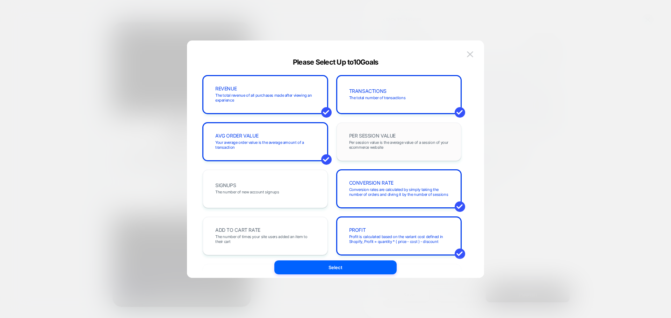
click at [372, 131] on div "PER SESSION VALUE Per session value is the average value of a session of your e…" at bounding box center [399, 142] width 110 height 24
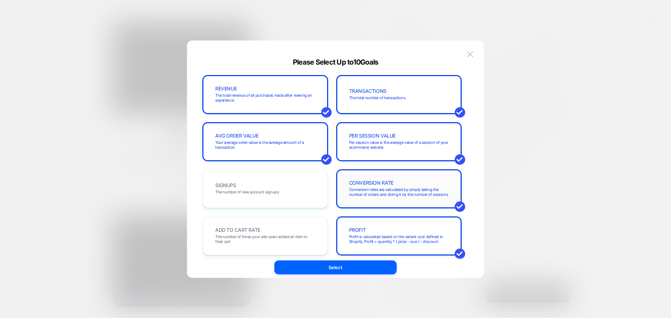
click at [376, 196] on span "Conversion rates are calculated by simply taking the number of orders and divin…" at bounding box center [399, 192] width 100 height 10
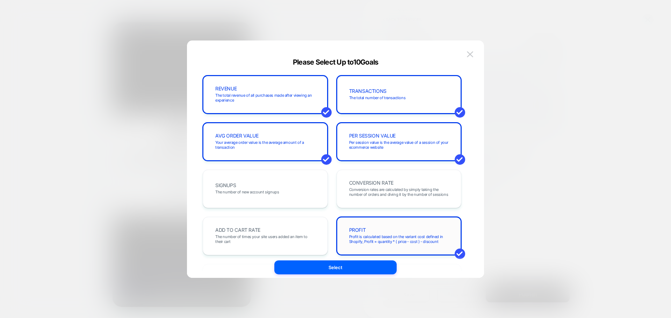
click at [379, 220] on div "PROFIT Profit is calculated based on the variant cost defined in Shopify, Profi…" at bounding box center [398, 236] width 125 height 38
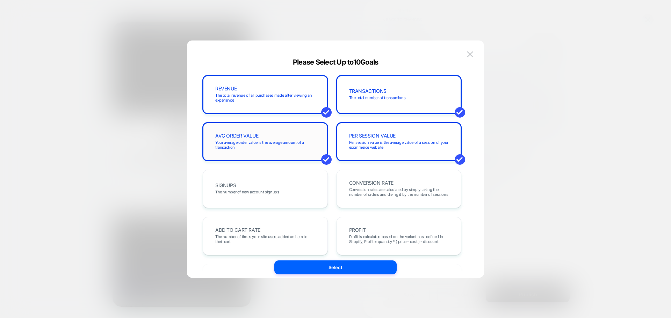
click at [308, 130] on div "AVG ORDER VALUE Your average order value is the average amount of a transaction" at bounding box center [265, 142] width 110 height 24
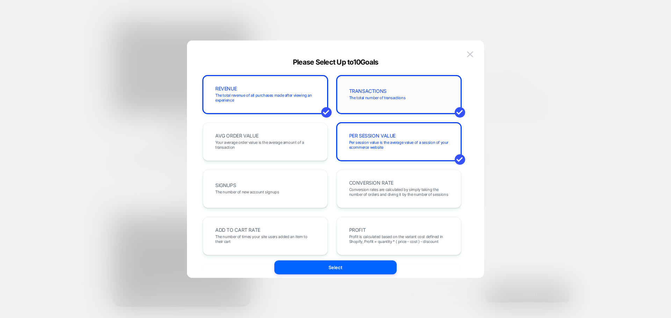
drag, startPoint x: 394, startPoint y: 131, endPoint x: 355, endPoint y: 112, distance: 43.1
click at [390, 129] on div "PER SESSION VALUE Per session value is the average value of a session of your e…" at bounding box center [398, 142] width 125 height 38
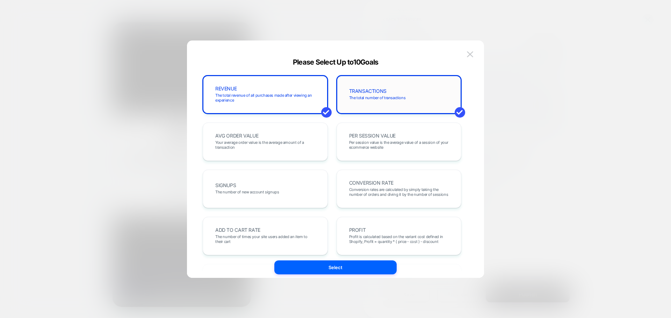
click at [355, 112] on div "TRANSACTIONS The total number of transactions" at bounding box center [398, 94] width 125 height 38
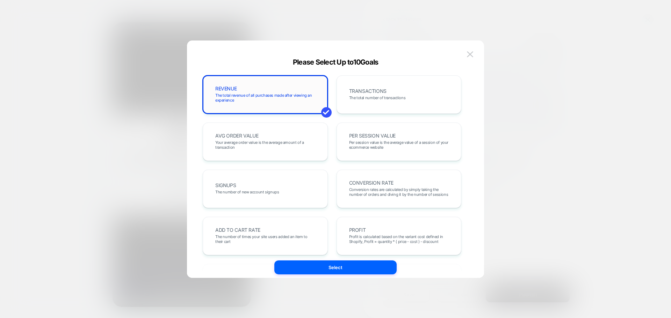
click at [322, 99] on div "REVENUE The total revenue of all purchases made after viewing an experience" at bounding box center [265, 94] width 125 height 38
click at [400, 91] on div "TRANSACTIONS The total number of transactions" at bounding box center [399, 95] width 110 height 24
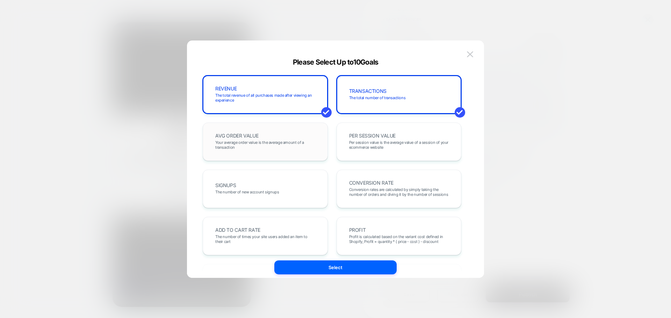
click at [299, 133] on div "AVG ORDER VALUE Your average order value is the average amount of a transaction" at bounding box center [265, 142] width 110 height 24
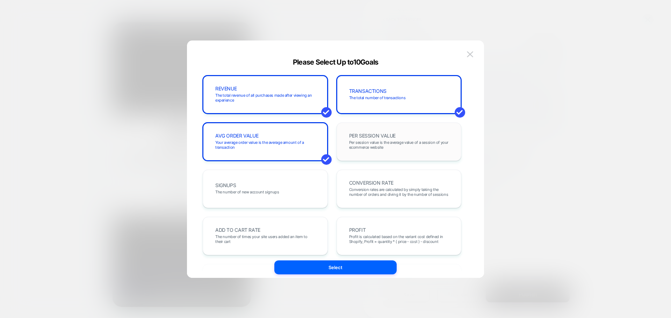
click at [361, 131] on div "PER SESSION VALUE Per session value is the average value of a session of your e…" at bounding box center [399, 142] width 110 height 24
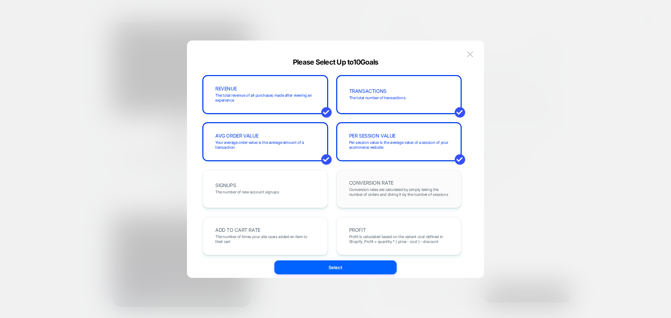
click at [373, 183] on span "CONVERSION RATE" at bounding box center [371, 183] width 44 height 5
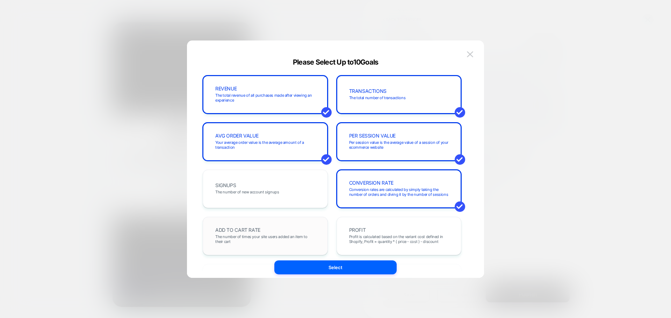
click at [307, 229] on div "ADD TO CART RATE The number of times your site users added an item to their cart" at bounding box center [265, 236] width 110 height 24
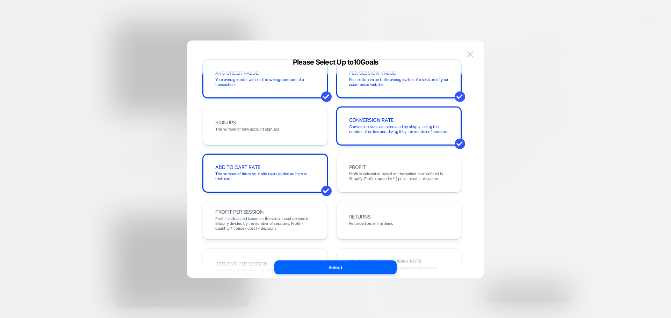
scroll to position [140, 0]
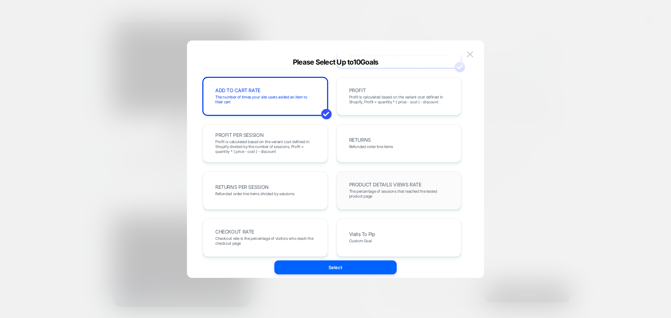
click at [387, 198] on span "The percentage of sessions that reached the tested product page" at bounding box center [399, 194] width 100 height 10
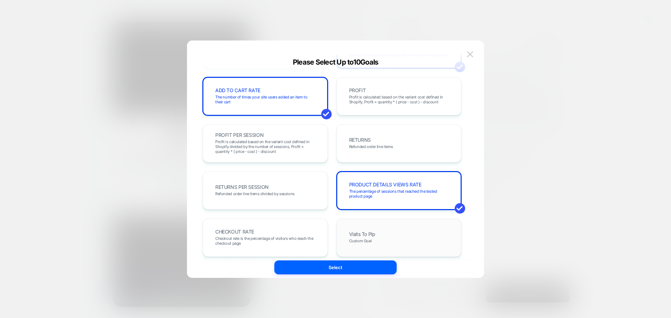
drag, startPoint x: 383, startPoint y: 231, endPoint x: 373, endPoint y: 230, distance: 10.5
click at [383, 231] on div "Visits To Plp Custom Goal" at bounding box center [399, 238] width 110 height 24
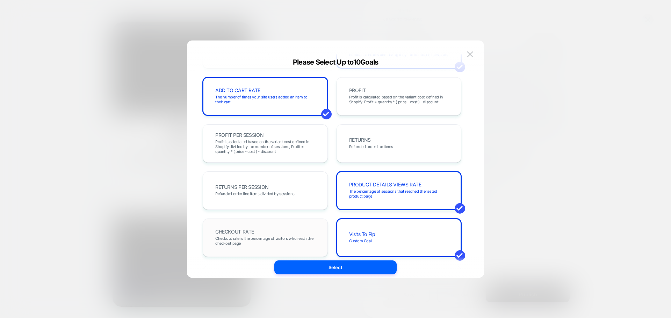
click at [273, 228] on div "CHECKOUT RATE Checkout rate is the percentage of visitors who reach the checkou…" at bounding box center [265, 238] width 110 height 24
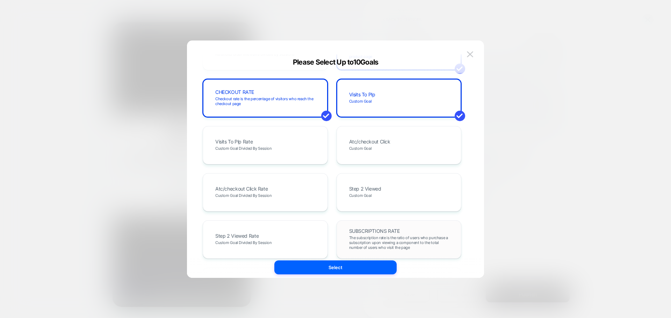
scroll to position [382, 0]
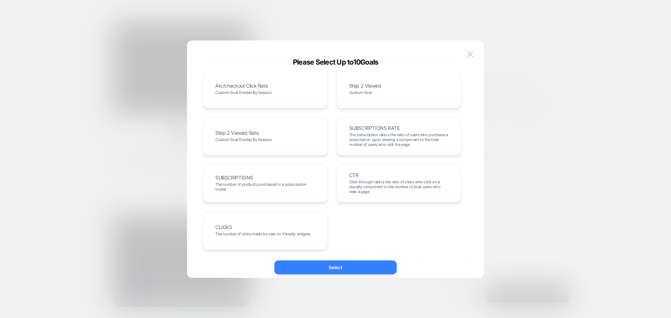
click at [358, 266] on button "Select" at bounding box center [335, 268] width 122 height 14
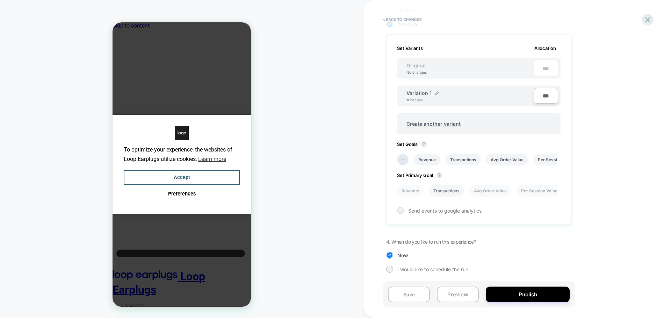
click at [447, 195] on li "Transactions" at bounding box center [446, 191] width 35 height 12
click at [514, 293] on button "Publish" at bounding box center [527, 295] width 84 height 16
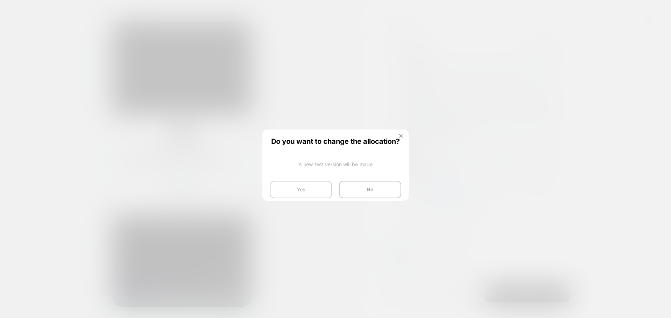
click at [287, 182] on button "Yes" at bounding box center [301, 189] width 62 height 17
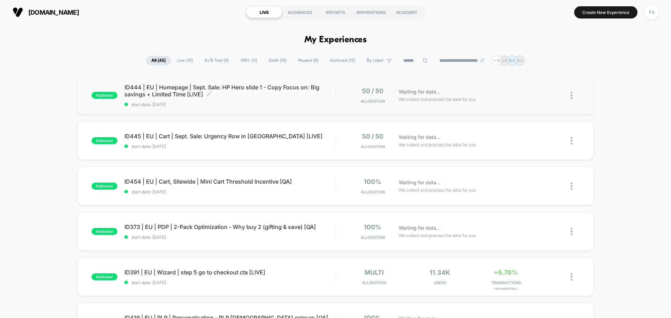
click at [242, 87] on span "ID444 | EU | Homepage | Sept. Sale: HP Hero slide 1 - Copy Focus on: Big saving…" at bounding box center [229, 91] width 211 height 14
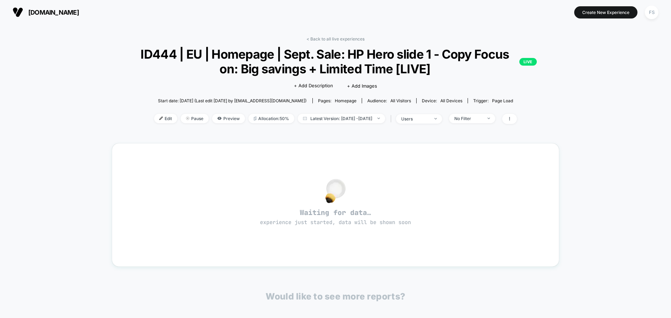
click at [101, 35] on div "< Back to all live experiences ID444 | EU | Homepage | Sept. Sale: HP Hero slid…" at bounding box center [335, 208] width 671 height 368
click at [100, 123] on div "< Back to all live experiences ID444 | EU | Homepage | Sept. Sale: HP Hero slid…" at bounding box center [335, 208] width 671 height 368
click at [652, 10] on div "FS" at bounding box center [651, 13] width 14 height 14
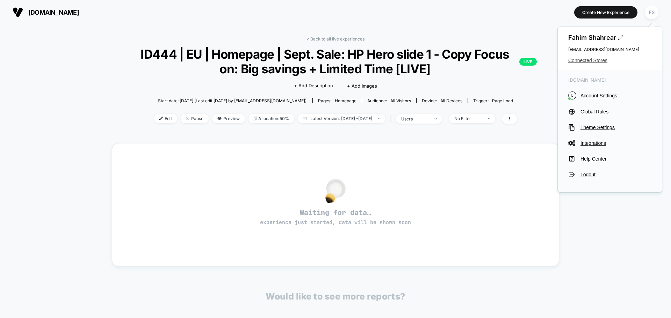
click at [593, 62] on span "Connected Stores" at bounding box center [609, 61] width 83 height 6
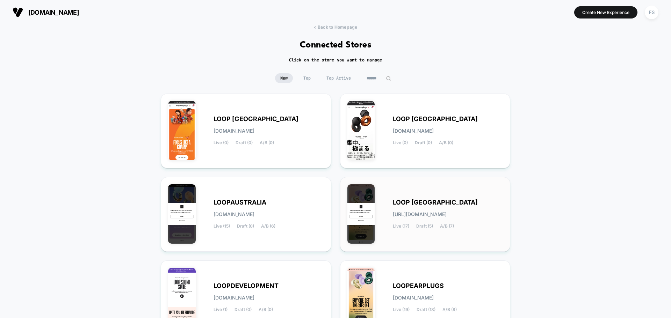
click at [394, 212] on span "[URL][DOMAIN_NAME]" at bounding box center [420, 214] width 54 height 5
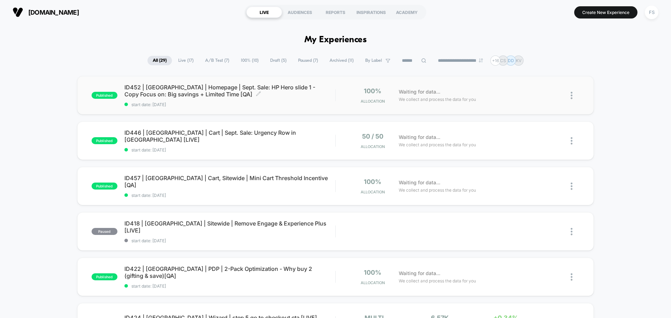
click at [220, 95] on span "ID452 | USA | Homepage | Sept. Sale: HP Hero slide 1 - Copy Focus on: Big savin…" at bounding box center [229, 91] width 211 height 14
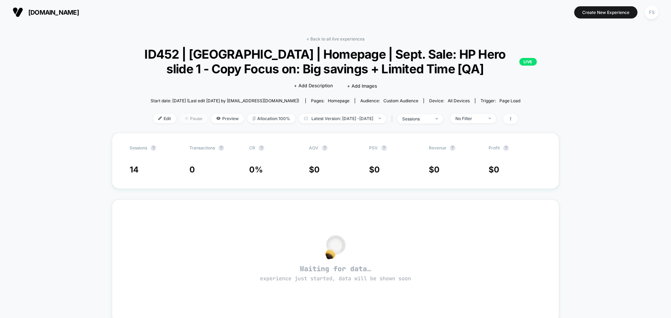
click at [180, 123] on span "Pause" at bounding box center [194, 118] width 28 height 9
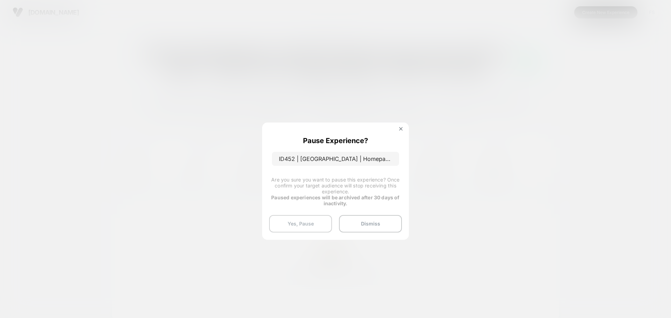
click at [308, 222] on button "Yes, Pause" at bounding box center [300, 223] width 63 height 17
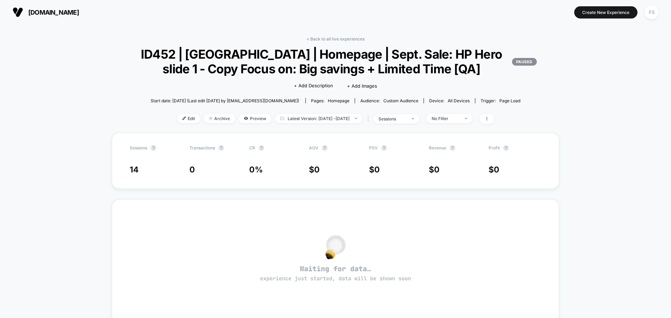
click at [425, 74] on span "ID452 | USA | Homepage | Sept. Sale: HP Hero slide 1 - Copy Focus on: Big savin…" at bounding box center [335, 61] width 402 height 29
click at [177, 123] on span "Edit" at bounding box center [188, 118] width 23 height 9
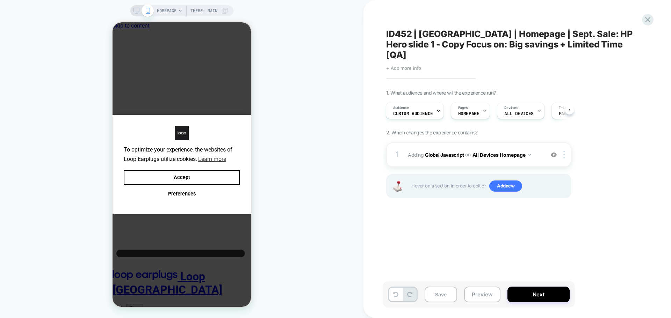
click at [408, 65] on span "+ Add more info" at bounding box center [403, 68] width 35 height 6
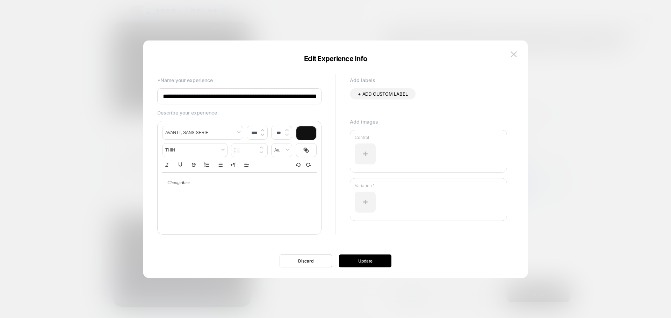
click at [300, 101] on input "**********" at bounding box center [239, 96] width 164 height 16
click at [308, 96] on input "**********" at bounding box center [239, 96] width 164 height 16
drag, startPoint x: 308, startPoint y: 96, endPoint x: 393, endPoint y: 125, distance: 89.2
click at [309, 96] on input "**********" at bounding box center [239, 96] width 164 height 16
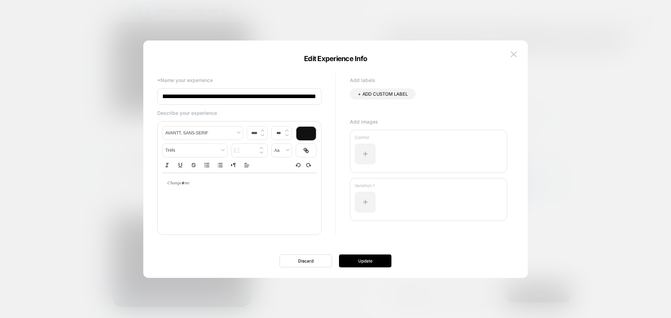
scroll to position [0, 155]
type input "**********"
click at [341, 258] on button "Update" at bounding box center [365, 261] width 52 height 13
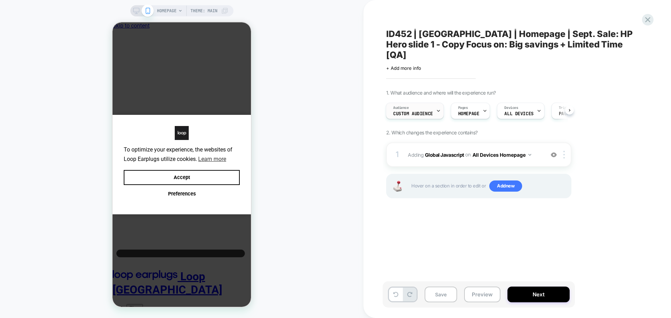
click at [425, 111] on span "Custom Audience" at bounding box center [413, 113] width 40 height 5
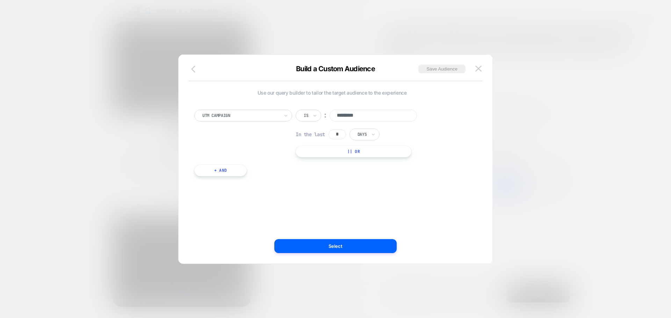
click at [190, 65] on button "button" at bounding box center [195, 70] width 13 height 10
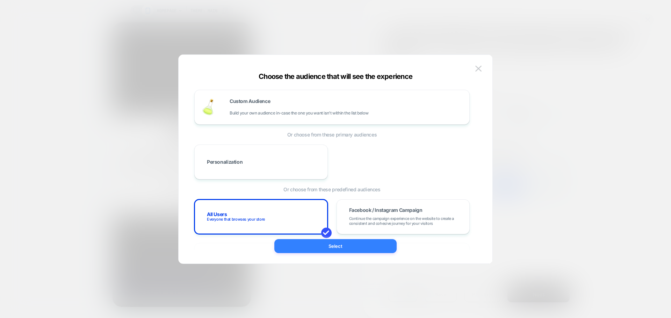
click at [312, 244] on button "Select" at bounding box center [335, 246] width 122 height 14
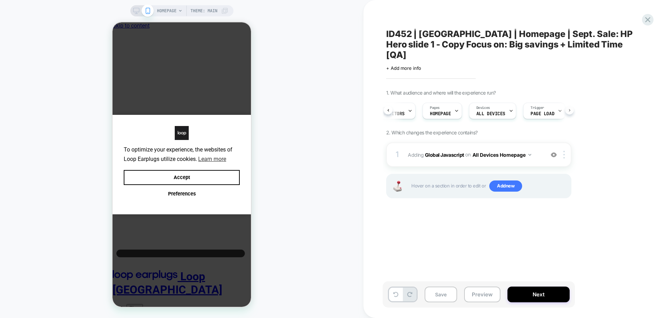
scroll to position [0, 34]
click at [453, 152] on b "Global Javascript" at bounding box center [444, 155] width 39 height 6
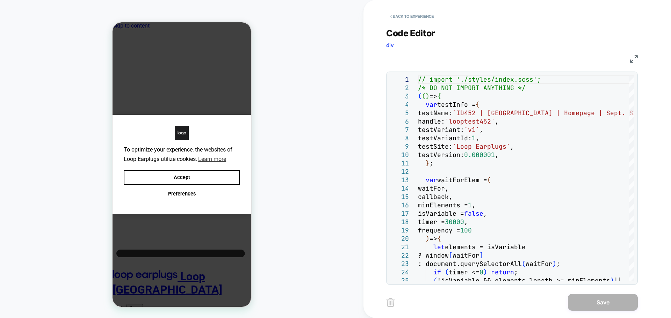
click at [633, 56] on img at bounding box center [634, 59] width 8 height 8
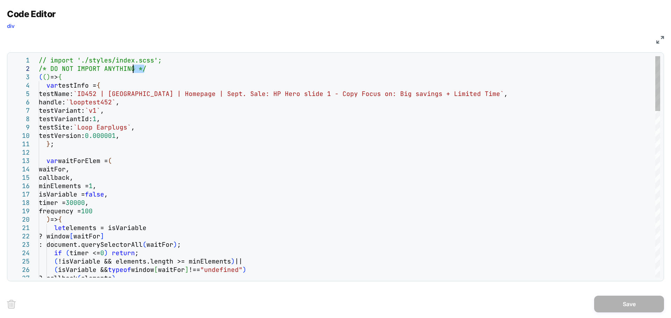
scroll to position [0, 0]
drag, startPoint x: 151, startPoint y: 70, endPoint x: 20, endPoint y: 61, distance: 130.9
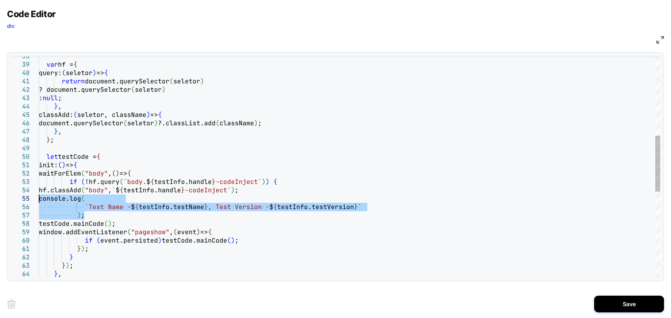
drag, startPoint x: 81, startPoint y: 214, endPoint x: 24, endPoint y: 199, distance: 58.8
click at [39, 199] on div "var hf = { query: ( seletor ) => { return document.querySelector ( seletor ) ? …" at bounding box center [349, 179] width 621 height 875
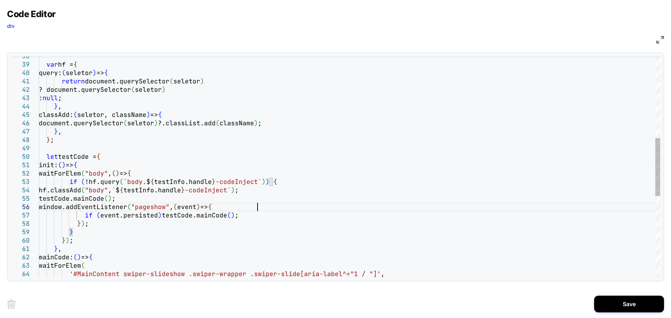
click at [273, 207] on div "var hf = { query: ( seletor ) => { return document.querySelector ( seletor ) ? …" at bounding box center [349, 167] width 621 height 850
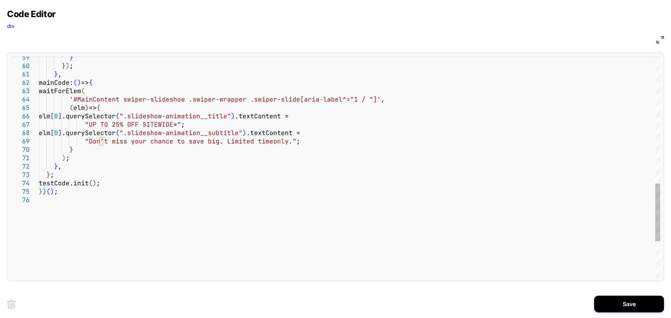
type textarea "**********"
type textarea "*"
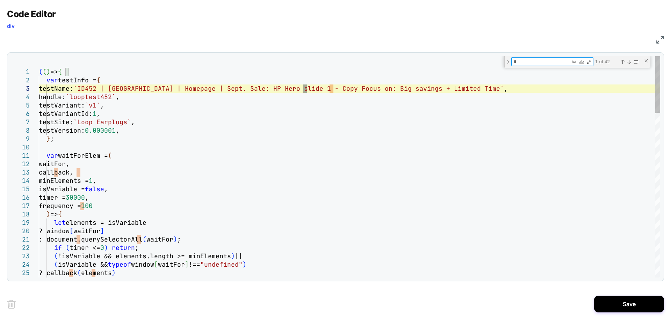
type textarea "**********"
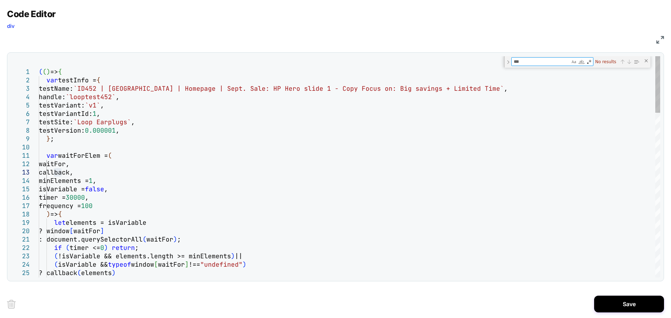
type textarea "**"
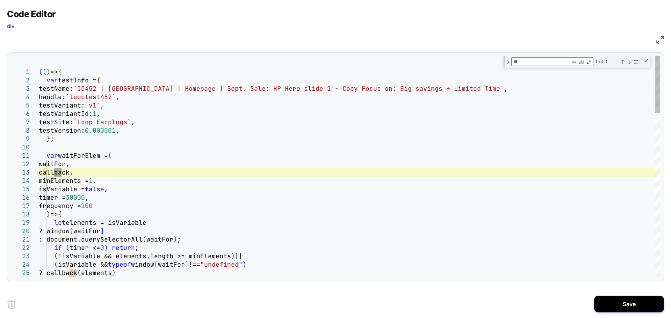
type textarea "**********"
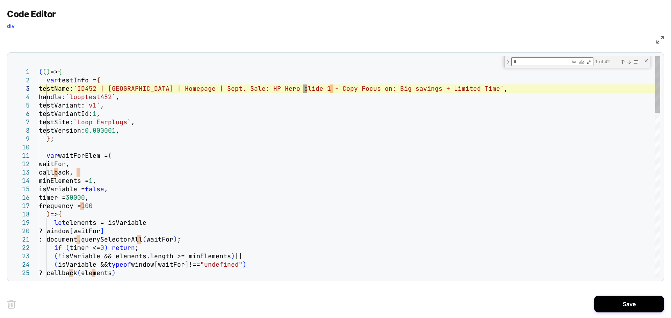
type textarea "**"
type textarea "**********"
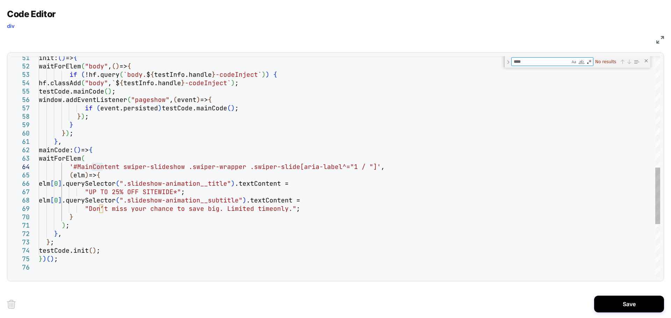
type textarea "***"
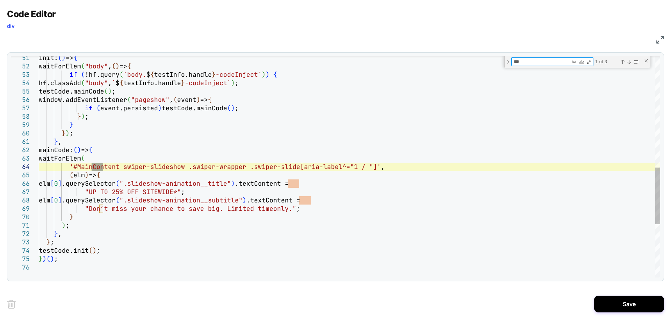
type textarea "**********"
type textarea "**"
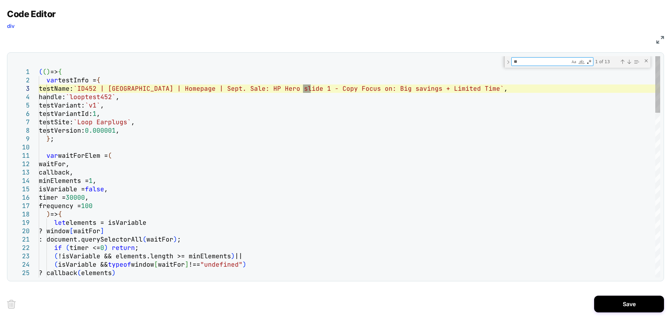
type textarea "**********"
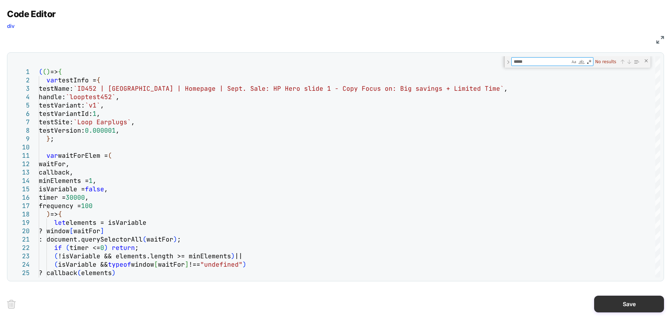
type textarea "*****"
click at [644, 310] on button "Save" at bounding box center [629, 304] width 70 height 17
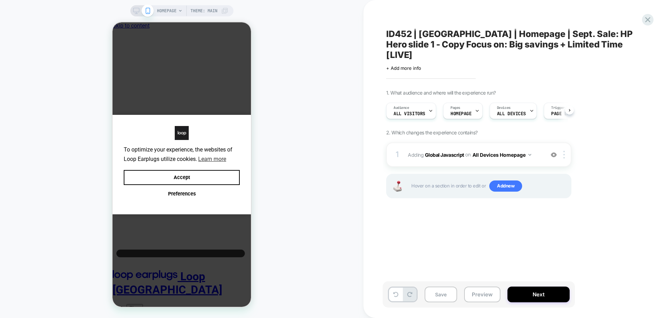
scroll to position [0, 0]
click at [539, 290] on button "Next" at bounding box center [538, 295] width 62 height 16
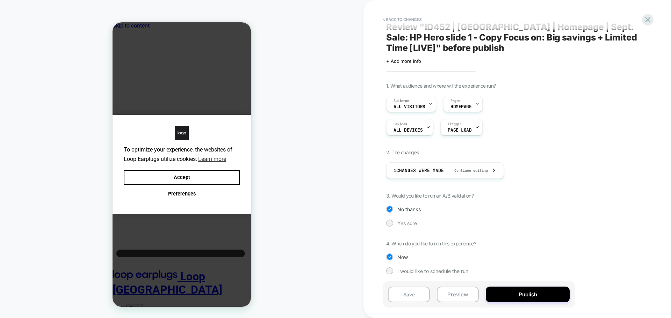
scroll to position [9, 0]
click at [408, 221] on span "Yes sure" at bounding box center [407, 222] width 20 height 6
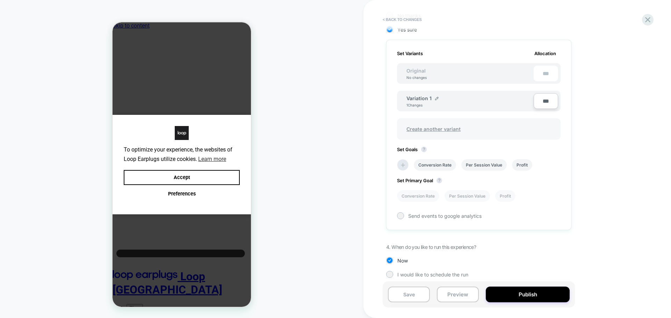
scroll to position [206, 0]
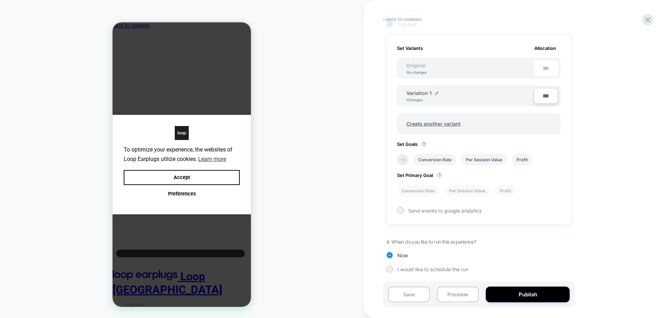
click at [399, 160] on icon at bounding box center [402, 159] width 7 height 7
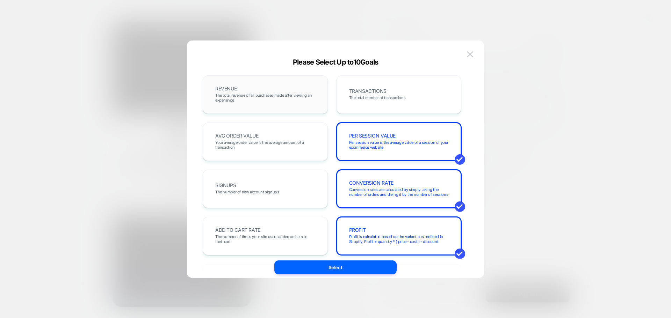
click at [281, 107] on div "REVENUE The total revenue of all purchases made after viewing an experience" at bounding box center [265, 94] width 125 height 38
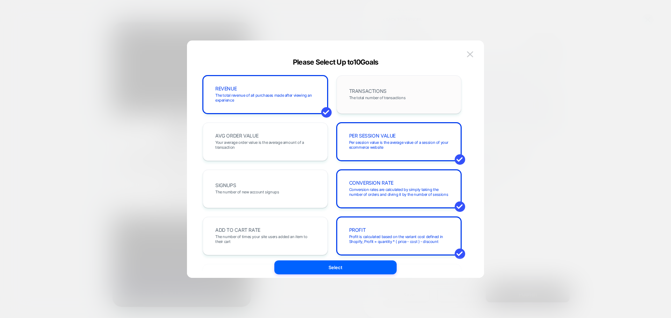
click at [386, 93] on div "TRANSACTIONS The total number of transactions" at bounding box center [399, 95] width 110 height 24
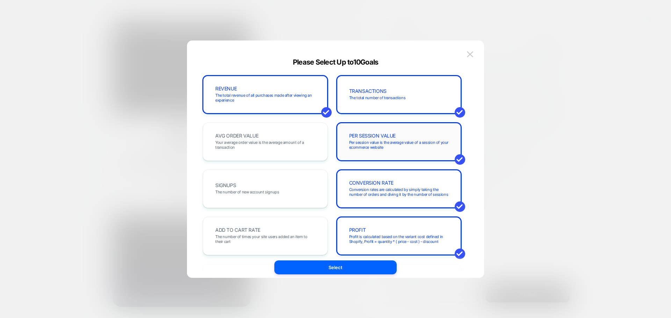
click at [384, 147] on span "Per session value is the average value of a session of your ecommerce website" at bounding box center [399, 145] width 100 height 10
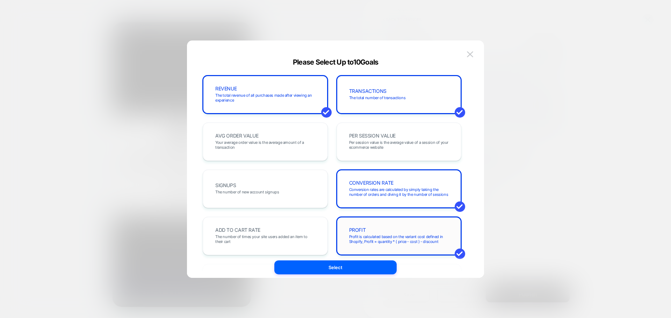
click at [376, 228] on div "PROFIT Profit is calculated based on the variant cost defined in Shopify, Profi…" at bounding box center [399, 236] width 110 height 24
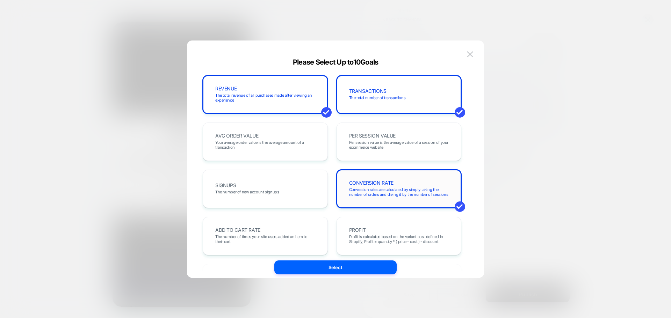
click at [388, 193] on span "Conversion rates are calculated by simply taking the number of orders and divin…" at bounding box center [399, 192] width 100 height 10
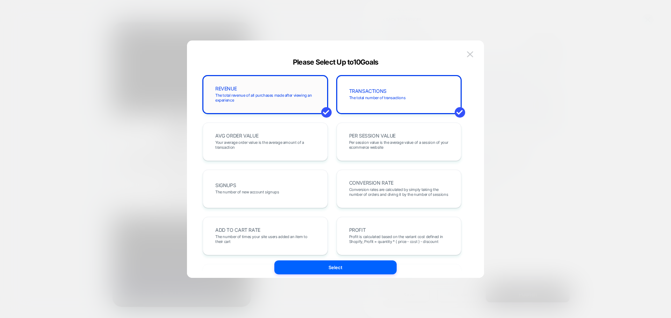
click at [284, 97] on span "The total revenue of all purchases made after viewing an experience" at bounding box center [265, 98] width 100 height 10
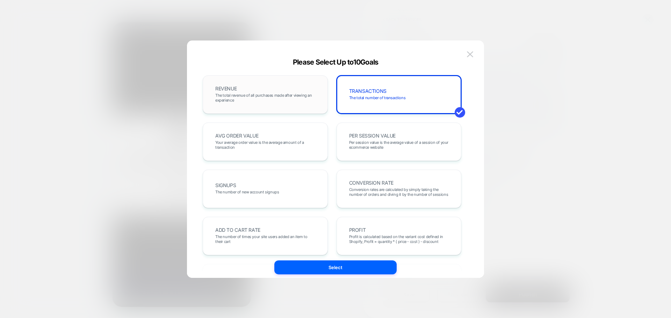
click at [284, 97] on span "The total revenue of all purchases made after viewing an experience" at bounding box center [265, 98] width 100 height 10
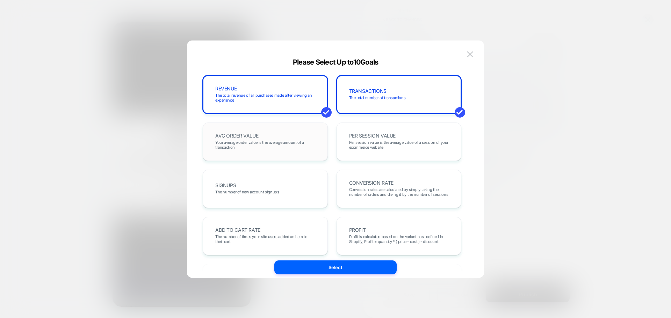
click at [232, 137] on span "AVG ORDER VALUE" at bounding box center [236, 135] width 43 height 5
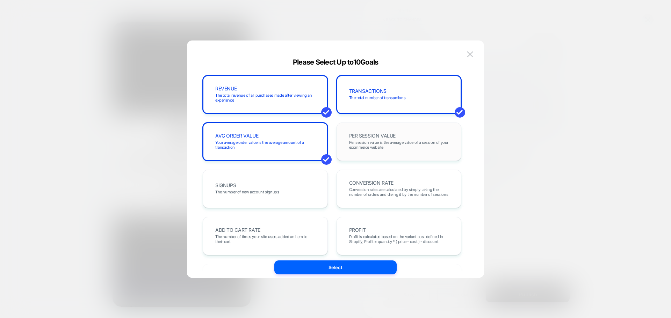
click at [373, 140] on span "Per session value is the average value of a session of your ecommerce website" at bounding box center [399, 145] width 100 height 10
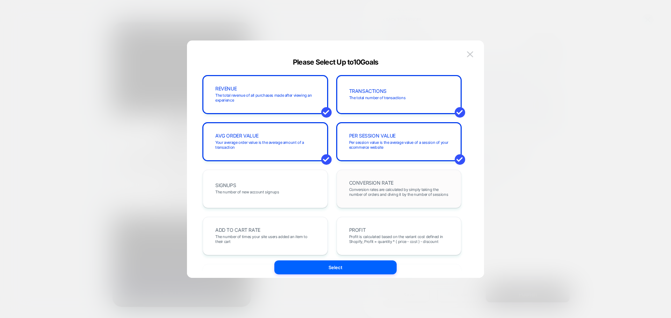
click at [372, 177] on div "CONVERSION RATE Conversion rates are calculated by simply taking the number of …" at bounding box center [399, 189] width 110 height 24
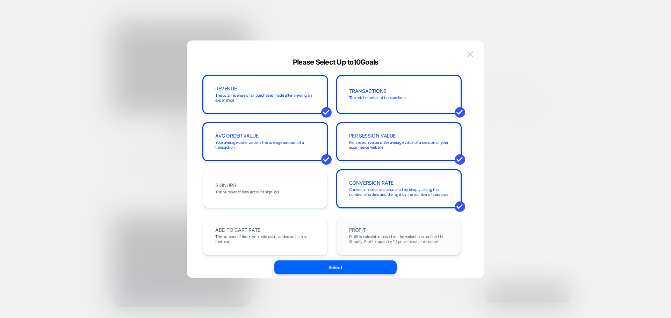
click at [351, 240] on span "Profit is calculated based on the variant cost defined in Shopify, Profit = qua…" at bounding box center [399, 239] width 100 height 10
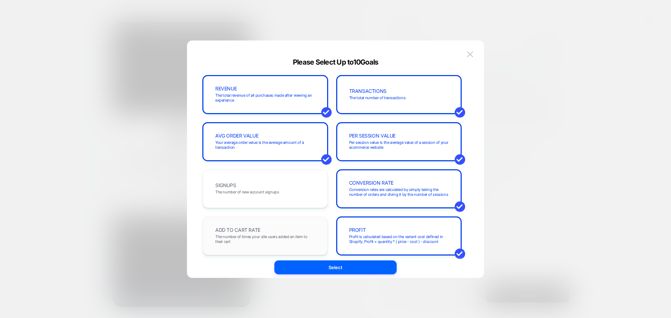
click at [312, 239] on span "The number of times your site users added an item to their cart" at bounding box center [265, 239] width 100 height 10
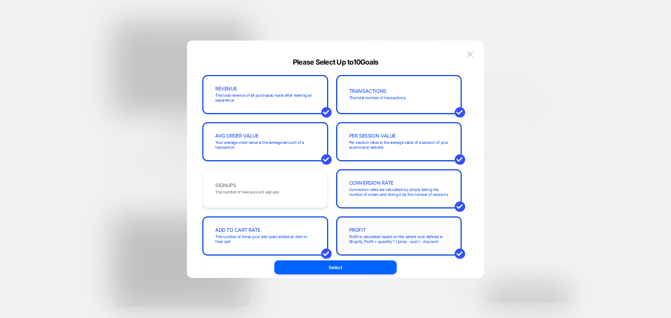
click at [360, 229] on span "PROFIT" at bounding box center [357, 230] width 17 height 5
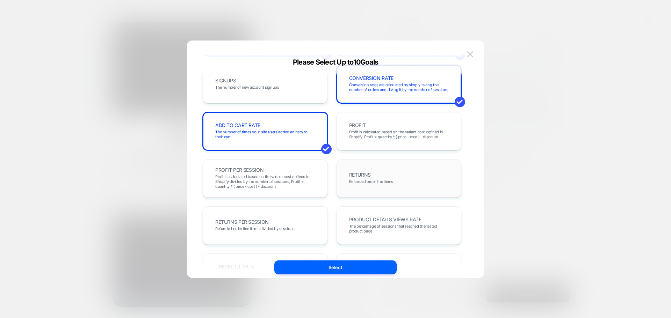
scroll to position [175, 0]
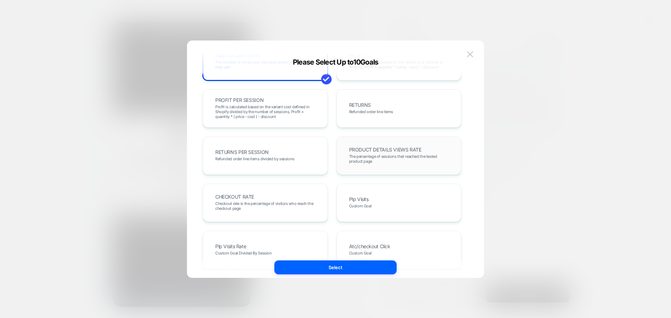
click at [379, 141] on div "PRODUCT DETAILS VIEWS RATE The percentage of sessions that reached the tested p…" at bounding box center [398, 156] width 125 height 38
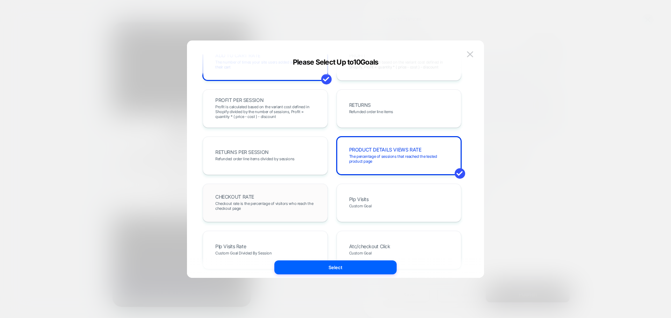
drag, startPoint x: 365, startPoint y: 189, endPoint x: 319, endPoint y: 190, distance: 46.1
click at [365, 189] on div "Plp Visits Custom Goal" at bounding box center [398, 203] width 125 height 38
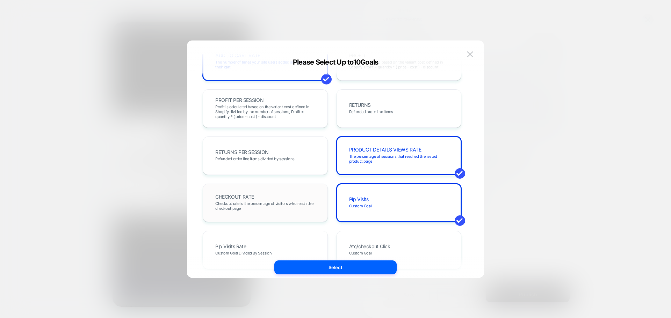
click at [295, 191] on div "CHECKOUT RATE Checkout rate is the percentage of visitors who reach the checkou…" at bounding box center [265, 203] width 110 height 24
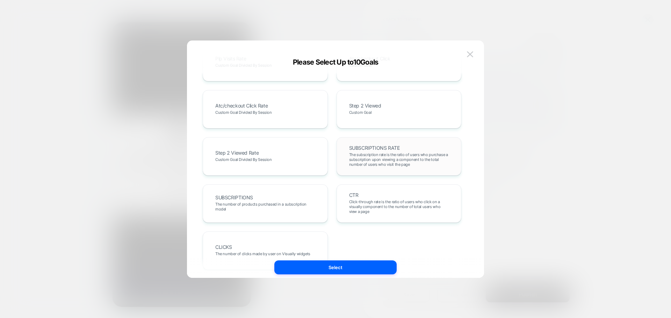
scroll to position [382, 0]
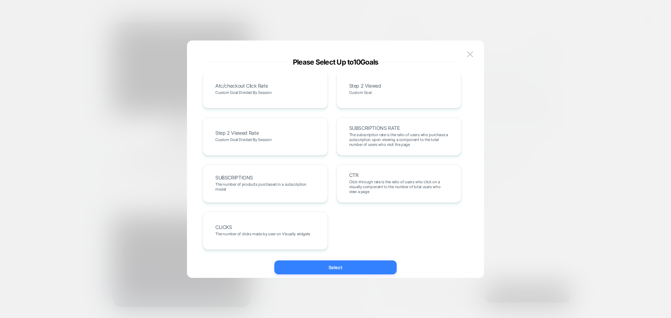
click at [346, 264] on button "Select" at bounding box center [335, 268] width 122 height 14
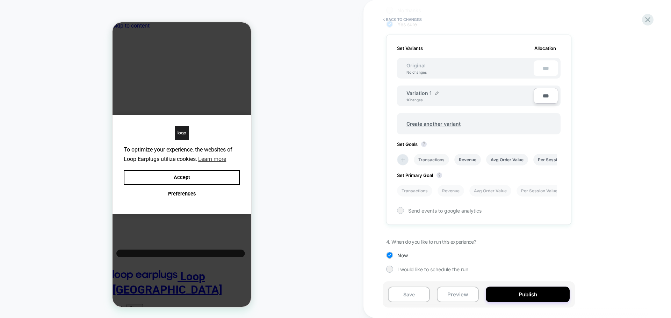
click at [429, 155] on li "Transactions" at bounding box center [430, 160] width 35 height 12
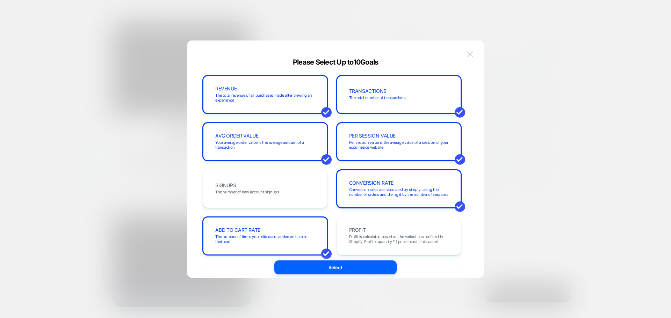
click at [467, 54] on img at bounding box center [470, 54] width 6 height 6
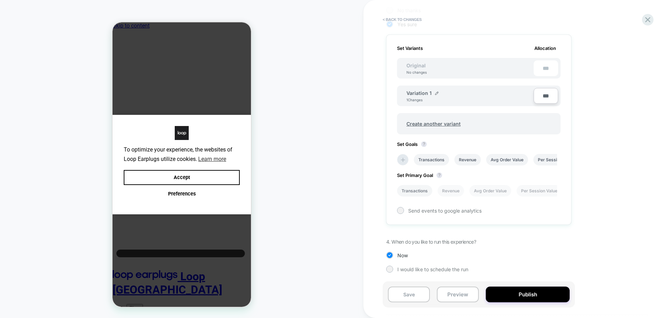
click at [416, 187] on li "Transactions" at bounding box center [414, 191] width 35 height 12
click at [516, 291] on button "Publish" at bounding box center [527, 295] width 84 height 16
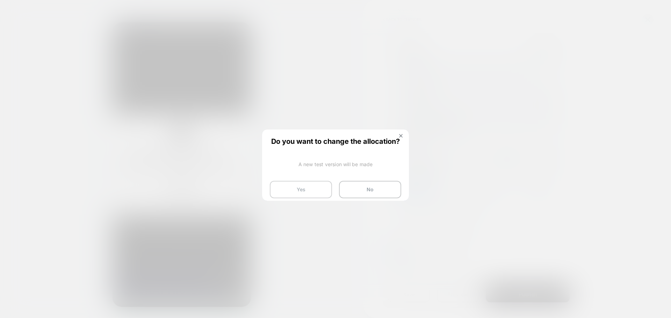
click at [289, 190] on button "Yes" at bounding box center [301, 189] width 62 height 17
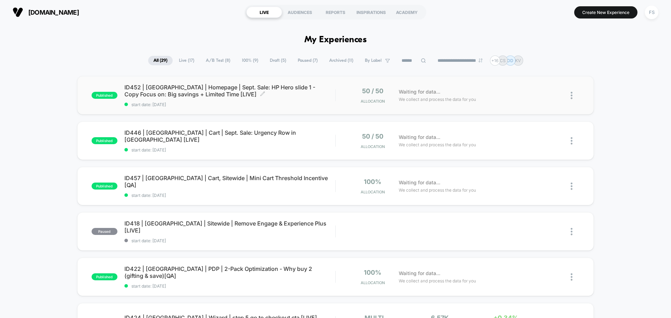
click at [227, 94] on span "ID452 | USA | Homepage | Sept. Sale: HP Hero slide 1 - Copy Focus on: Big savin…" at bounding box center [229, 91] width 211 height 14
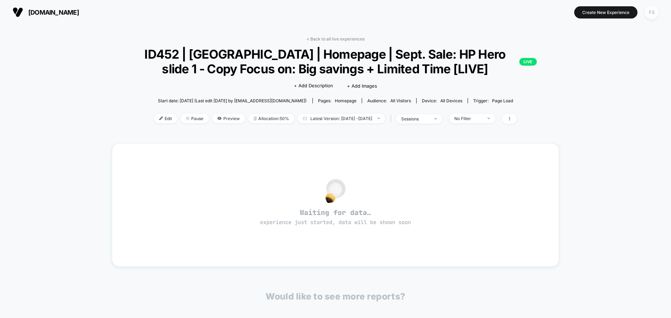
click at [649, 10] on div "FS" at bounding box center [651, 13] width 14 height 14
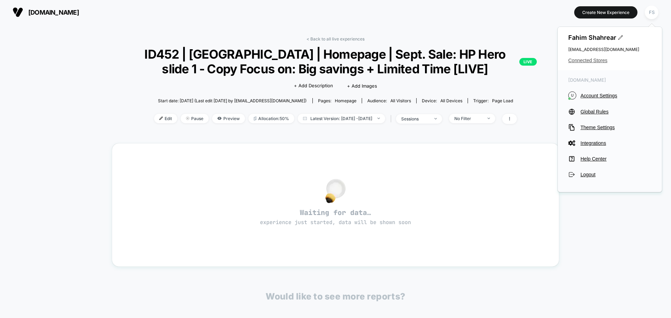
click at [595, 63] on span "Connected Stores" at bounding box center [609, 61] width 83 height 6
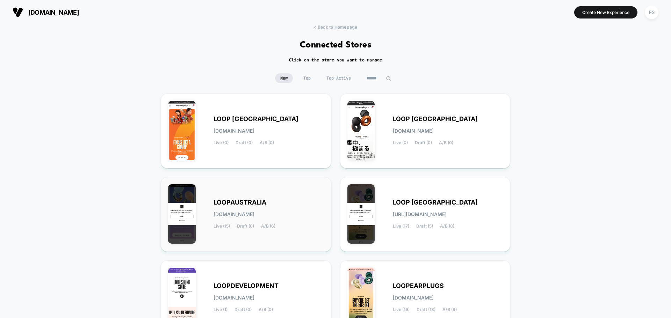
click at [255, 222] on div "LOOPAUSTRALIA loopaustralia.myshopify.com Live (15) Draft (0) A/B (6)" at bounding box center [268, 214] width 110 height 29
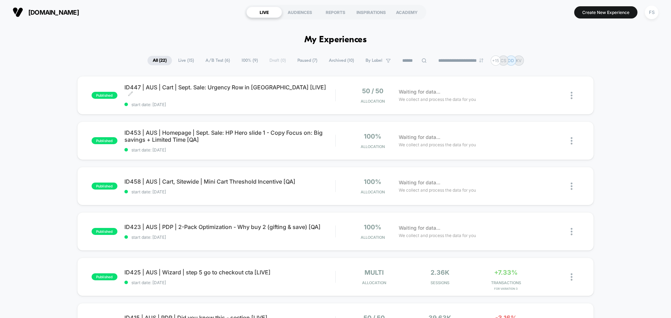
drag, startPoint x: 218, startPoint y: 102, endPoint x: 225, endPoint y: 118, distance: 17.5
click at [229, 102] on span "start date: [DATE]" at bounding box center [229, 104] width 211 height 5
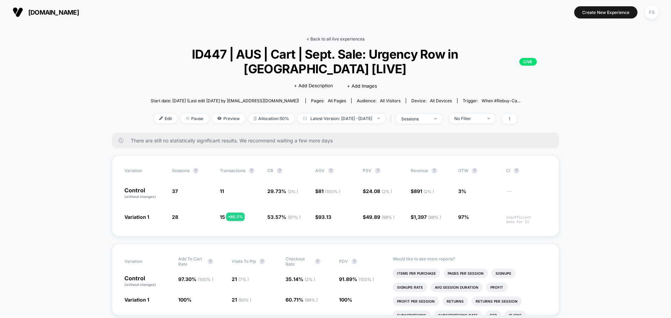
click at [324, 38] on link "< Back to all live experiences" at bounding box center [335, 38] width 58 height 5
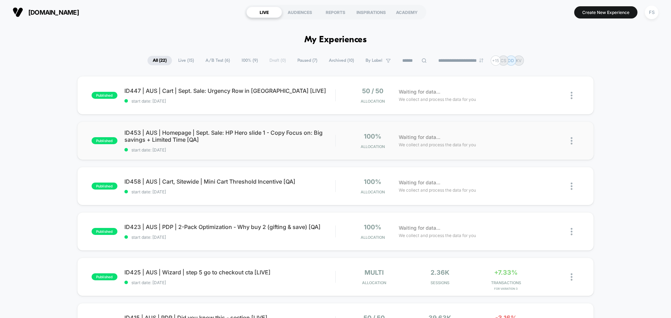
click at [181, 147] on span "start date: [DATE]" at bounding box center [229, 149] width 211 height 5
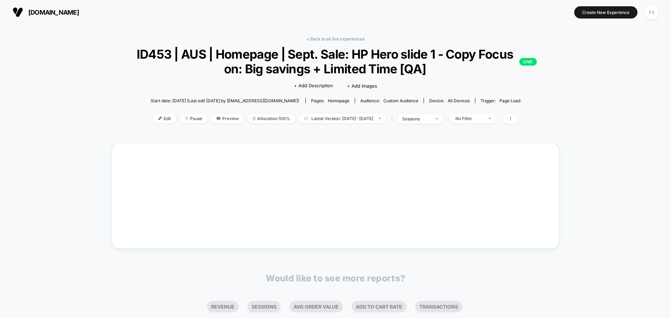
click at [193, 126] on div "< Back to all live experiences ID453 | AUS | Homepage | Sept. Sale: HP Hero sli…" at bounding box center [335, 84] width 447 height 96
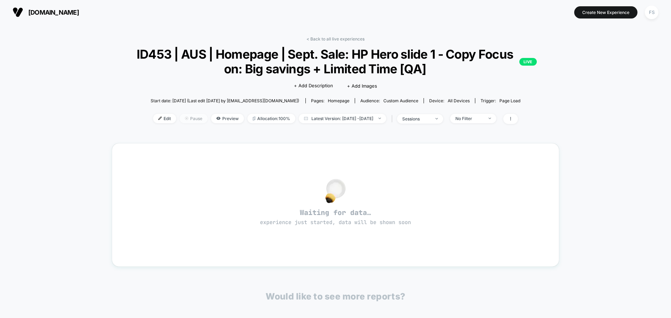
click at [182, 117] on span "Pause" at bounding box center [194, 118] width 28 height 9
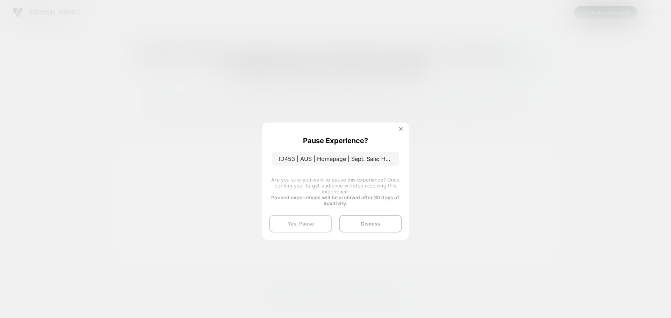
click at [309, 221] on button "Yes, Pause" at bounding box center [300, 223] width 63 height 17
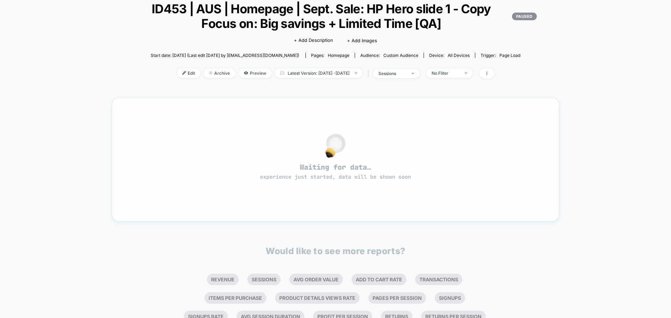
scroll to position [93, 0]
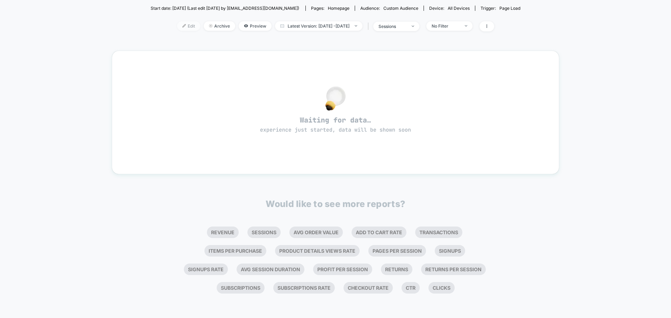
click at [186, 26] on div at bounding box center [187, 26] width 2 height 0
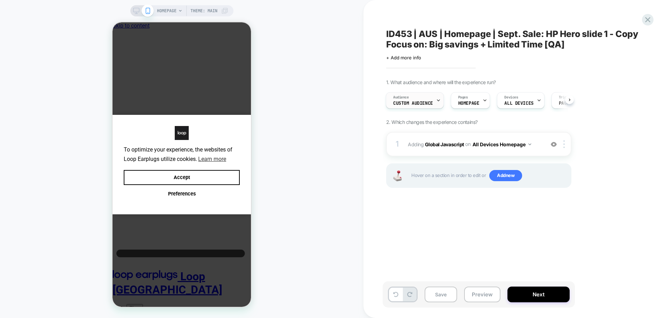
click at [422, 103] on span "Custom Audience" at bounding box center [413, 103] width 40 height 5
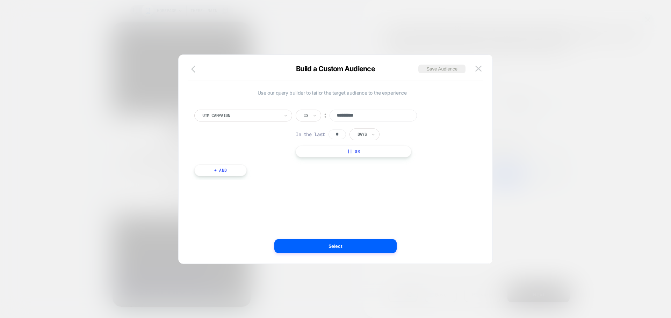
click at [196, 69] on icon "button" at bounding box center [195, 69] width 8 height 8
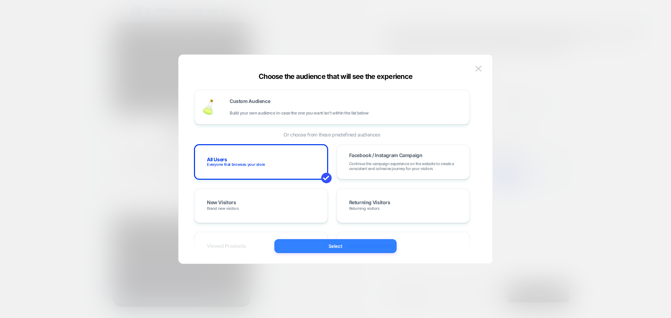
drag, startPoint x: 313, startPoint y: 238, endPoint x: 314, endPoint y: 242, distance: 4.3
click at [314, 242] on div "Choose the audience that will see the experience Custom Audience Build your own…" at bounding box center [335, 163] width 314 height 202
click at [314, 242] on button "Select" at bounding box center [335, 246] width 122 height 14
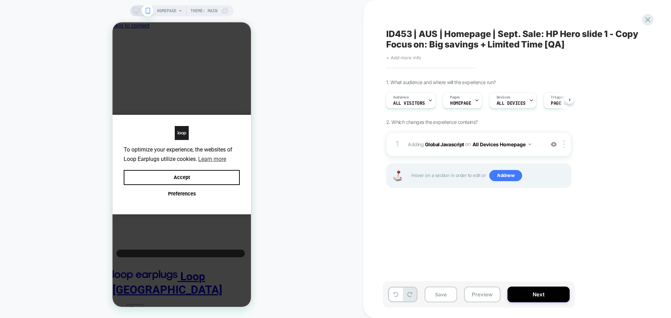
click at [413, 59] on span "+ Add more info" at bounding box center [403, 58] width 35 height 6
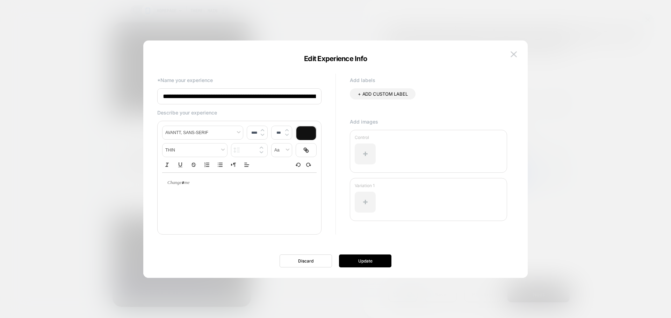
click at [293, 94] on input "**********" at bounding box center [239, 96] width 164 height 16
click at [313, 95] on input "**********" at bounding box center [239, 96] width 164 height 16
click at [307, 95] on input "**********" at bounding box center [239, 96] width 164 height 16
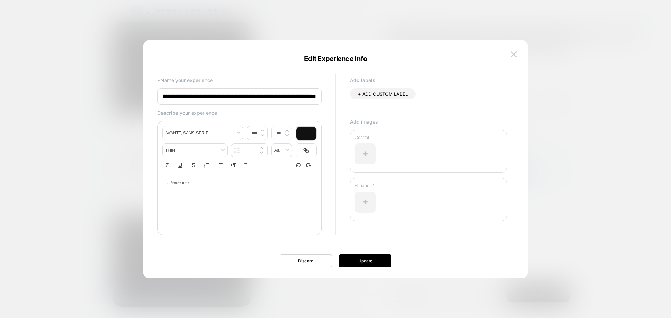
scroll to position [0, 155]
type input "**********"
click at [362, 263] on button "Update" at bounding box center [365, 261] width 52 height 13
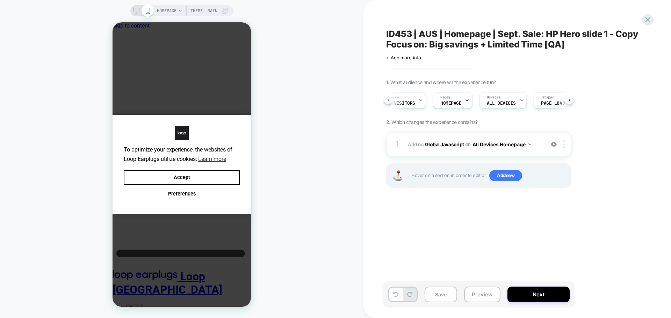
scroll to position [0, 0]
click at [448, 142] on b "Global Javascript" at bounding box center [444, 144] width 39 height 6
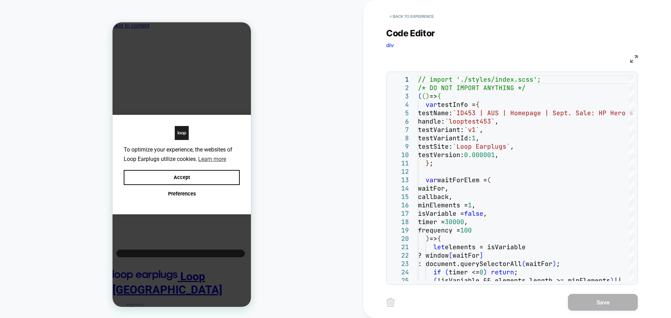
click at [639, 56] on div "< Back to experience Code Editor div JS 1 2 3 4 5 6 7 8 9 10 11 12 13 14 15 16 …" at bounding box center [517, 159] width 262 height 318
click at [636, 57] on img at bounding box center [634, 59] width 8 height 8
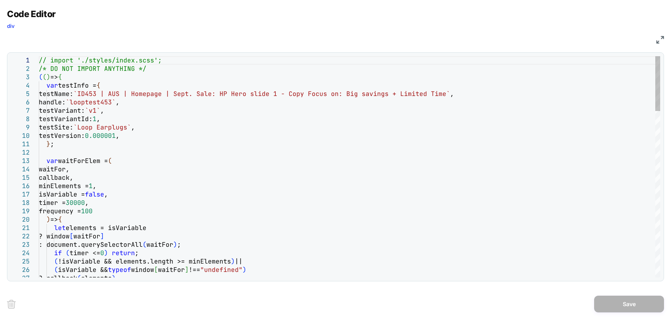
scroll to position [0, 0]
drag, startPoint x: 96, startPoint y: 64, endPoint x: -32, endPoint y: 46, distance: 129.7
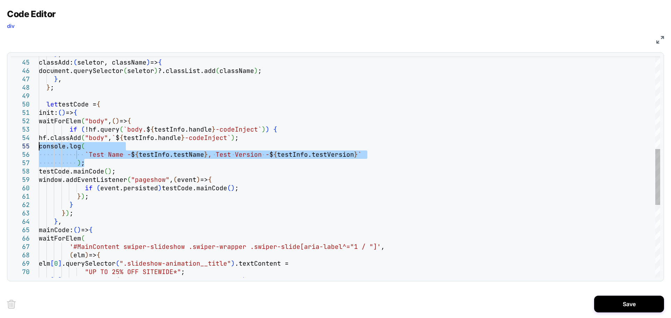
drag, startPoint x: 97, startPoint y: 164, endPoint x: -1, endPoint y: 148, distance: 99.2
click at [39, 148] on div "} , classAdd: ( seletor, className ) => { document.querySelector ( seletor ) ?.…" at bounding box center [349, 127] width 621 height 875
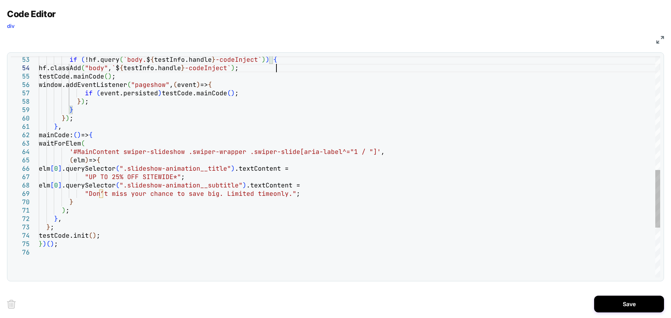
type textarea "**********"
click at [419, 185] on div "if ( !hf.query ( `body. $ { testInfo.handle } -codeInject` ) ) { hf.classAdd ( …" at bounding box center [349, 45] width 621 height 850
type textarea "*"
type textarea "**********"
type textarea "**"
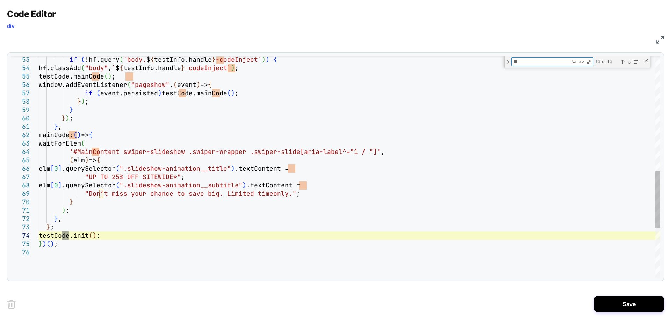
type textarea "**********"
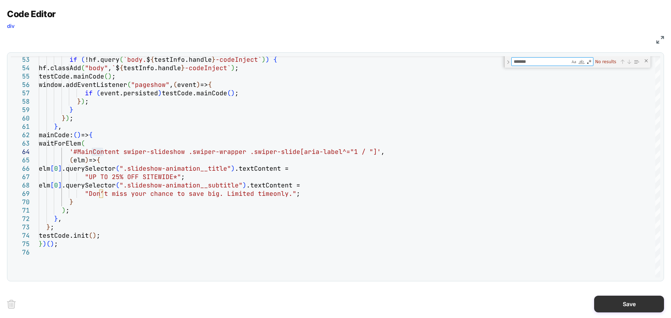
type textarea "*******"
click at [629, 305] on button "Save" at bounding box center [629, 304] width 70 height 17
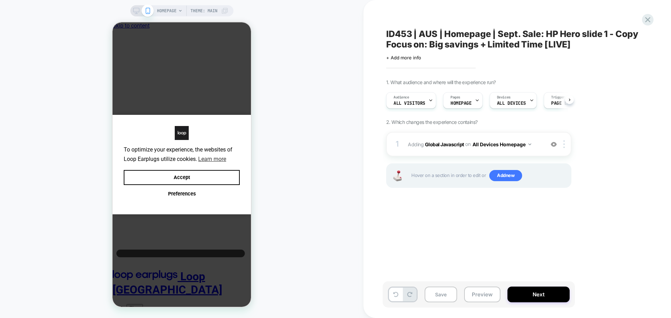
scroll to position [0, 0]
drag, startPoint x: 439, startPoint y: 298, endPoint x: 594, endPoint y: 214, distance: 176.1
click at [594, 214] on div "ID453 | AUS | Homepage | Sept. Sale: HP Hero slide 1 - Copy Focus on: Big savin…" at bounding box center [517, 159] width 262 height 318
click at [541, 294] on button "Next" at bounding box center [538, 295] width 62 height 16
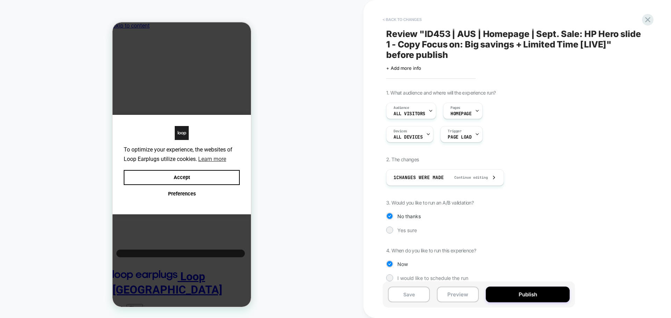
click at [386, 15] on button "< Back to changes" at bounding box center [402, 19] width 46 height 11
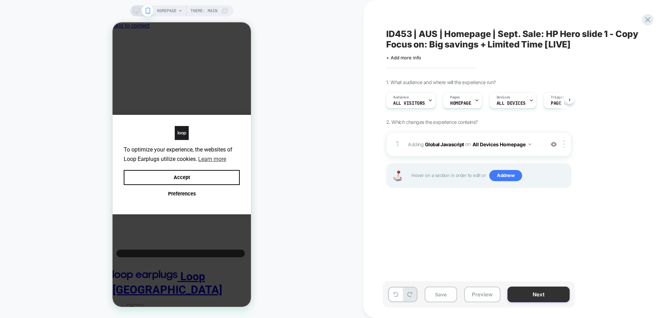
click at [550, 294] on button "Next" at bounding box center [538, 295] width 62 height 16
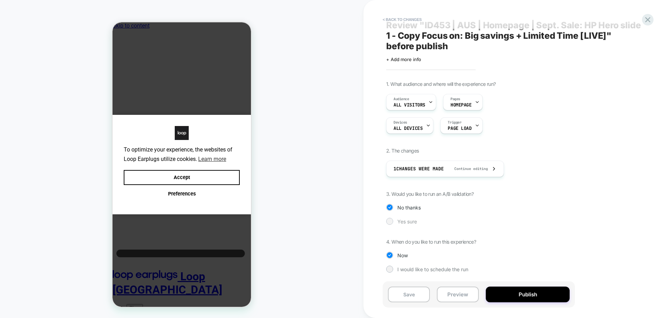
click at [405, 221] on span "Yes sure" at bounding box center [407, 222] width 20 height 6
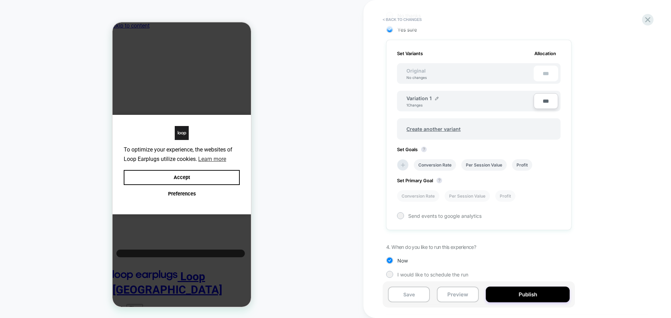
scroll to position [206, 0]
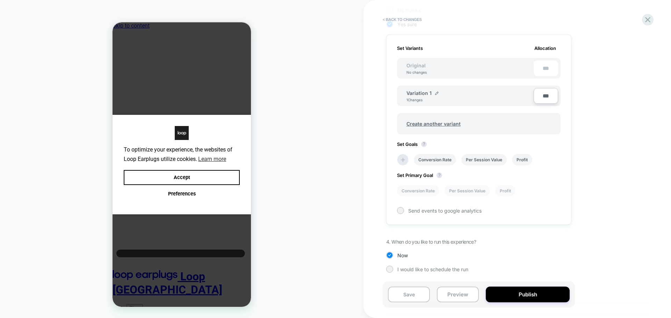
click at [408, 165] on div "Conversion Rate Per Session Value Profit" at bounding box center [474, 160] width 163 height 19
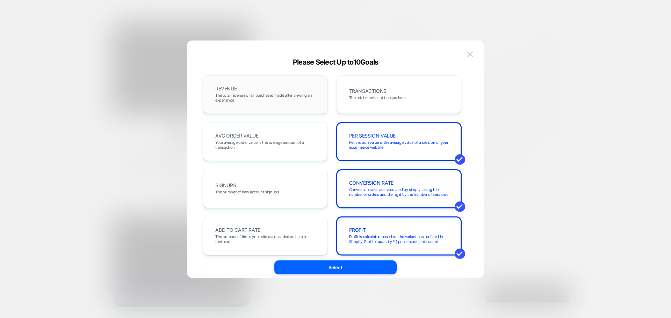
drag, startPoint x: 273, startPoint y: 91, endPoint x: 383, endPoint y: 89, distance: 110.4
click at [272, 91] on div "REVENUE The total revenue of all purchases made after viewing an experience" at bounding box center [265, 95] width 110 height 24
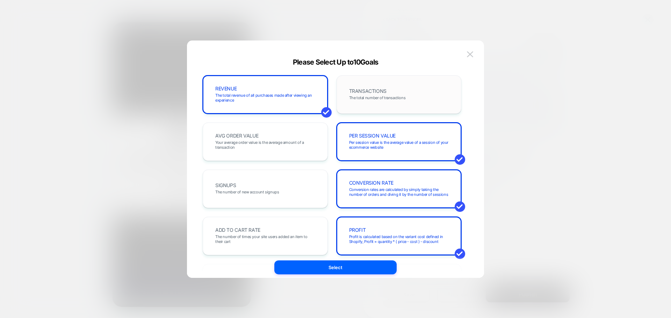
click at [405, 89] on div "TRANSACTIONS The total number of transactions" at bounding box center [399, 95] width 110 height 24
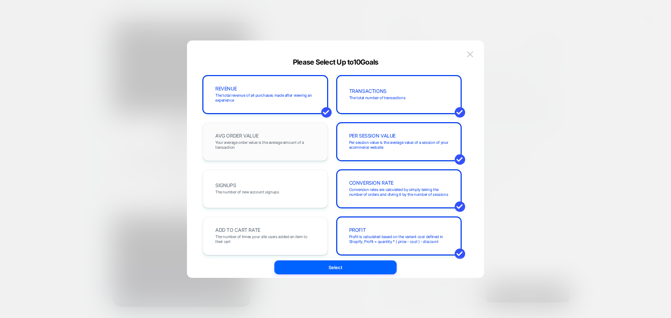
click at [236, 152] on div "AVG ORDER VALUE Your average order value is the average amount of a transaction" at bounding box center [265, 142] width 110 height 24
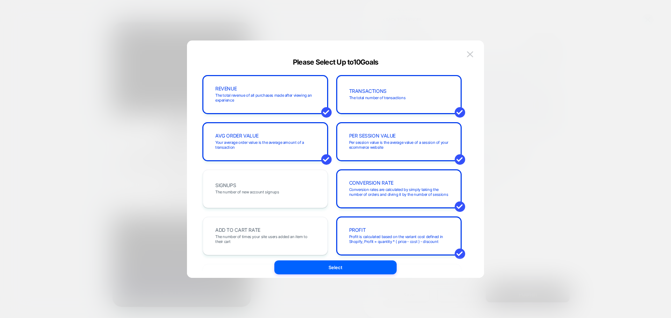
scroll to position [35, 0]
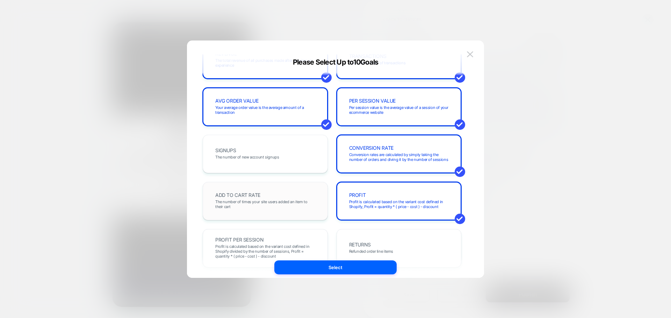
click at [299, 195] on div "ADD TO CART RATE The number of times your site users added an item to their cart" at bounding box center [265, 201] width 110 height 24
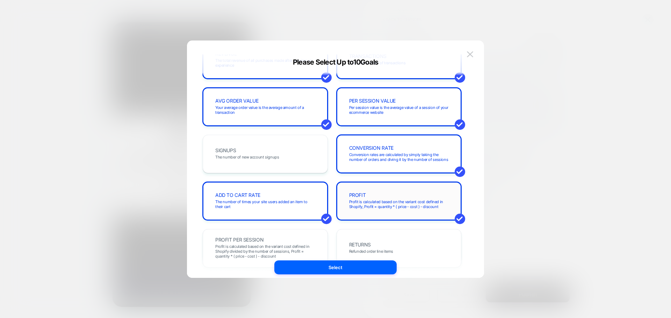
click at [433, 195] on div "PROFIT Profit is calculated based on the variant cost defined in Shopify, Profi…" at bounding box center [399, 201] width 110 height 24
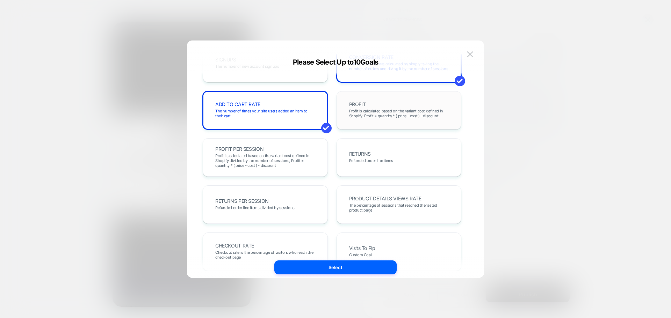
scroll to position [210, 0]
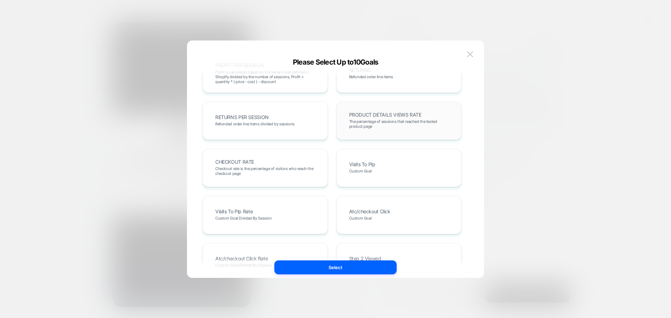
click at [390, 128] on span "The percentage of sessions that reached the tested product page" at bounding box center [399, 124] width 100 height 10
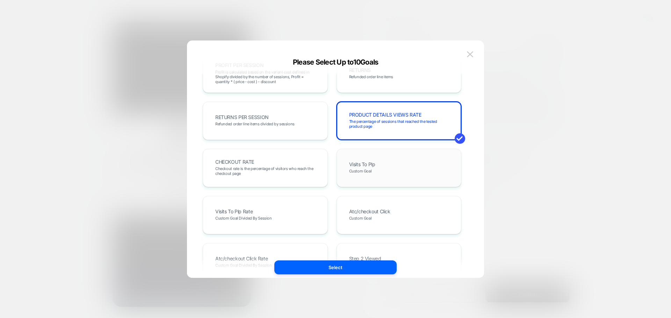
click at [388, 162] on div "Visits To Plp Custom Goal" at bounding box center [399, 168] width 110 height 24
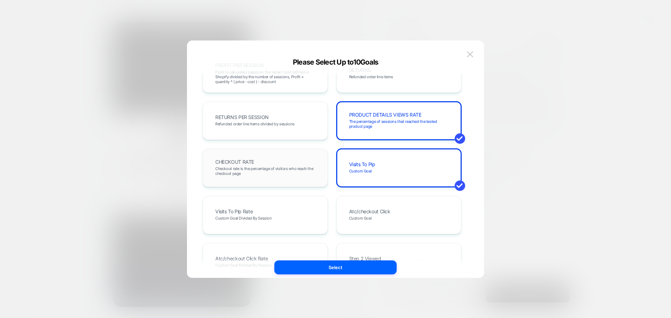
click at [258, 164] on div "CHECKOUT RATE Checkout rate is the percentage of visitors who reach the checkou…" at bounding box center [265, 168] width 110 height 24
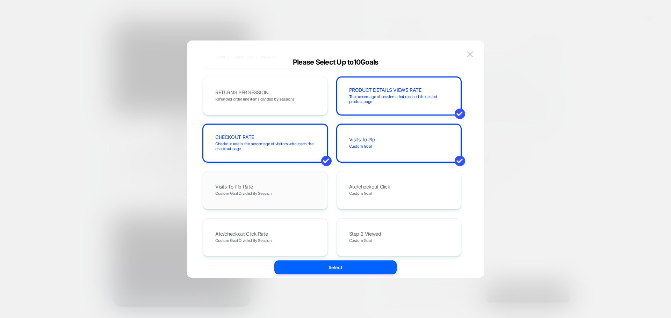
scroll to position [279, 0]
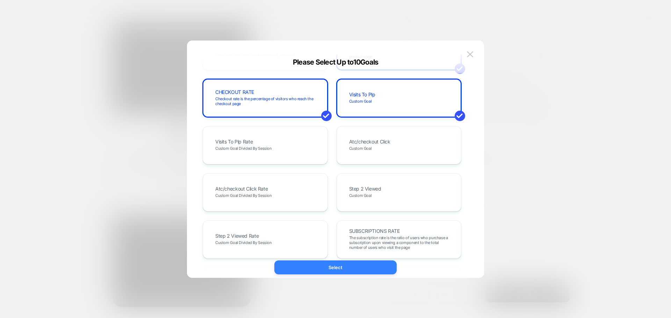
click at [338, 264] on button "Select" at bounding box center [335, 268] width 122 height 14
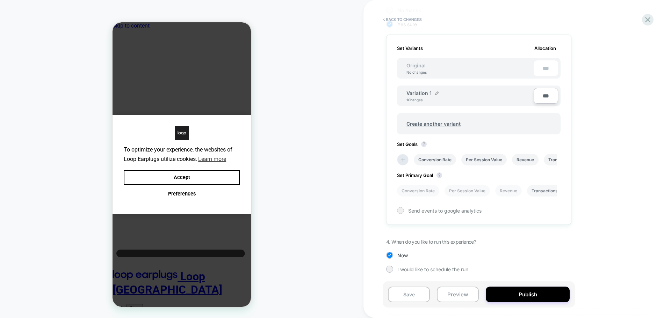
click at [549, 192] on li "Transactions" at bounding box center [544, 191] width 35 height 12
click at [521, 296] on button "Publish" at bounding box center [527, 295] width 84 height 16
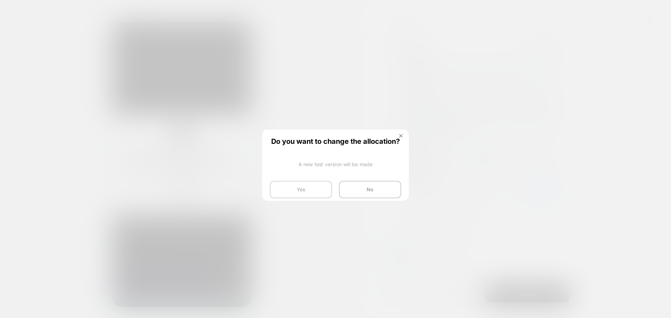
click at [297, 184] on button "Yes" at bounding box center [301, 189] width 62 height 17
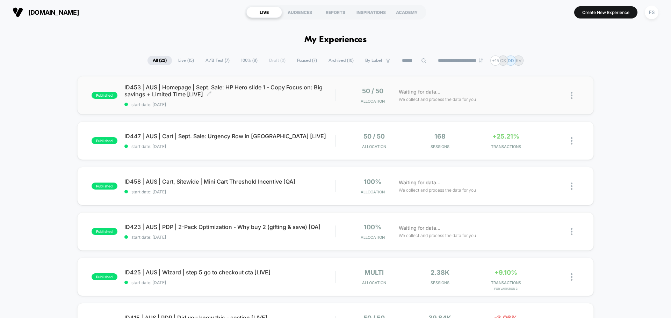
click at [152, 94] on span "ID453 | AUS | Homepage | Sept. Sale: HP Hero slide 1 - Copy Focus on: Big savin…" at bounding box center [229, 91] width 211 height 14
